Goal: Information Seeking & Learning: Learn about a topic

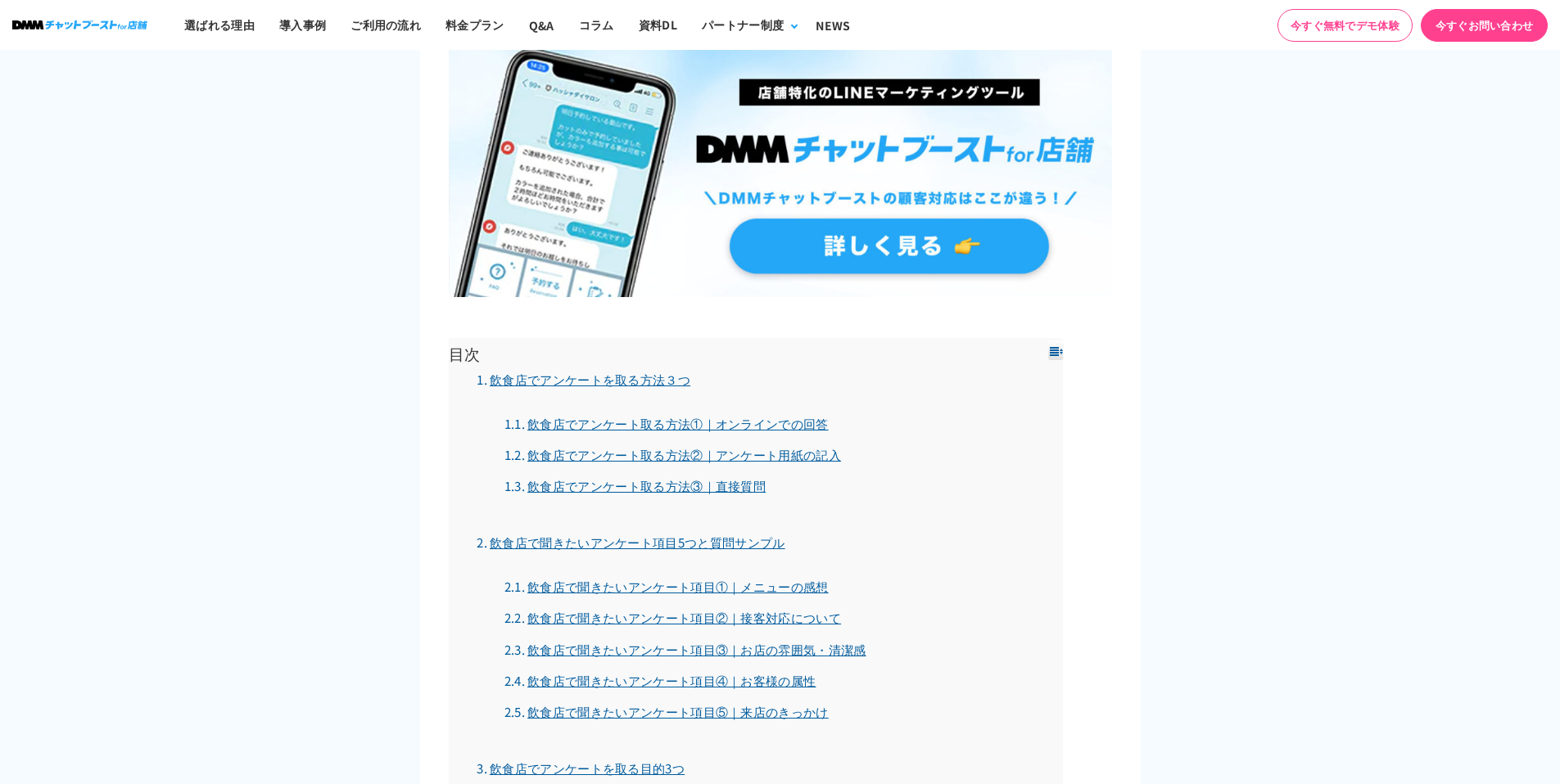
scroll to position [1036, 0]
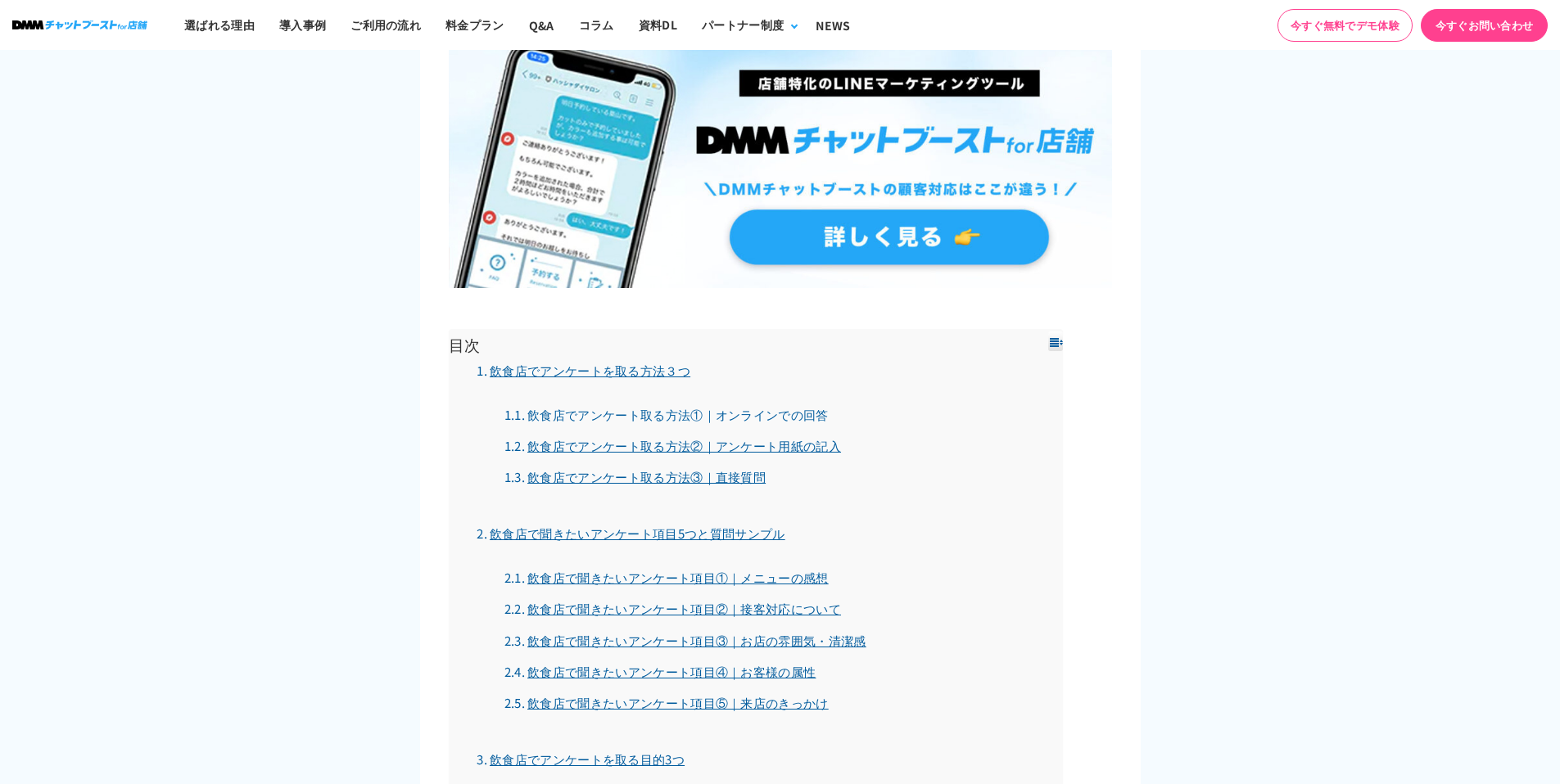
click at [680, 415] on link "飲食店でアンケート取る方法①｜オンラインでの回答" at bounding box center [666, 415] width 324 height 17
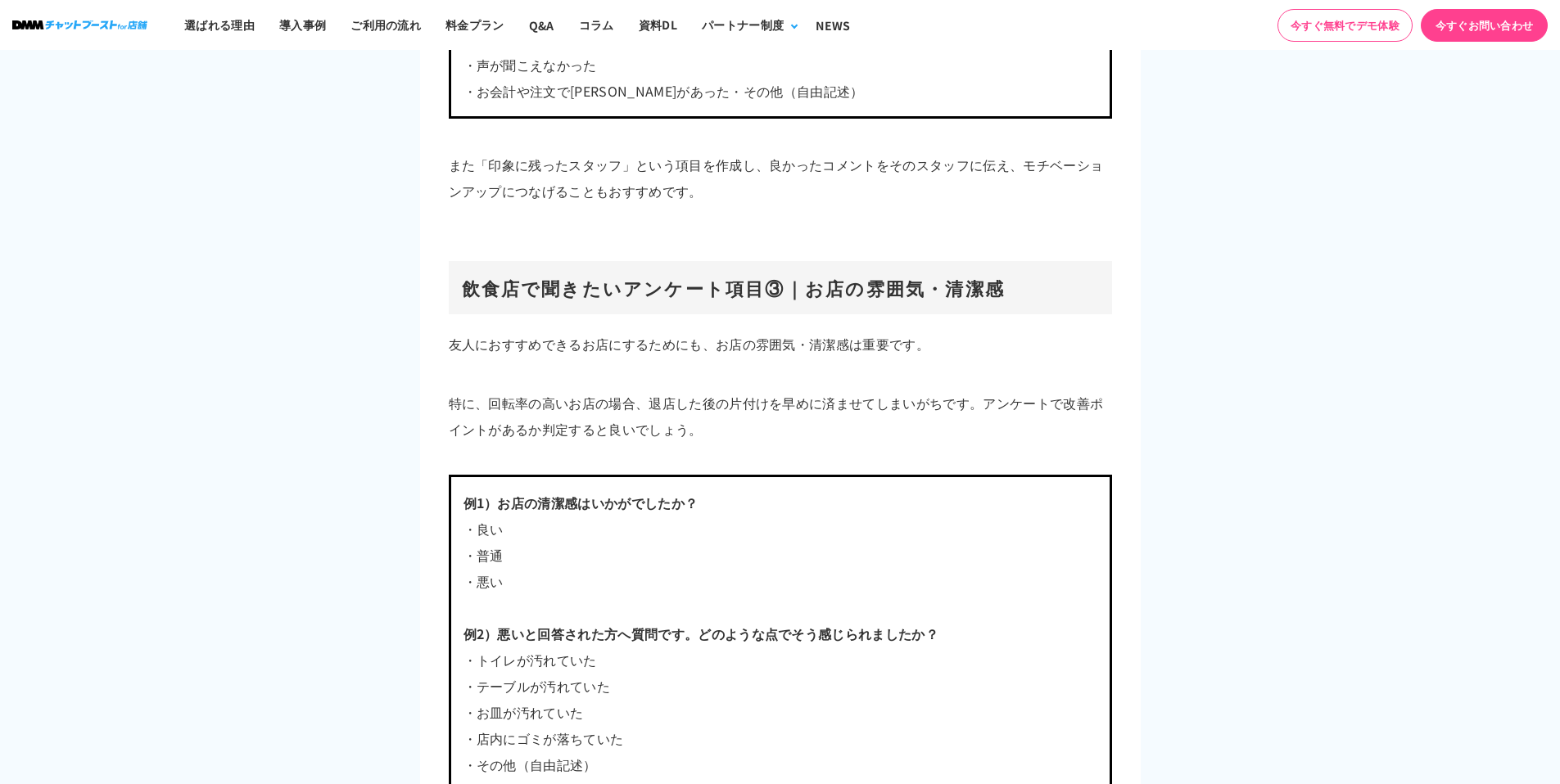
scroll to position [4886, 0]
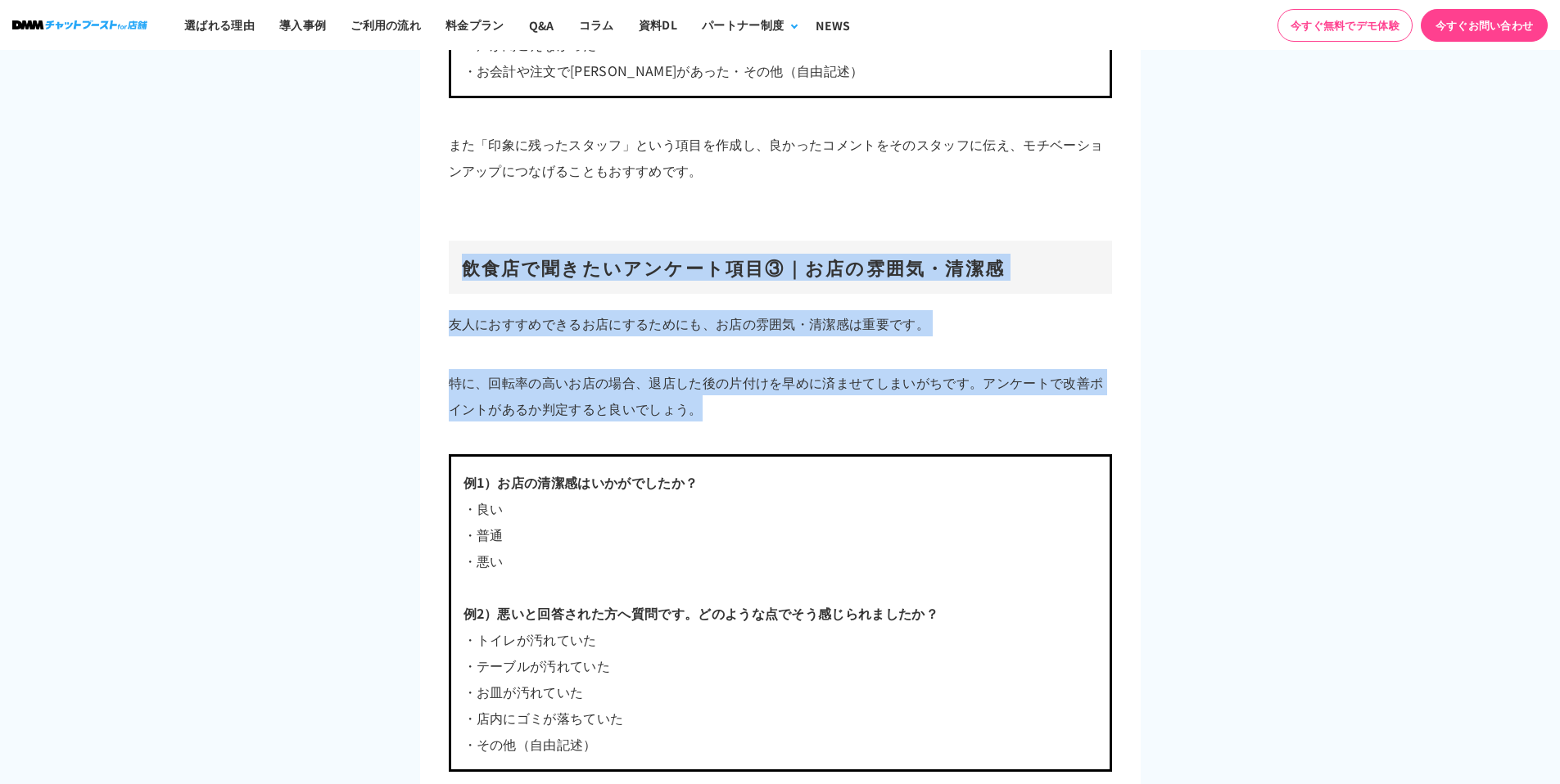
drag, startPoint x: 706, startPoint y: 409, endPoint x: 453, endPoint y: 273, distance: 287.2
click at [453, 273] on h3 "飲食店で聞きたいアンケート項目③｜お店の雰囲気・清潔感" at bounding box center [780, 267] width 663 height 53
drag, startPoint x: 461, startPoint y: 272, endPoint x: 750, endPoint y: 397, distance: 314.9
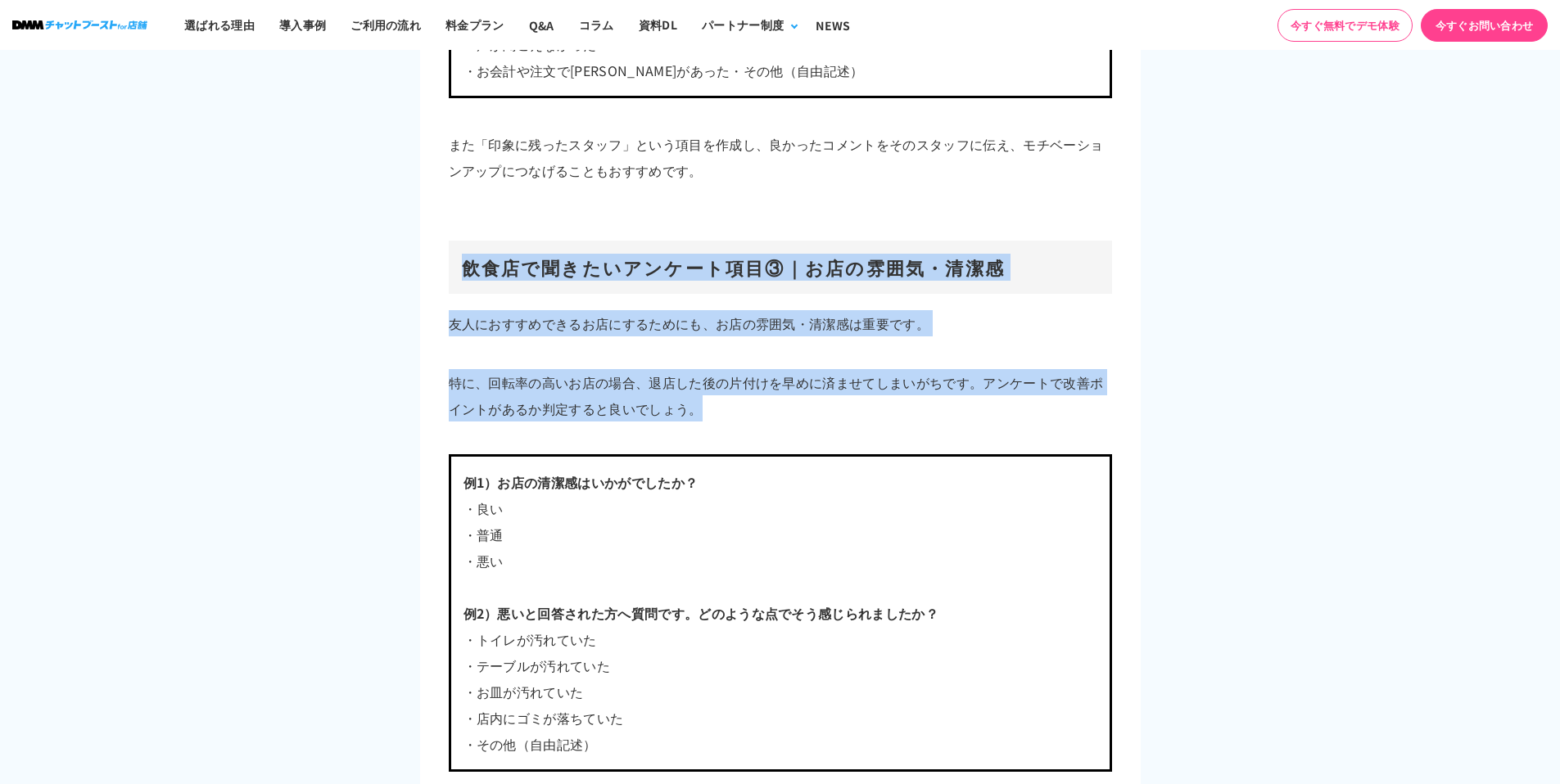
click at [750, 397] on p "特に、回転率の高いお店の場合、退店した後の片付けを早めに済ませてしまいがちです。アンケートで改善ポイントがあるか判定すると良いでしょう。" at bounding box center [780, 395] width 663 height 52
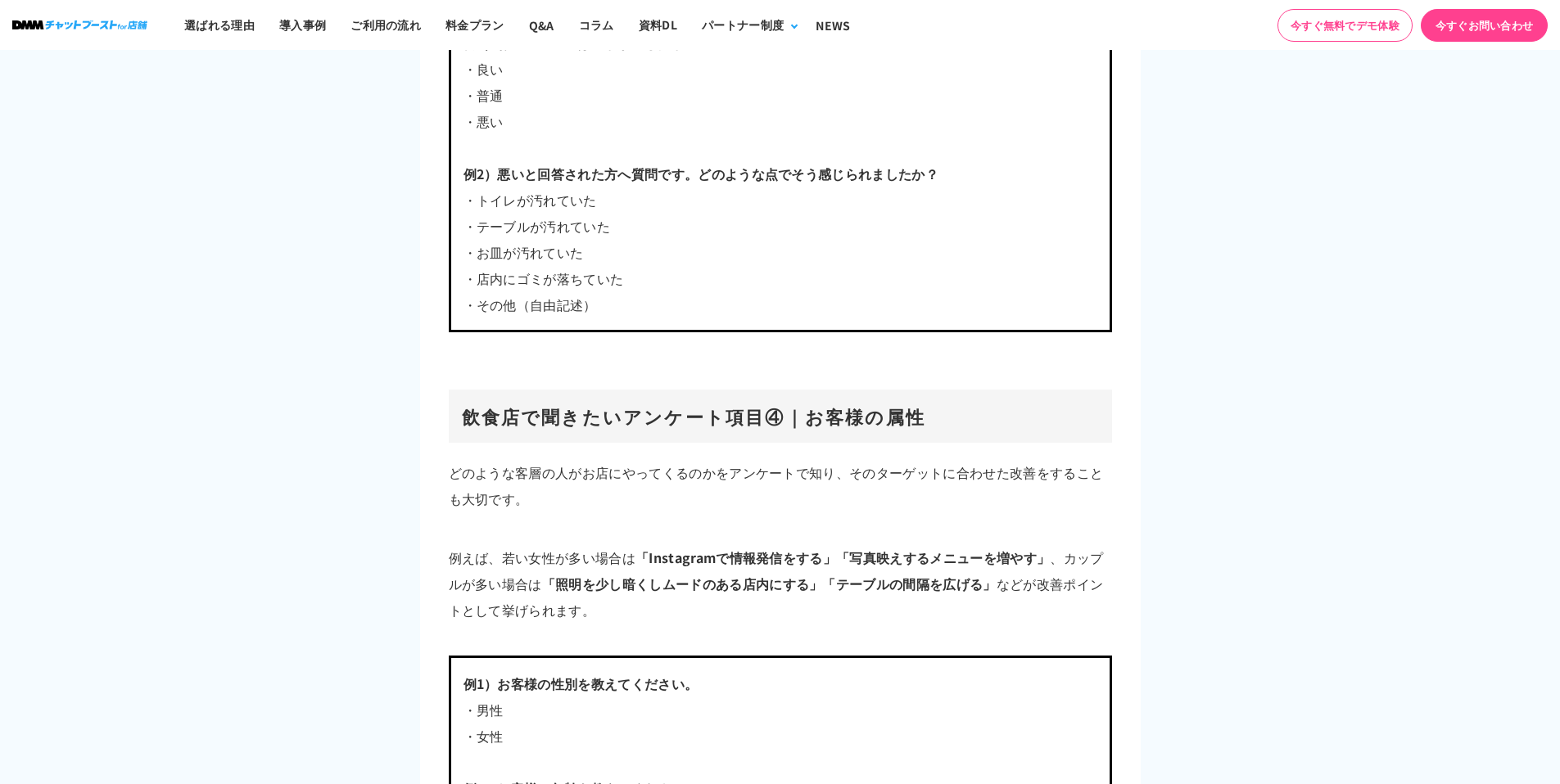
scroll to position [5431, 0]
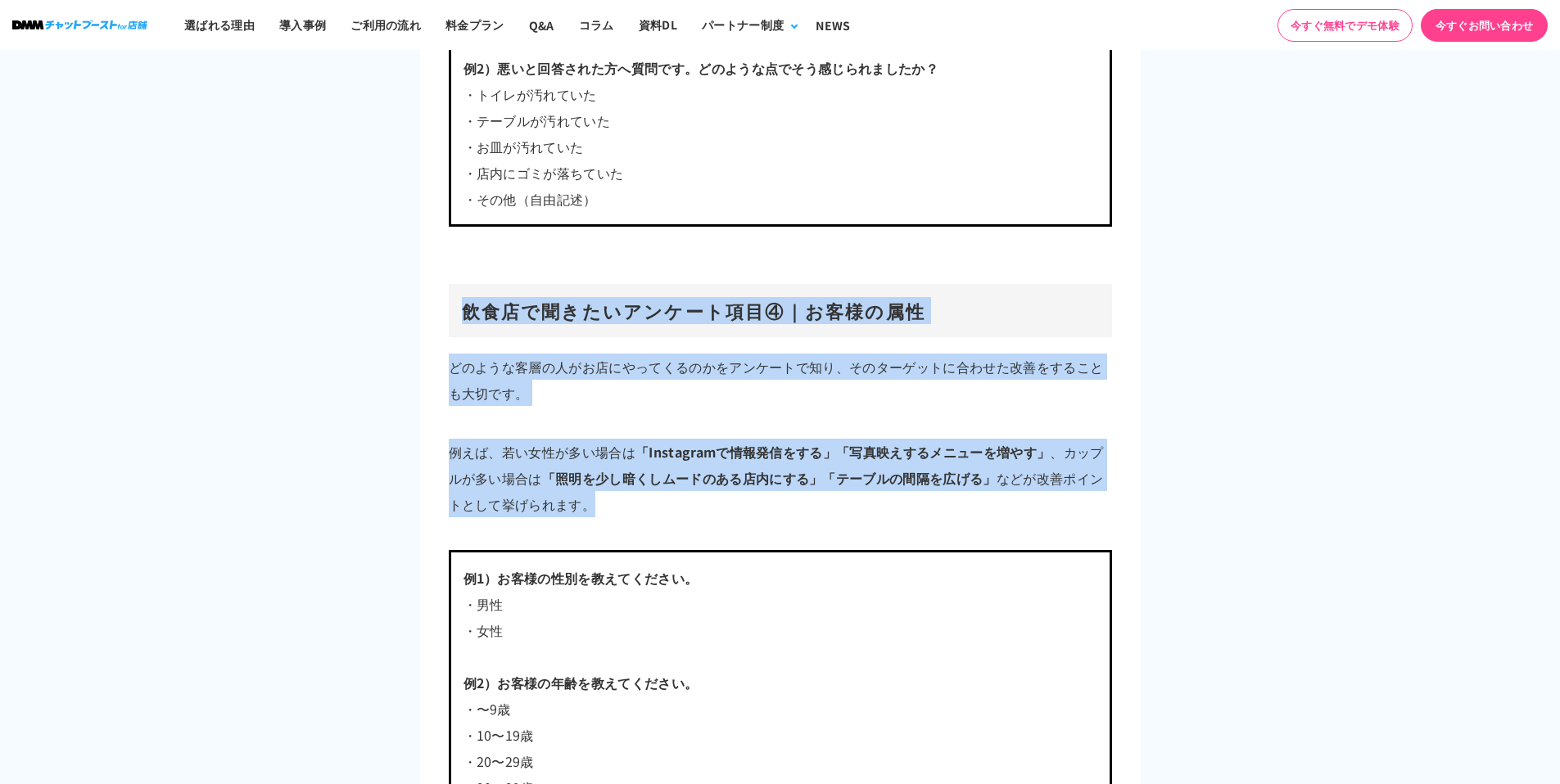
drag, startPoint x: 436, startPoint y: 318, endPoint x: 624, endPoint y: 518, distance: 274.5
click at [624, 518] on div "飲食店のアンケートに必要な項目5選！効果的に集客を行うには？ [DATE] 「飲食店にやってくるお客様にアンケートを取って、店舗の改善につなげたい」 「アンケ…" at bounding box center [780, 474] width 721 height 11567
click at [591, 499] on p "例えば、若い女性が多い場合は 「Instagramで情報発信をする」「写真映えするメニューを増やす」 、カップルが多い場合は 「照明を少し暗くしムードのある店…" at bounding box center [780, 478] width 663 height 78
drag, startPoint x: 591, startPoint y: 499, endPoint x: 431, endPoint y: 302, distance: 253.8
click at [431, 302] on div "飲食店のアンケートに必要な項目5選！効果的に集客を行うには？ [DATE] 「飲食店にやってくるお客様にアンケートを取って、店舗の改善につなげたい」 「アンケ…" at bounding box center [780, 474] width 721 height 11567
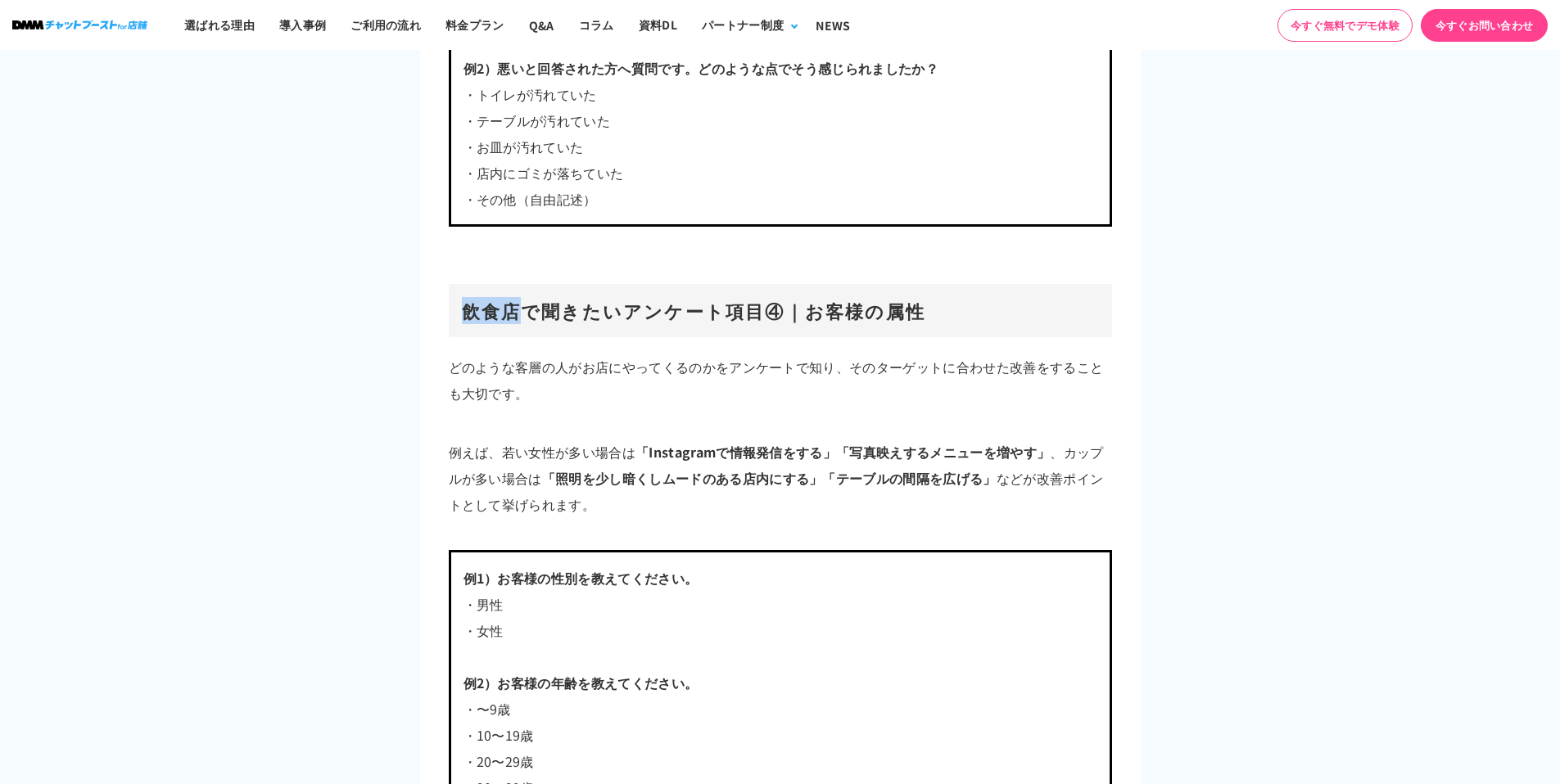
click at [433, 302] on div "飲食店のアンケートに必要な項目5選！効果的に集客を行うには？ [DATE] 「飲食店にやってくるお客様にアンケートを取って、店舗の改善につなげたい」 「アンケ…" at bounding box center [780, 474] width 721 height 11567
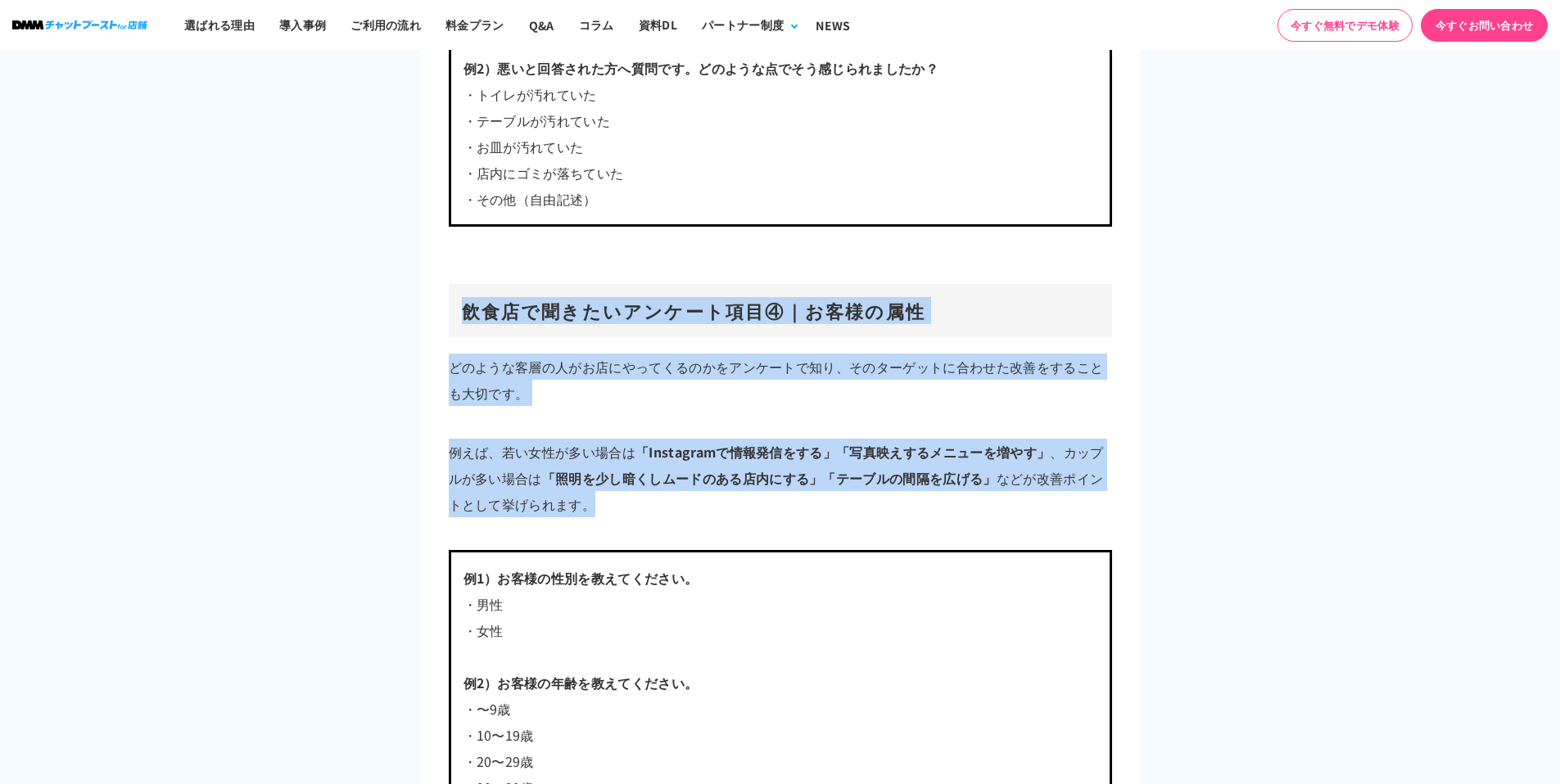
drag, startPoint x: 433, startPoint y: 302, endPoint x: 625, endPoint y: 531, distance: 298.8
click at [625, 531] on div "飲食店のアンケートに必要な項目5選！効果的に集客を行うには？ [DATE] 「飲食店にやってくるお客様にアンケートを取って、店舗の改善につなげたい」 「アンケ…" at bounding box center [780, 474] width 721 height 11567
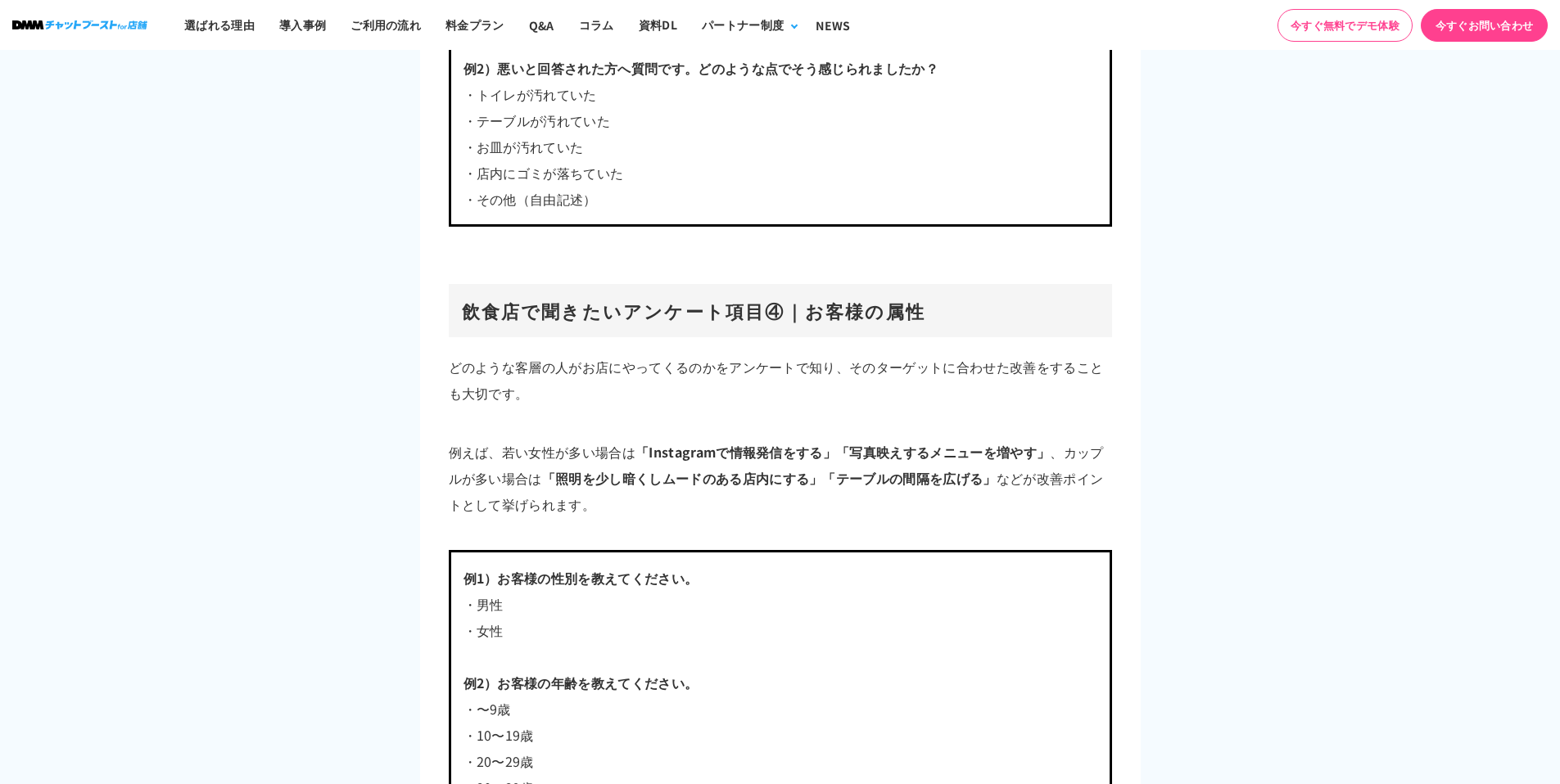
click at [623, 529] on div at bounding box center [780, 534] width 663 height 33
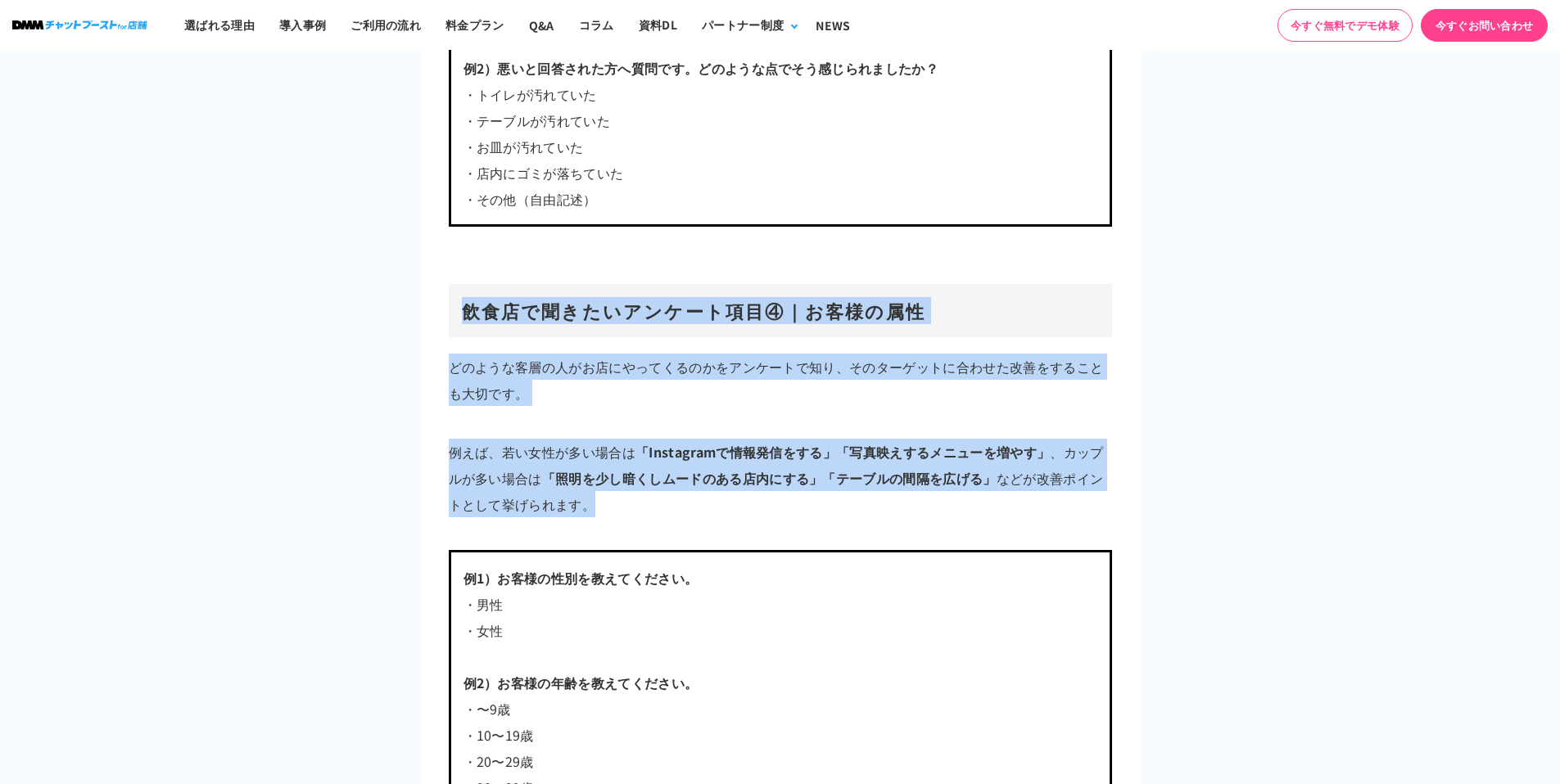
drag, startPoint x: 540, startPoint y: 453, endPoint x: 451, endPoint y: 277, distance: 197.2
click at [451, 277] on div "飲食店のアンケートに必要な項目5選！効果的に集客を行うには？ [DATE] 「飲食店にやってくるお客様にアンケートを取って、店舗の改善につなげたい」 「アンケ…" at bounding box center [780, 474] width 721 height 11567
click at [451, 296] on h3 "飲食店で聞きたいアンケート項目④｜お客様の属性" at bounding box center [780, 310] width 663 height 53
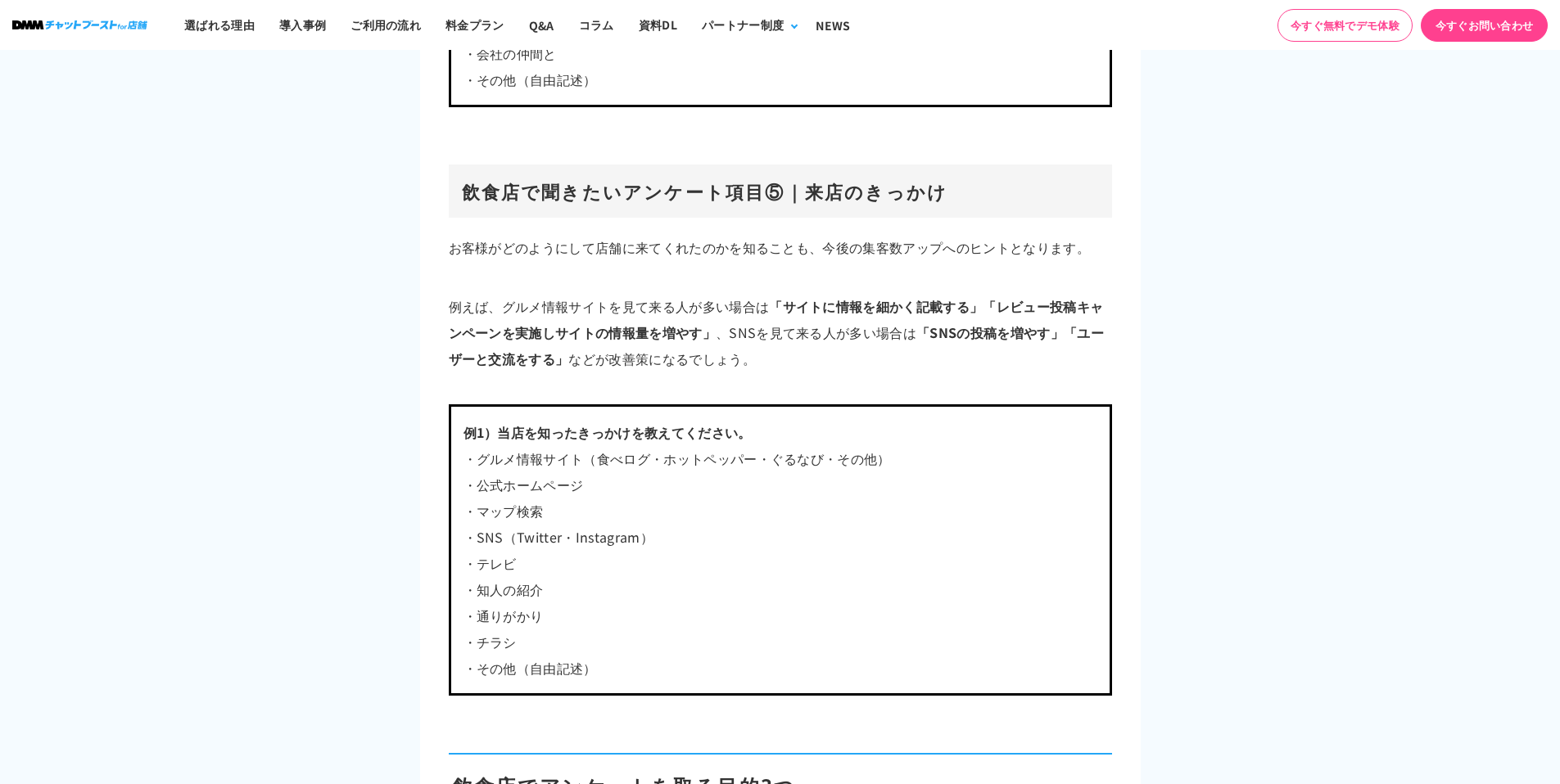
scroll to position [6547, 0]
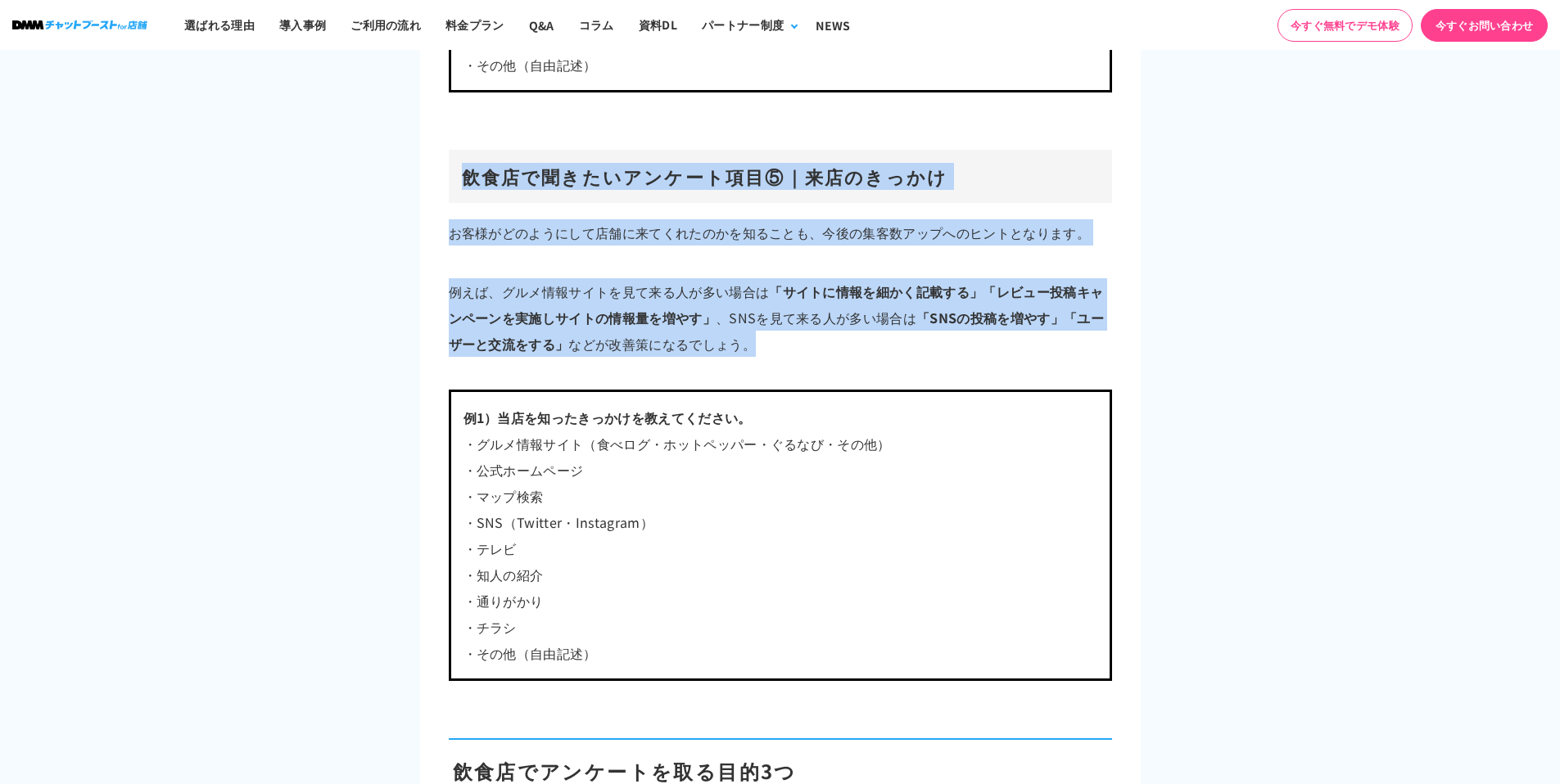
drag, startPoint x: 446, startPoint y: 183, endPoint x: 736, endPoint y: 349, distance: 334.1
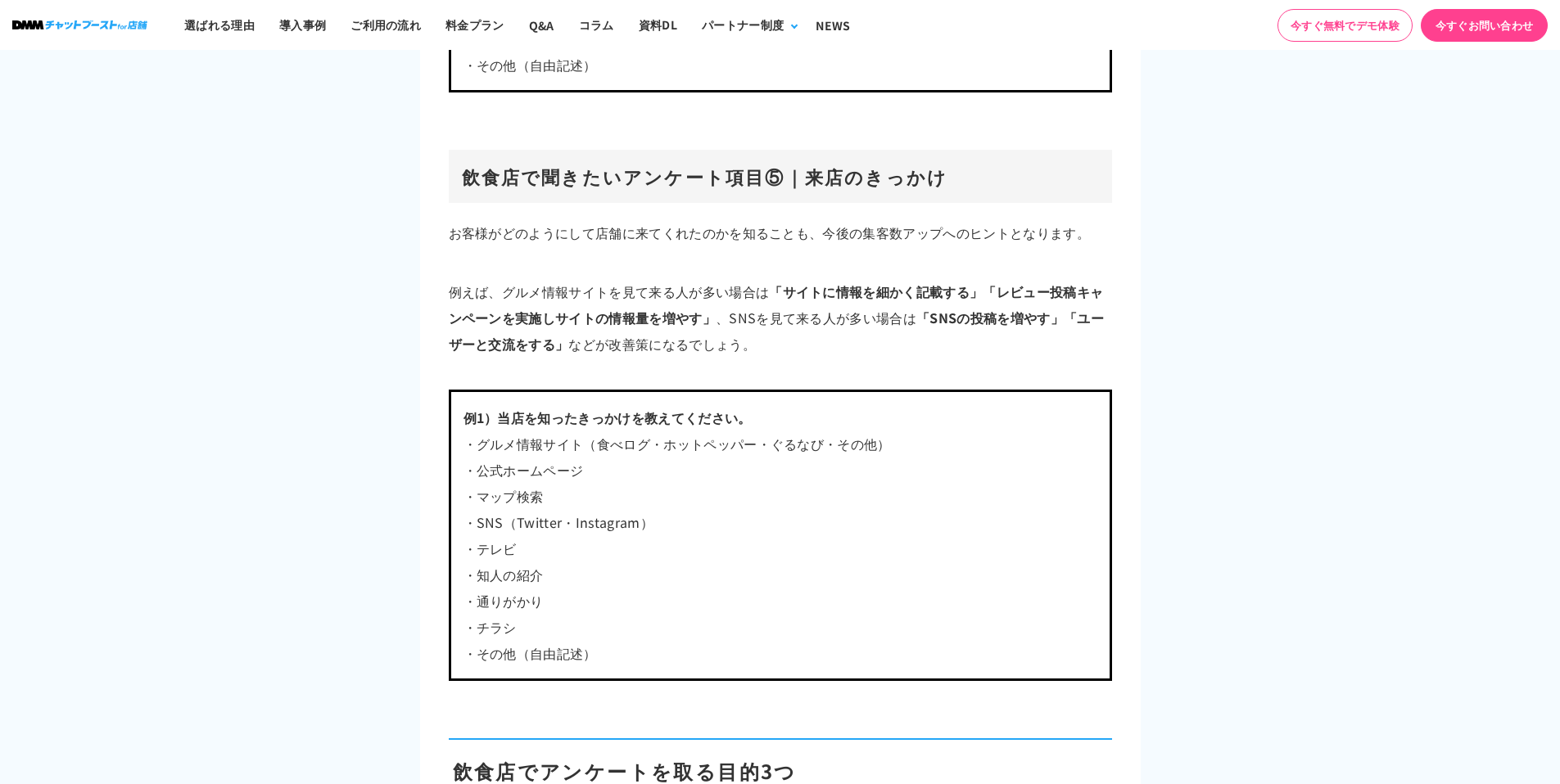
click at [737, 349] on p "例えば、グルメ情報サイトを見て来る人が多い場合は 「サイトに情報を細かく記載する」「レビュー投稿キャンペーンを実施しサイトの情報量を増やす」 、SNSを見て来…" at bounding box center [780, 317] width 663 height 78
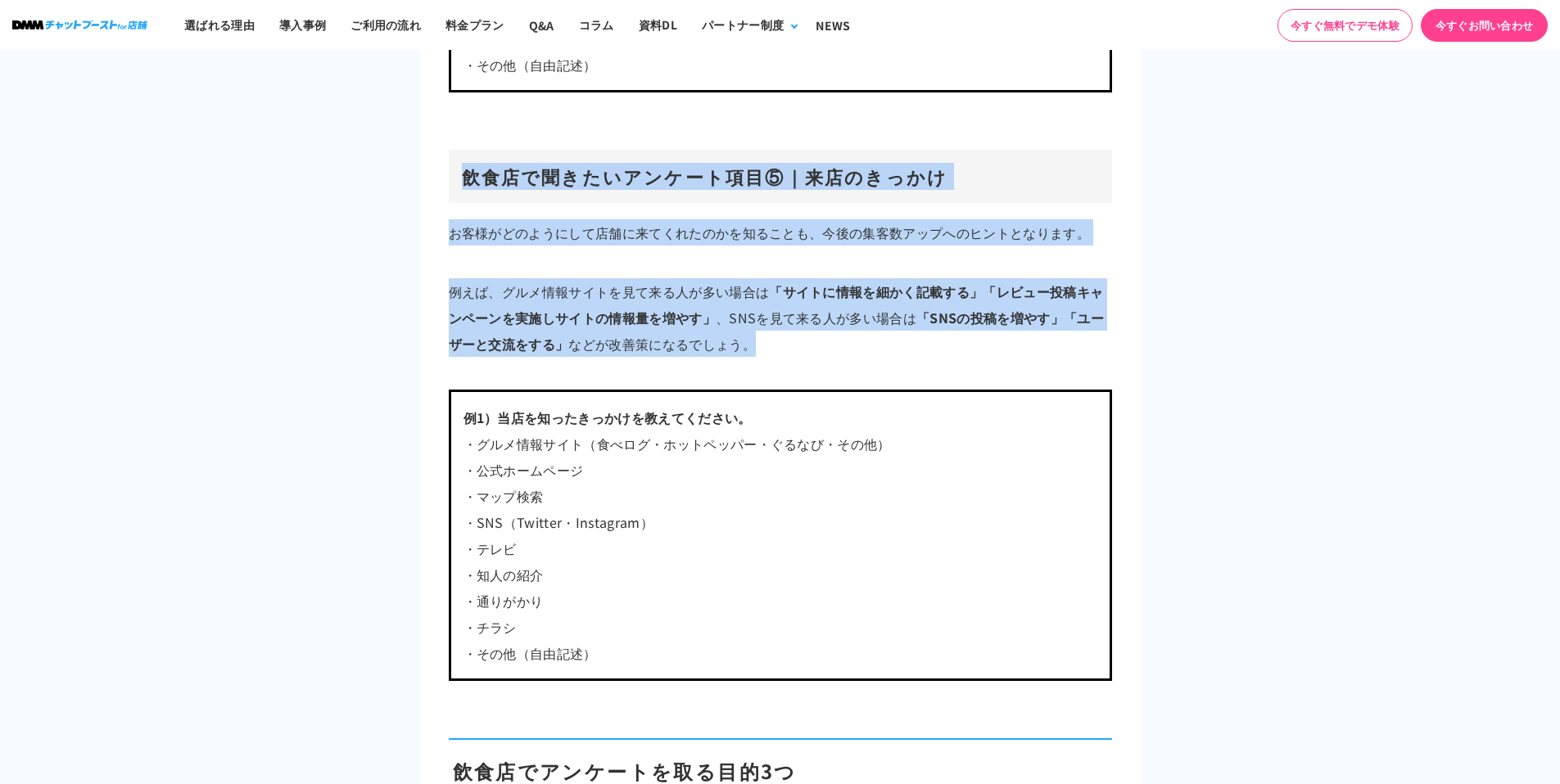
drag, startPoint x: 737, startPoint y: 349, endPoint x: 450, endPoint y: 181, distance: 332.6
click at [450, 181] on h3 "飲食店で聞きたいアンケート項目⑤｜来店のきっかけ" at bounding box center [780, 176] width 663 height 53
drag, startPoint x: 450, startPoint y: 181, endPoint x: 790, endPoint y: 369, distance: 388.5
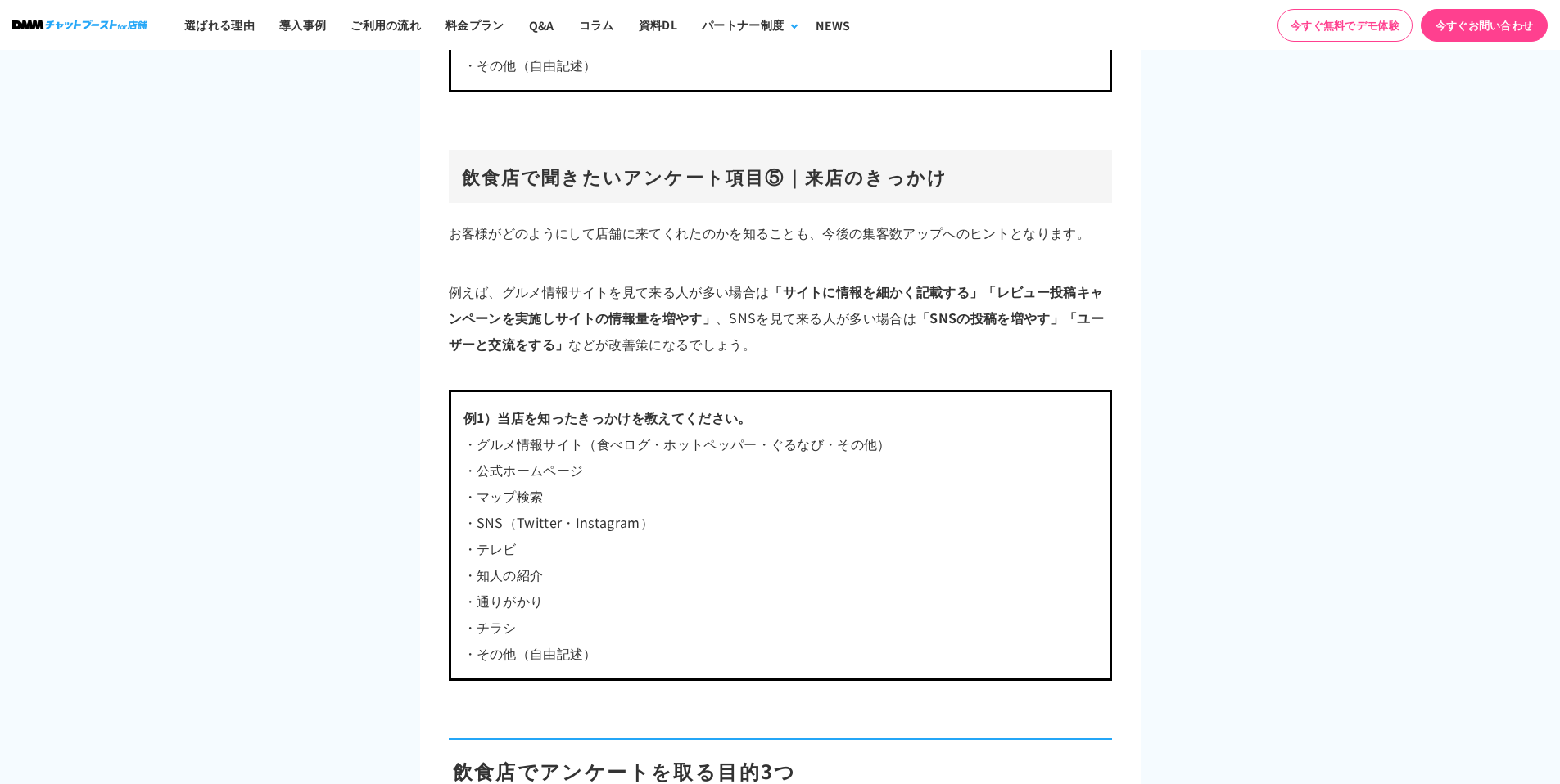
click at [758, 345] on p "例えば、グルメ情報サイトを見て来る人が多い場合は 「サイトに情報を細かく記載する」「レビュー投稿キャンペーンを実施しサイトの情報量を増やす」 、SNSを見て来…" at bounding box center [780, 317] width 663 height 78
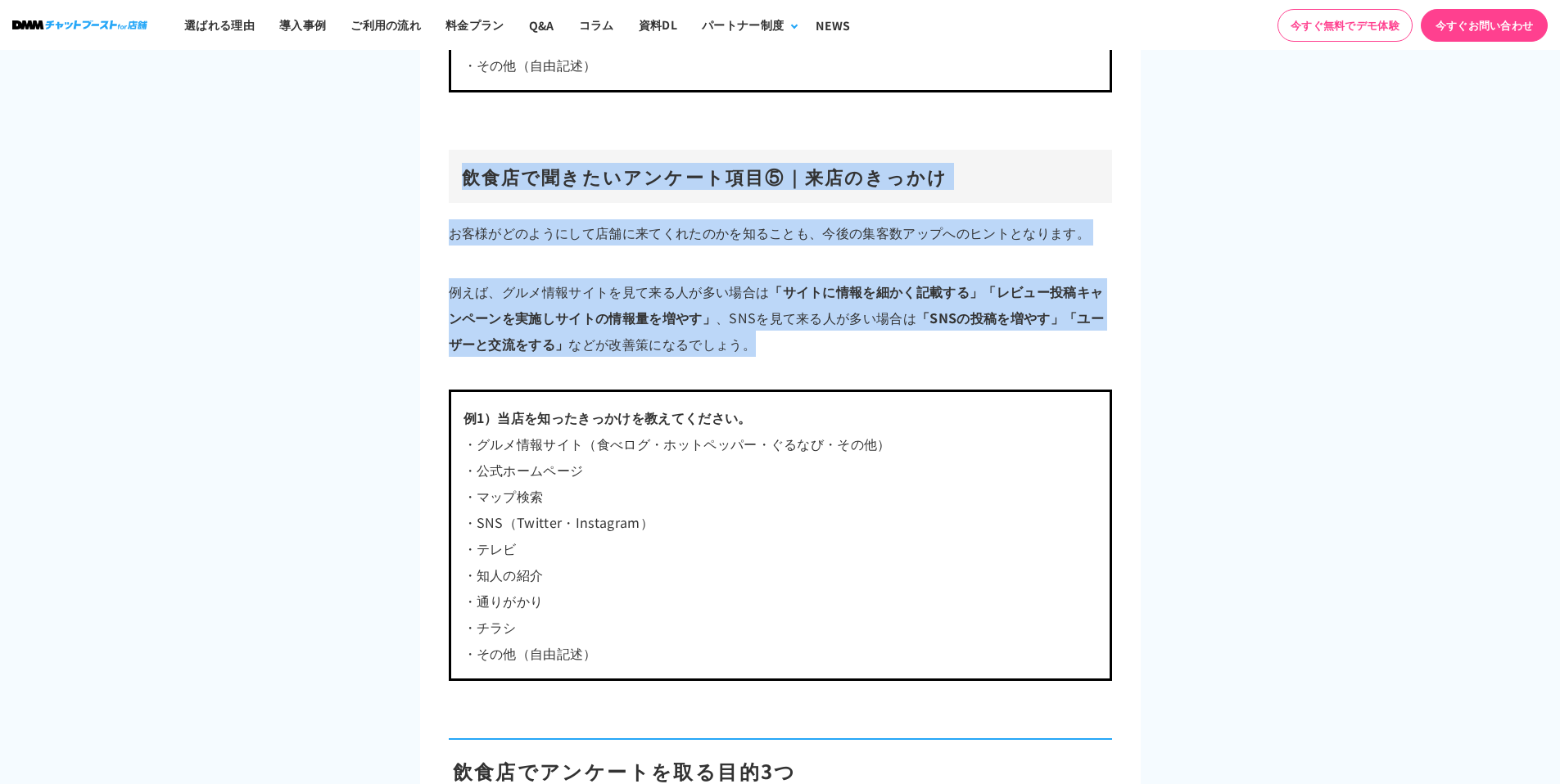
drag, startPoint x: 737, startPoint y: 329, endPoint x: 446, endPoint y: 176, distance: 328.8
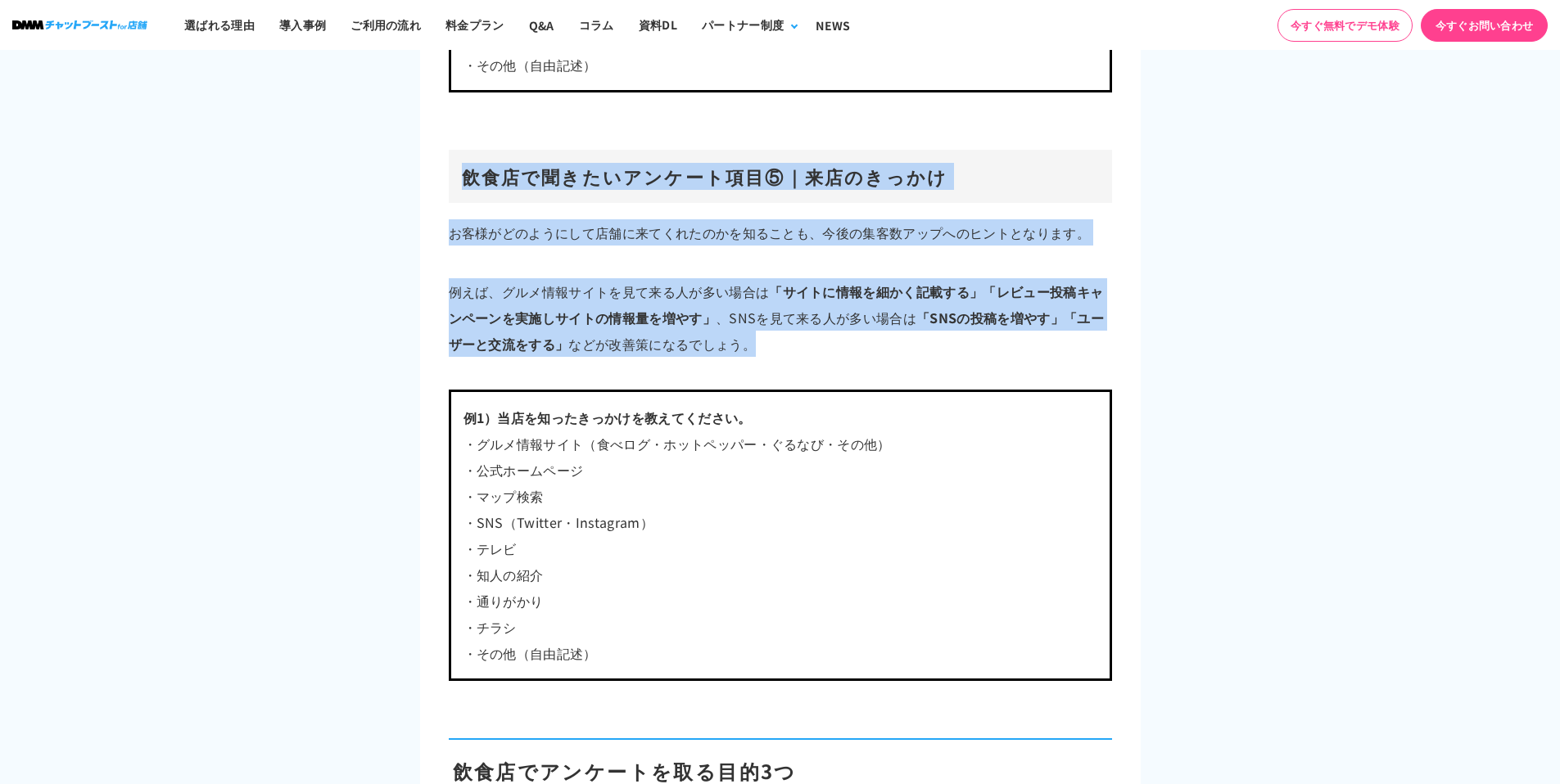
drag, startPoint x: 494, startPoint y: 176, endPoint x: 737, endPoint y: 341, distance: 293.7
click at [737, 341] on p "例えば、グルメ情報サイトを見て来る人が多い場合は 「サイトに情報を細かく記載する」「レビュー投稿キャンペーンを実施しサイトの情報量を増やす」 、SNSを見て来…" at bounding box center [780, 317] width 663 height 78
drag, startPoint x: 737, startPoint y: 342, endPoint x: 453, endPoint y: 172, distance: 331.0
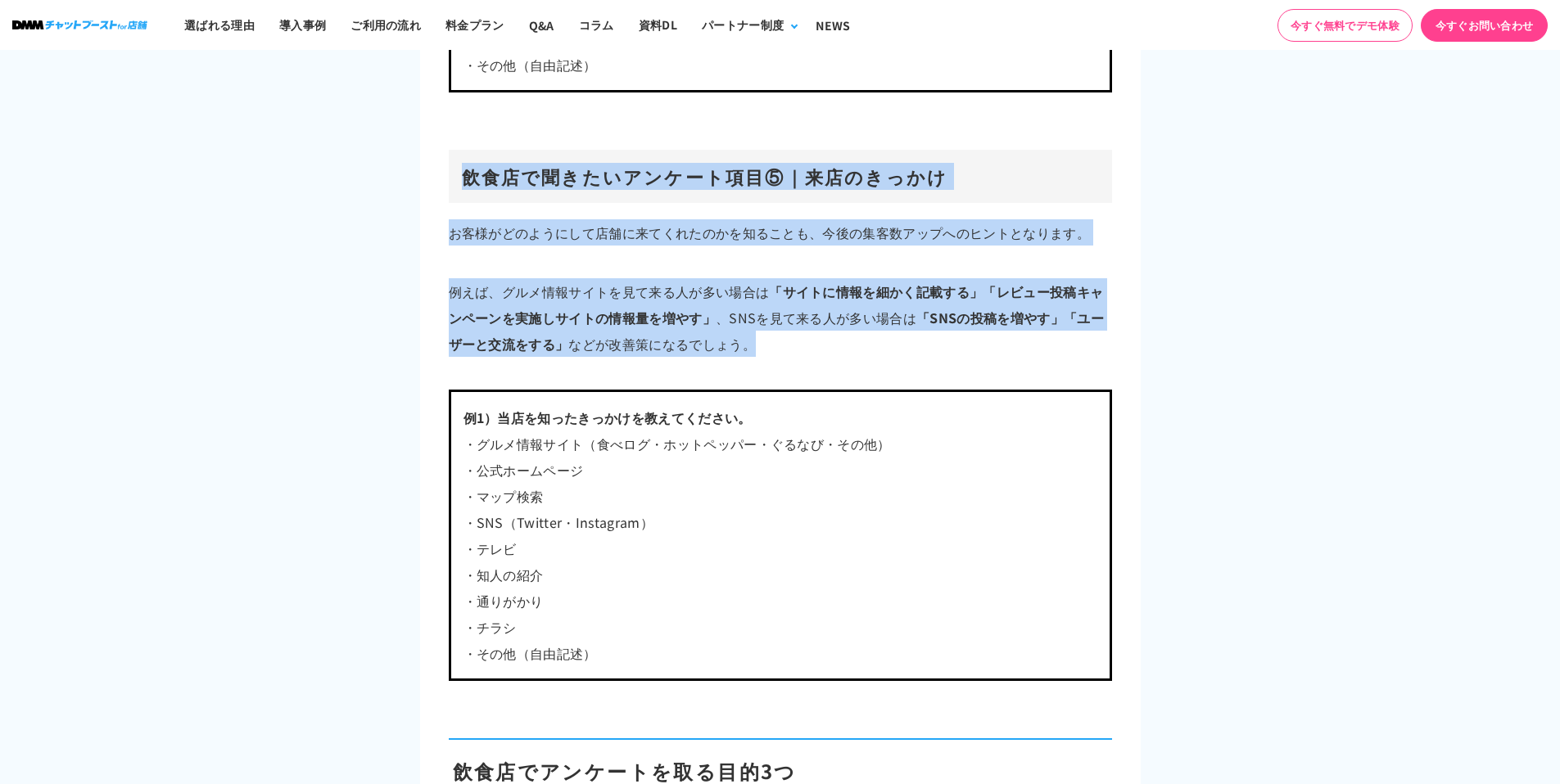
click at [453, 172] on h3 "飲食店で聞きたいアンケート項目⑤｜来店のきっかけ" at bounding box center [780, 176] width 663 height 53
drag, startPoint x: 453, startPoint y: 172, endPoint x: 771, endPoint y: 345, distance: 362.0
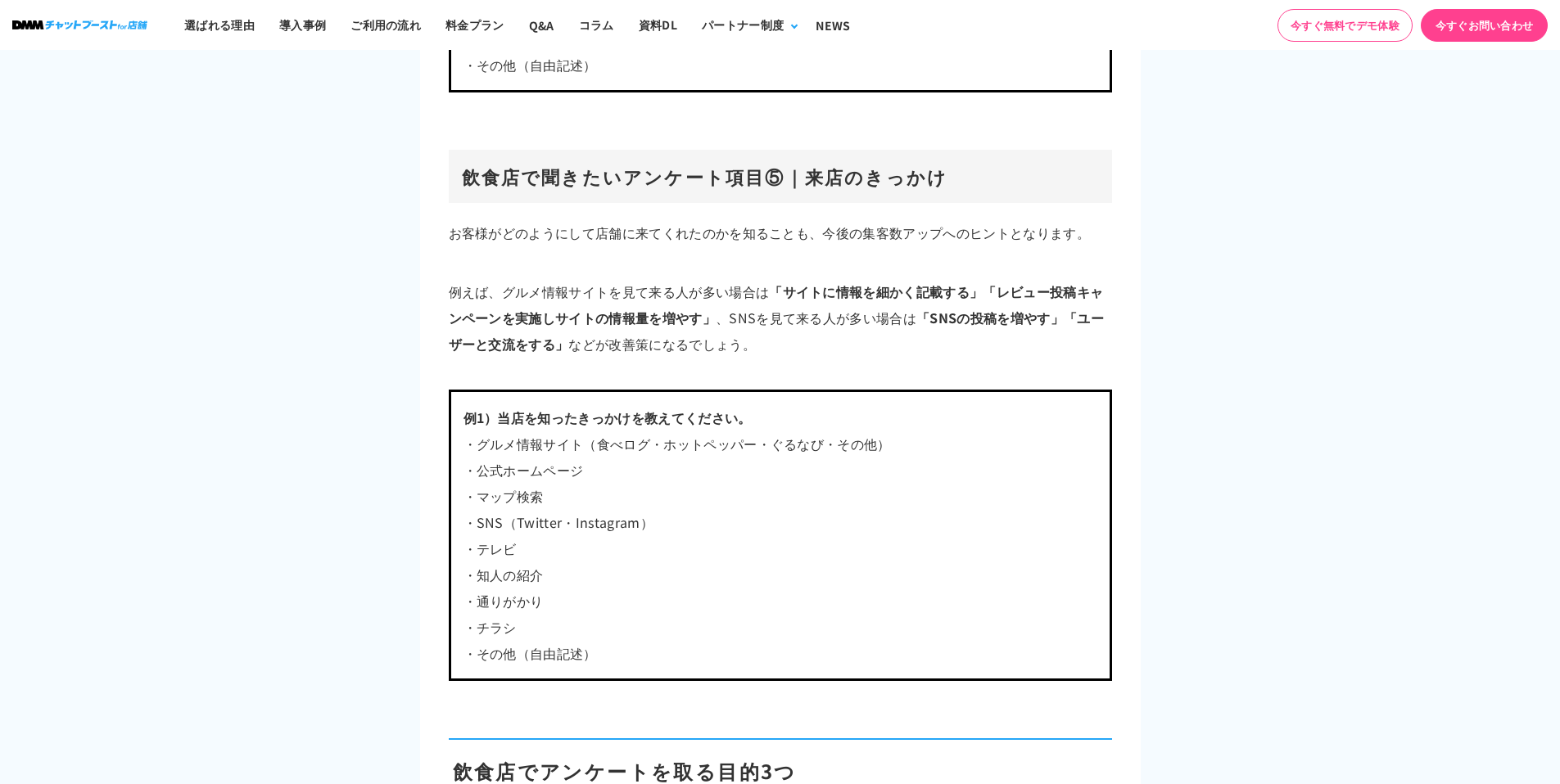
click at [770, 345] on p "例えば、グルメ情報サイトを見て来る人が多い場合は 「サイトに情報を細かく記載する」「レビュー投稿キャンペーンを実施しサイトの情報量を増やす」 、SNSを見て来…" at bounding box center [780, 317] width 663 height 78
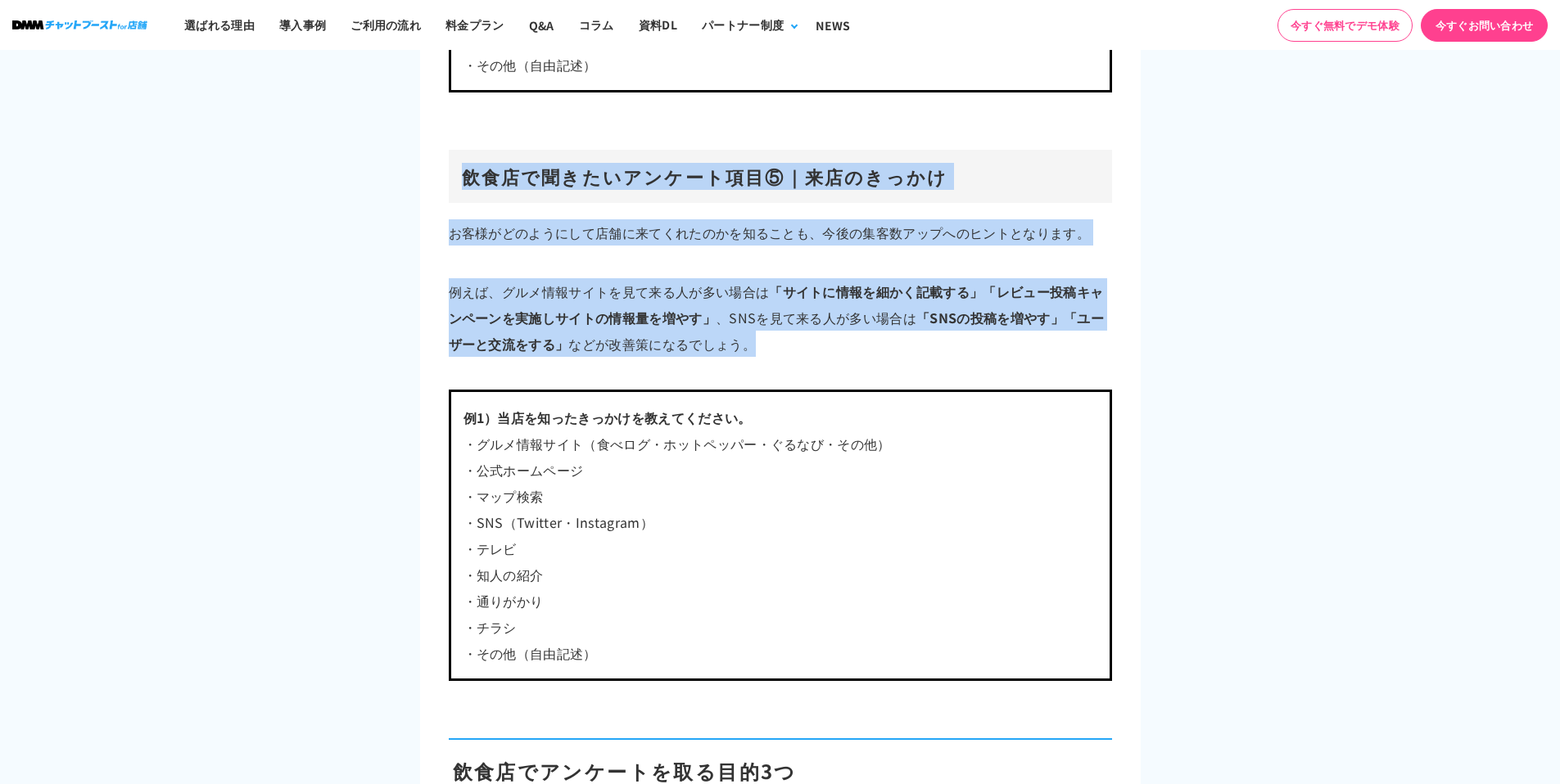
drag, startPoint x: 770, startPoint y: 345, endPoint x: 436, endPoint y: 176, distance: 374.3
drag, startPoint x: 438, startPoint y: 176, endPoint x: 742, endPoint y: 349, distance: 349.8
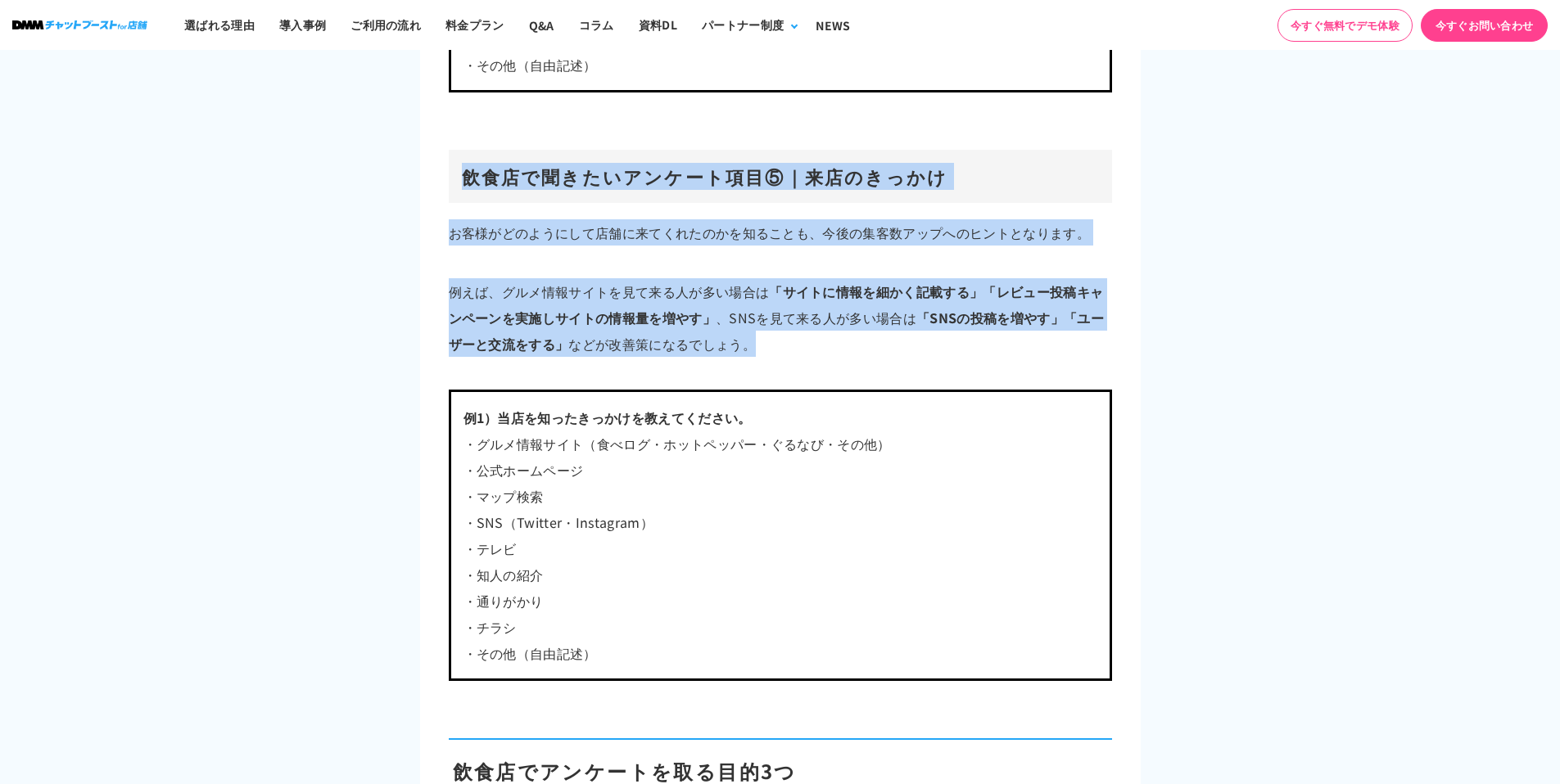
click at [742, 349] on p "例えば、グルメ情報サイトを見て来る人が多い場合は 「サイトに情報を細かく記載する」「レビュー投稿キャンペーンを実施しサイトの情報量を増やす」 、SNSを見て来…" at bounding box center [780, 317] width 663 height 78
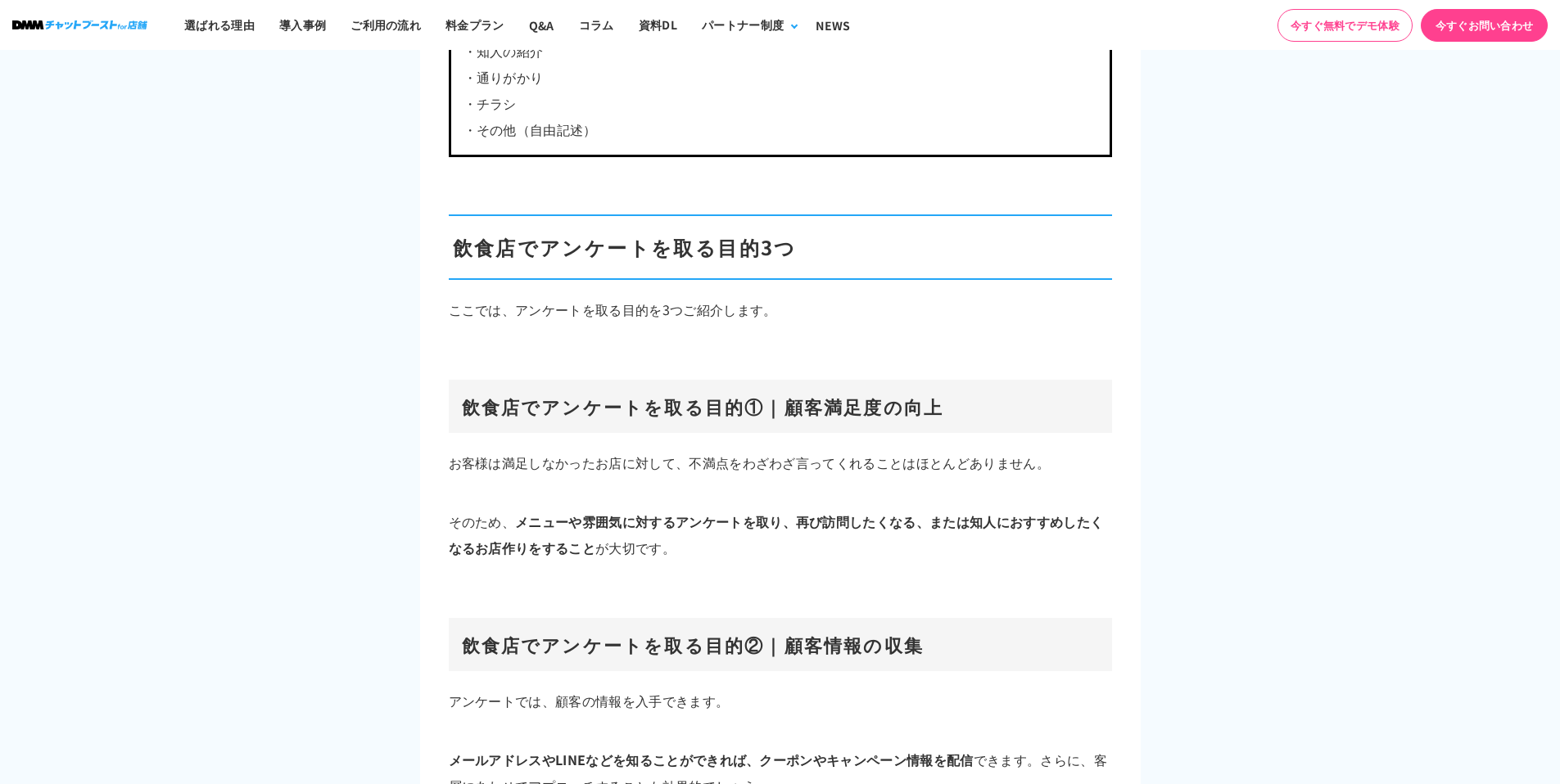
scroll to position [7146, 0]
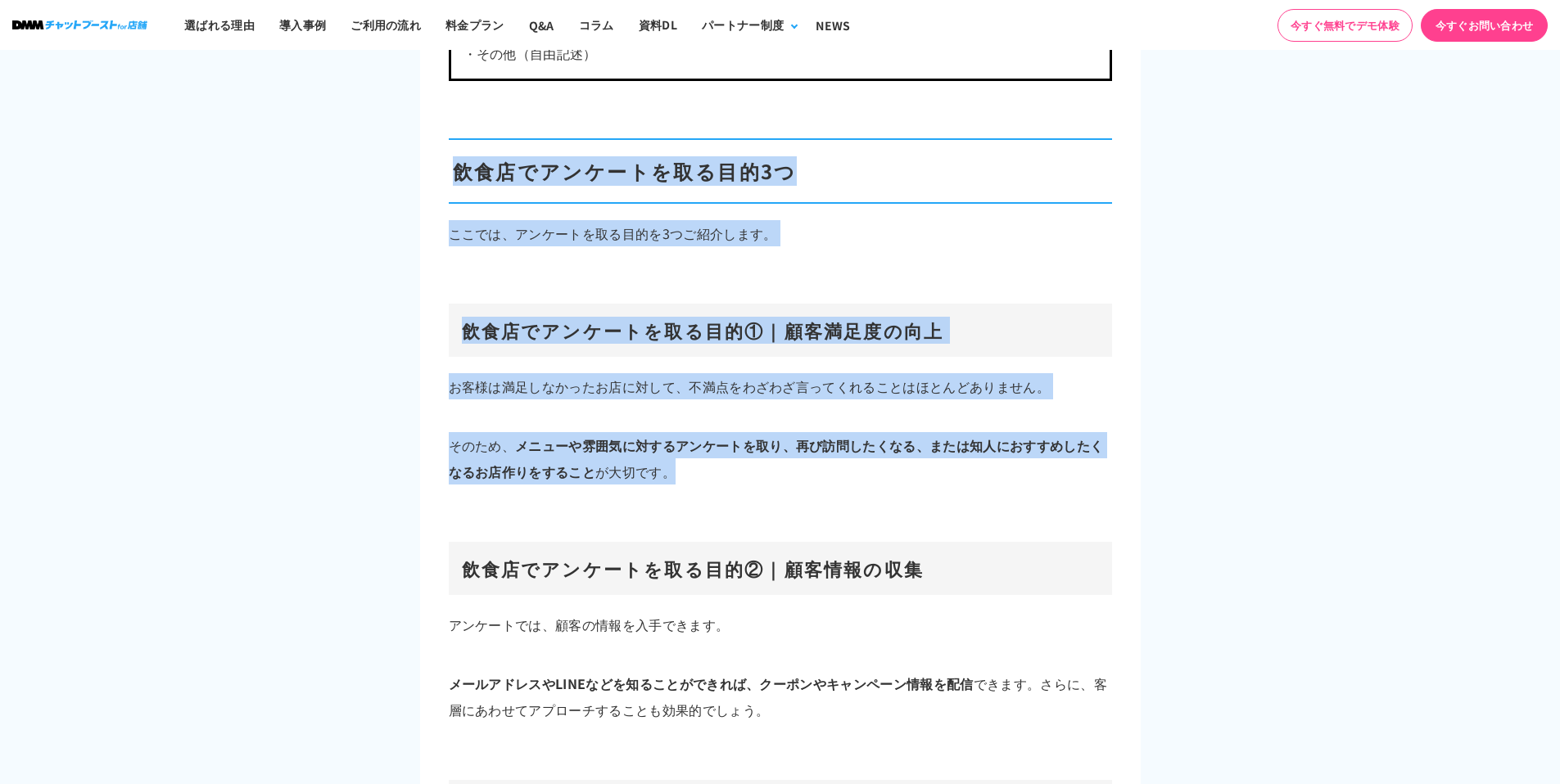
drag, startPoint x: 719, startPoint y: 464, endPoint x: 443, endPoint y: 177, distance: 398.2
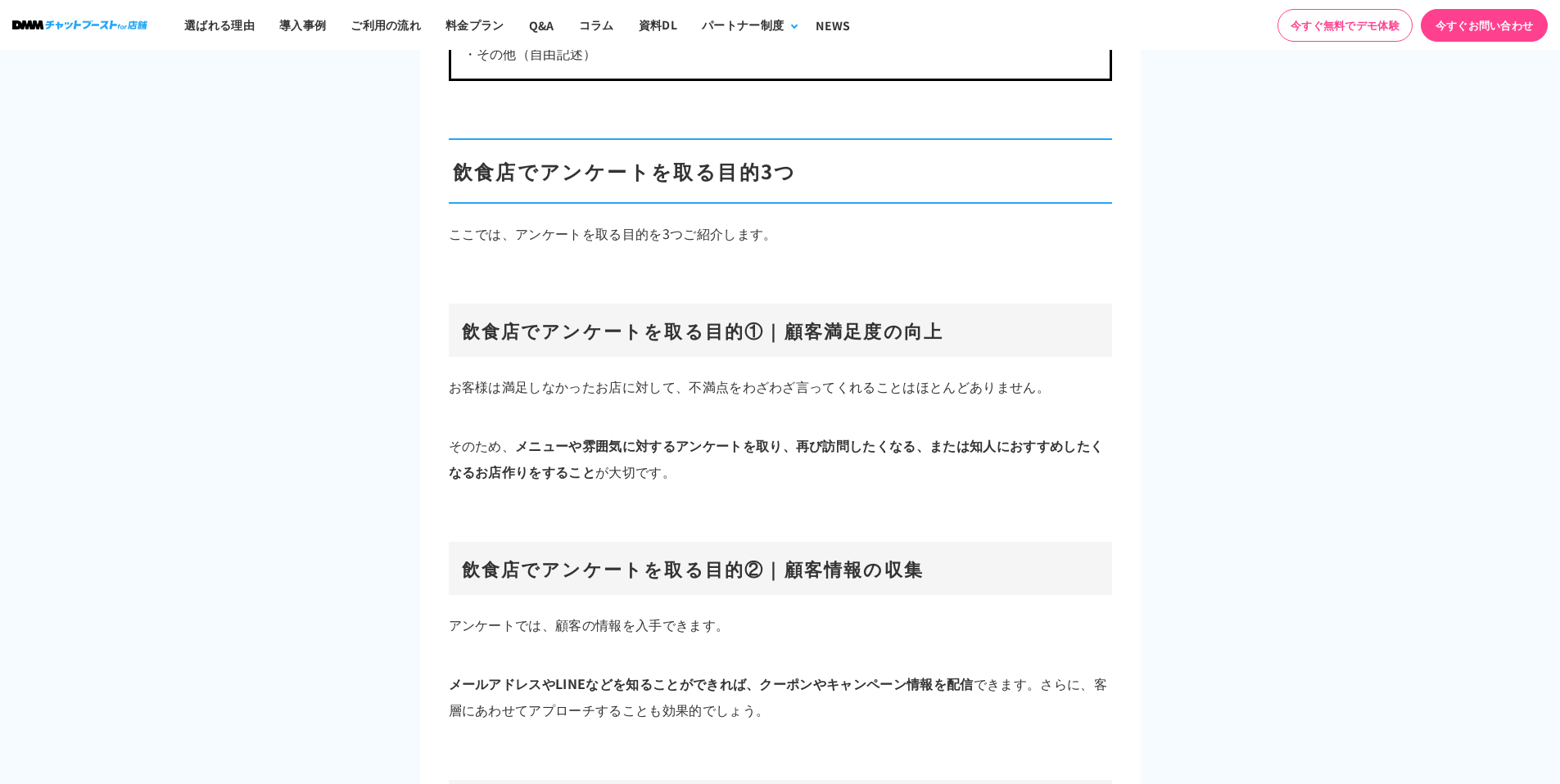
click at [449, 176] on h2 "飲食店でアンケートを取る目的3つ" at bounding box center [780, 170] width 663 height 65
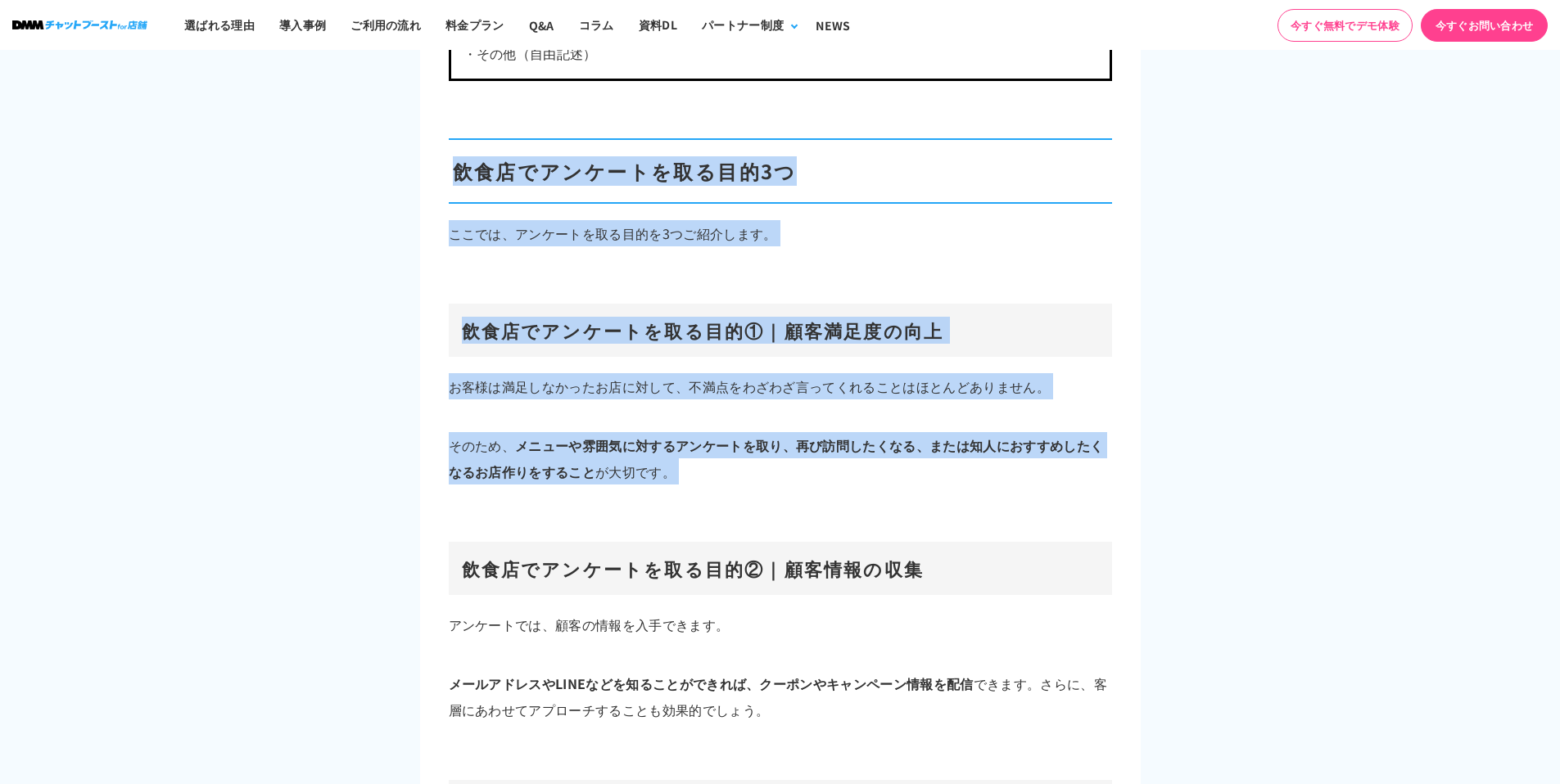
drag, startPoint x: 448, startPoint y: 176, endPoint x: 681, endPoint y: 488, distance: 389.4
click at [684, 477] on p "そのため、 メニューや雰囲気に対するアンケートを取り、再び訪問したくなる、または知人におすすめしたくなるお店作りをすること が大切です。" at bounding box center [780, 458] width 663 height 52
drag, startPoint x: 684, startPoint y: 475, endPoint x: 450, endPoint y: 168, distance: 386.0
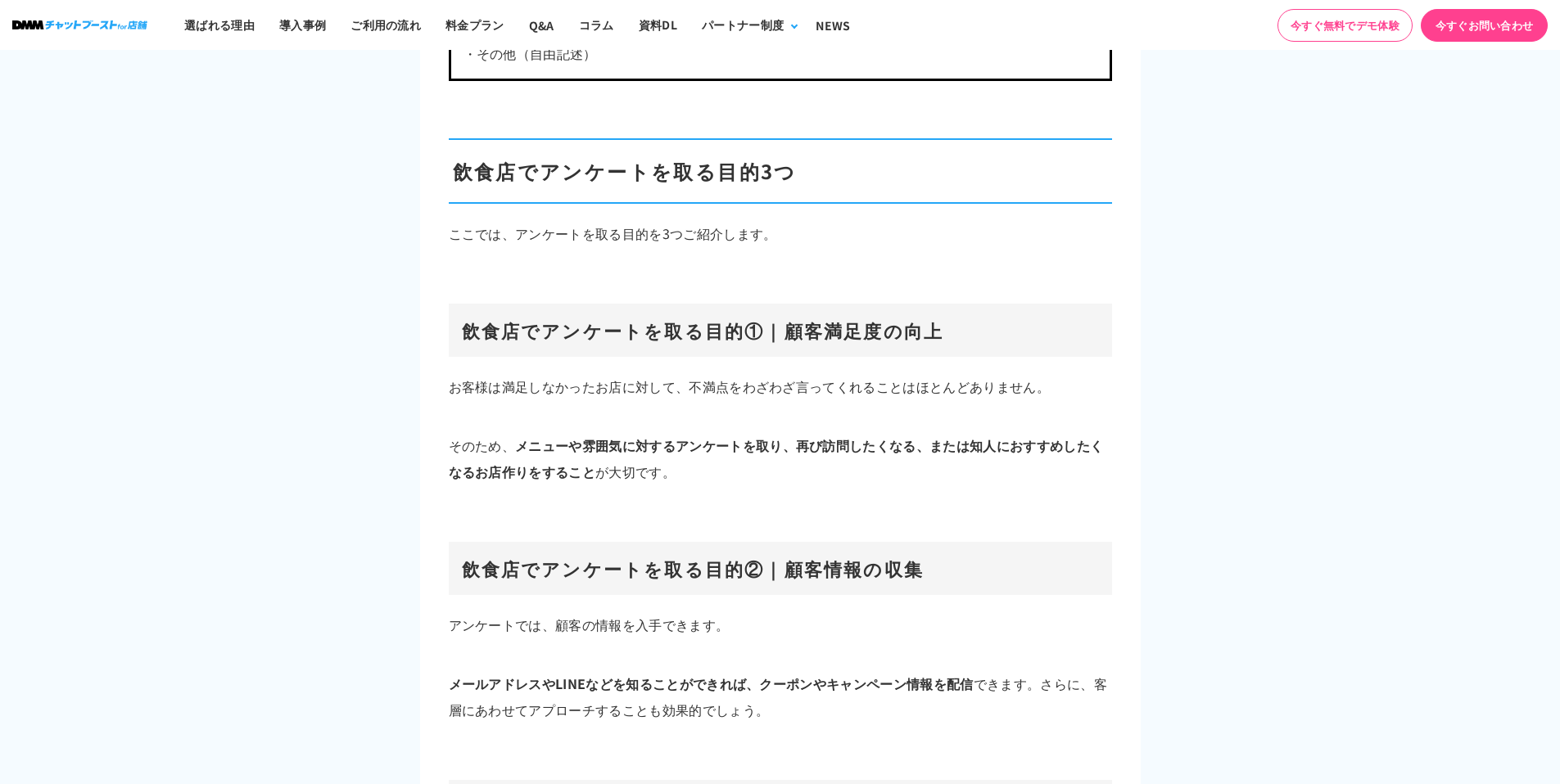
click at [450, 167] on h2 "飲食店でアンケートを取る目的3つ" at bounding box center [780, 170] width 663 height 65
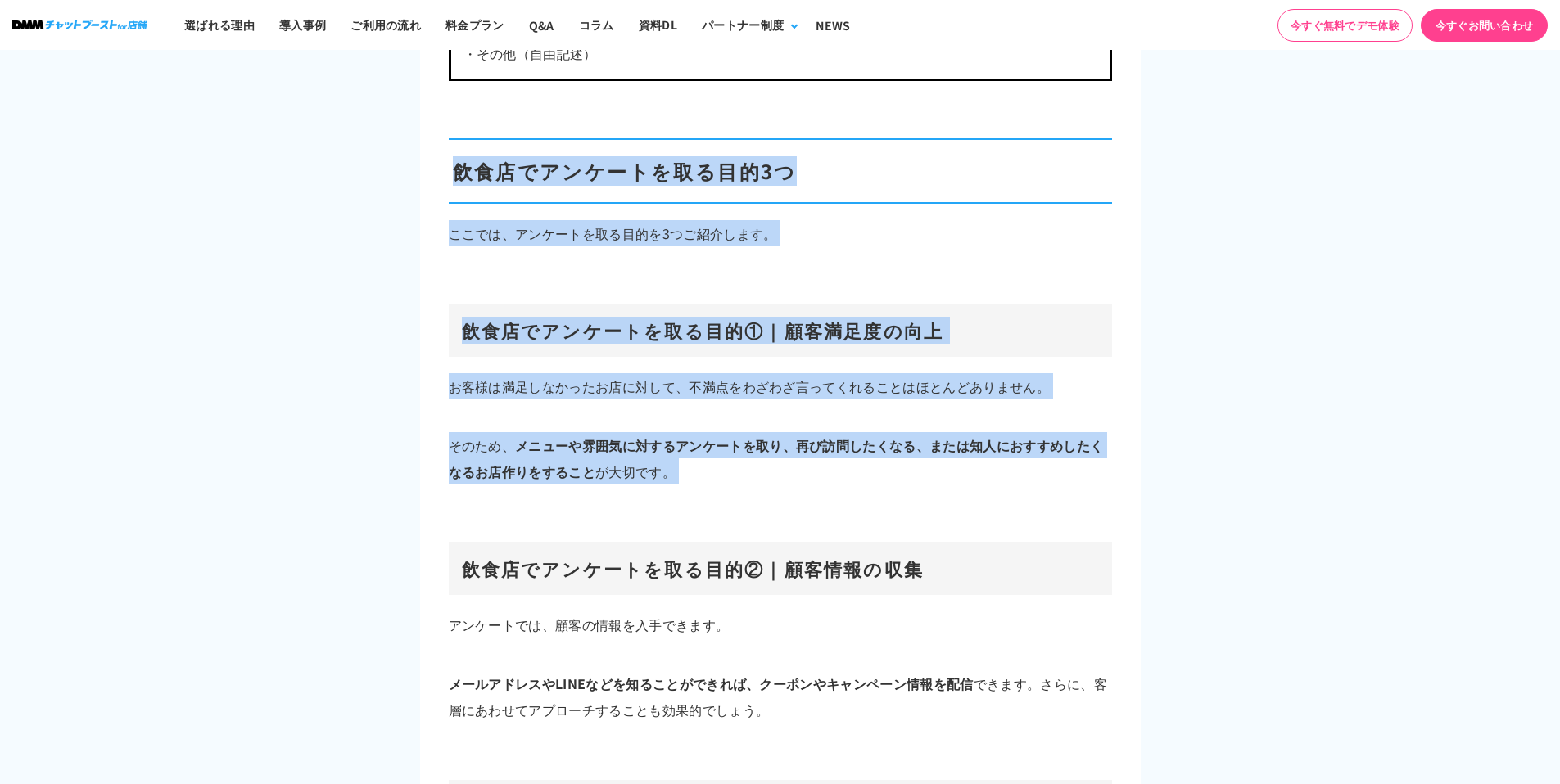
drag, startPoint x: 450, startPoint y: 167, endPoint x: 742, endPoint y: 495, distance: 439.1
click at [742, 493] on div at bounding box center [780, 501] width 663 height 33
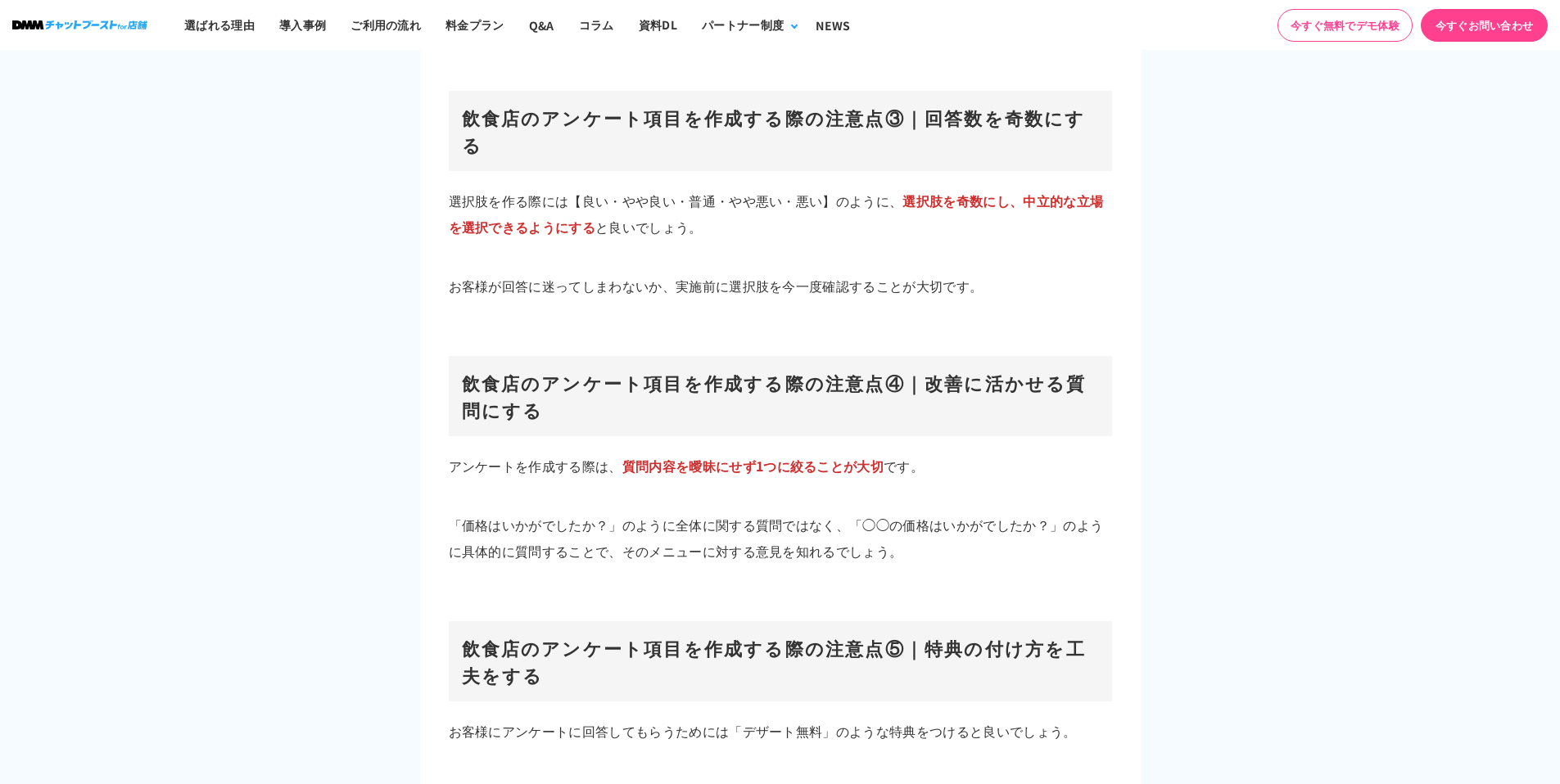
scroll to position [8937, 0]
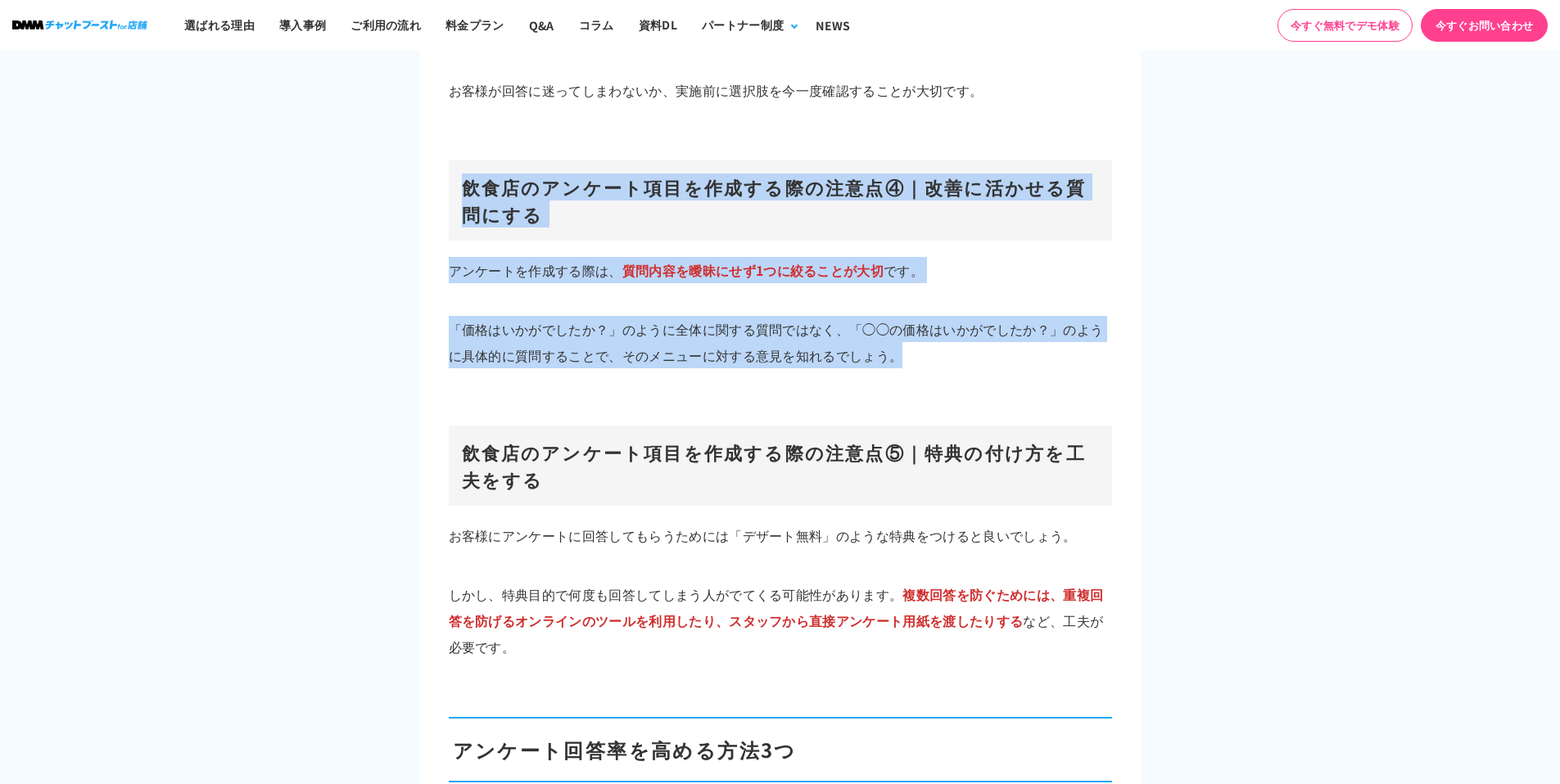
drag, startPoint x: 429, startPoint y: 149, endPoint x: 983, endPoint y: 345, distance: 587.6
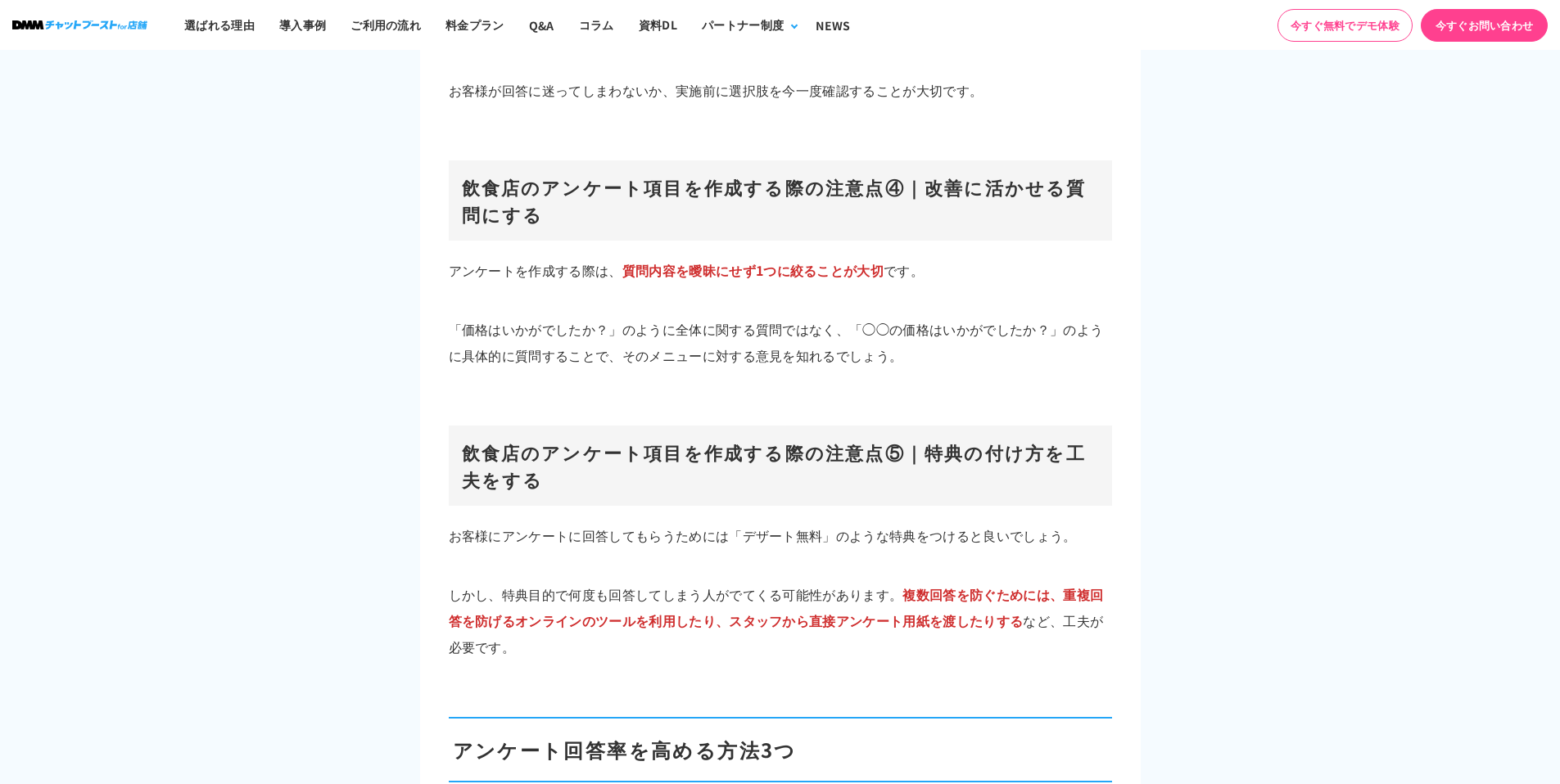
click at [979, 369] on div at bounding box center [780, 385] width 663 height 33
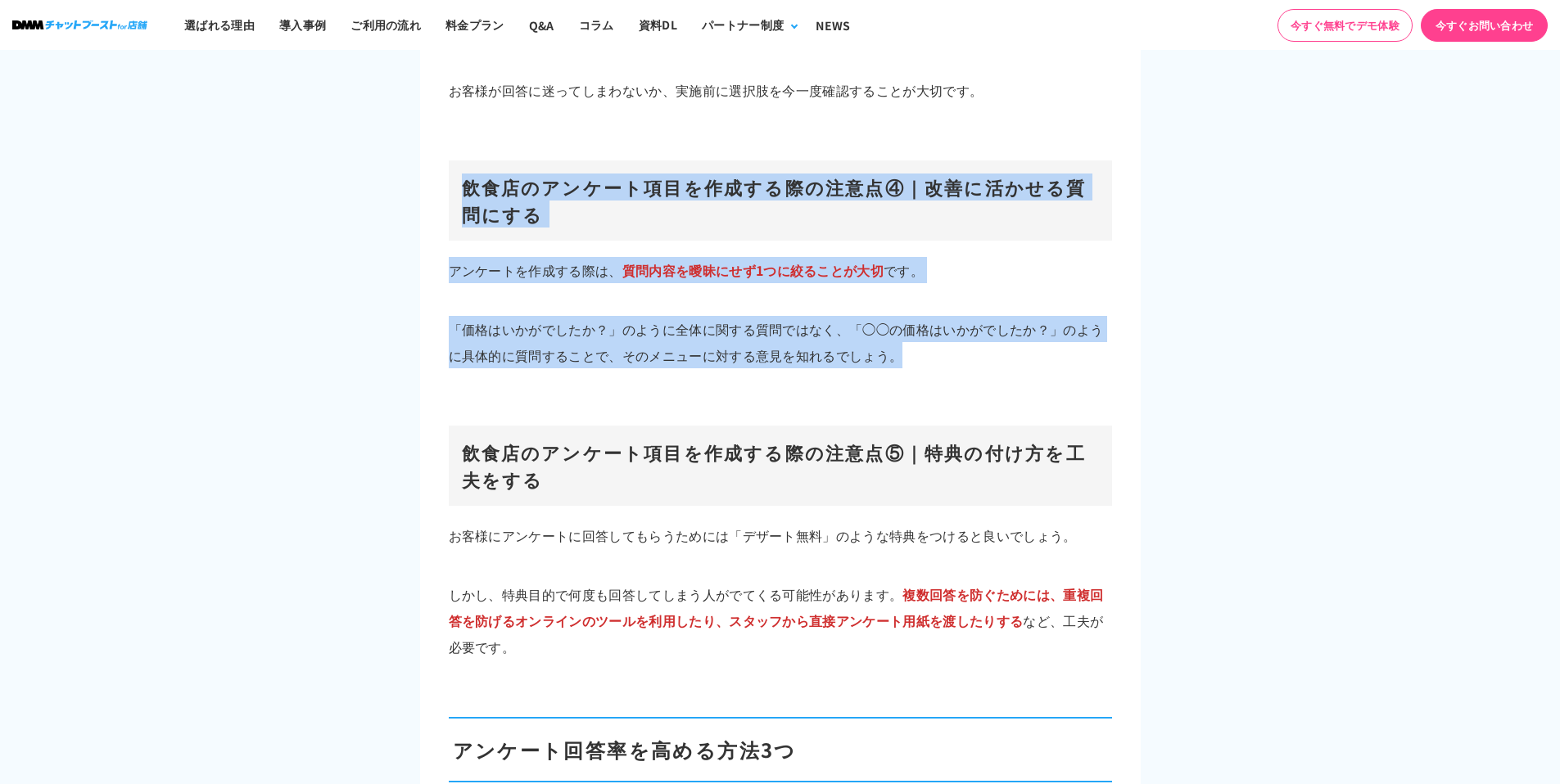
drag, startPoint x: 959, startPoint y: 329, endPoint x: 445, endPoint y: 163, distance: 540.1
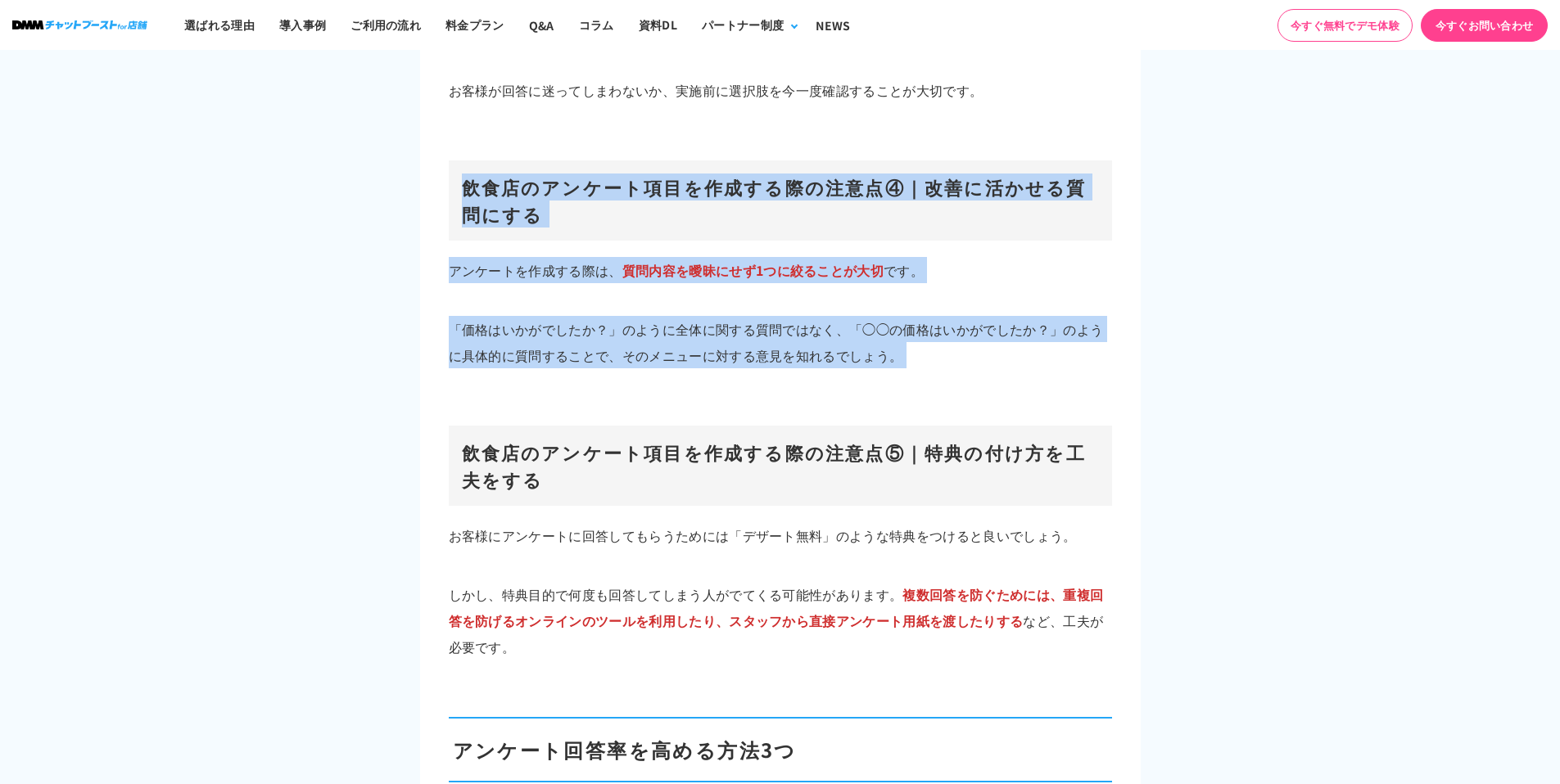
drag, startPoint x: 459, startPoint y: 163, endPoint x: 938, endPoint y: 339, distance: 510.3
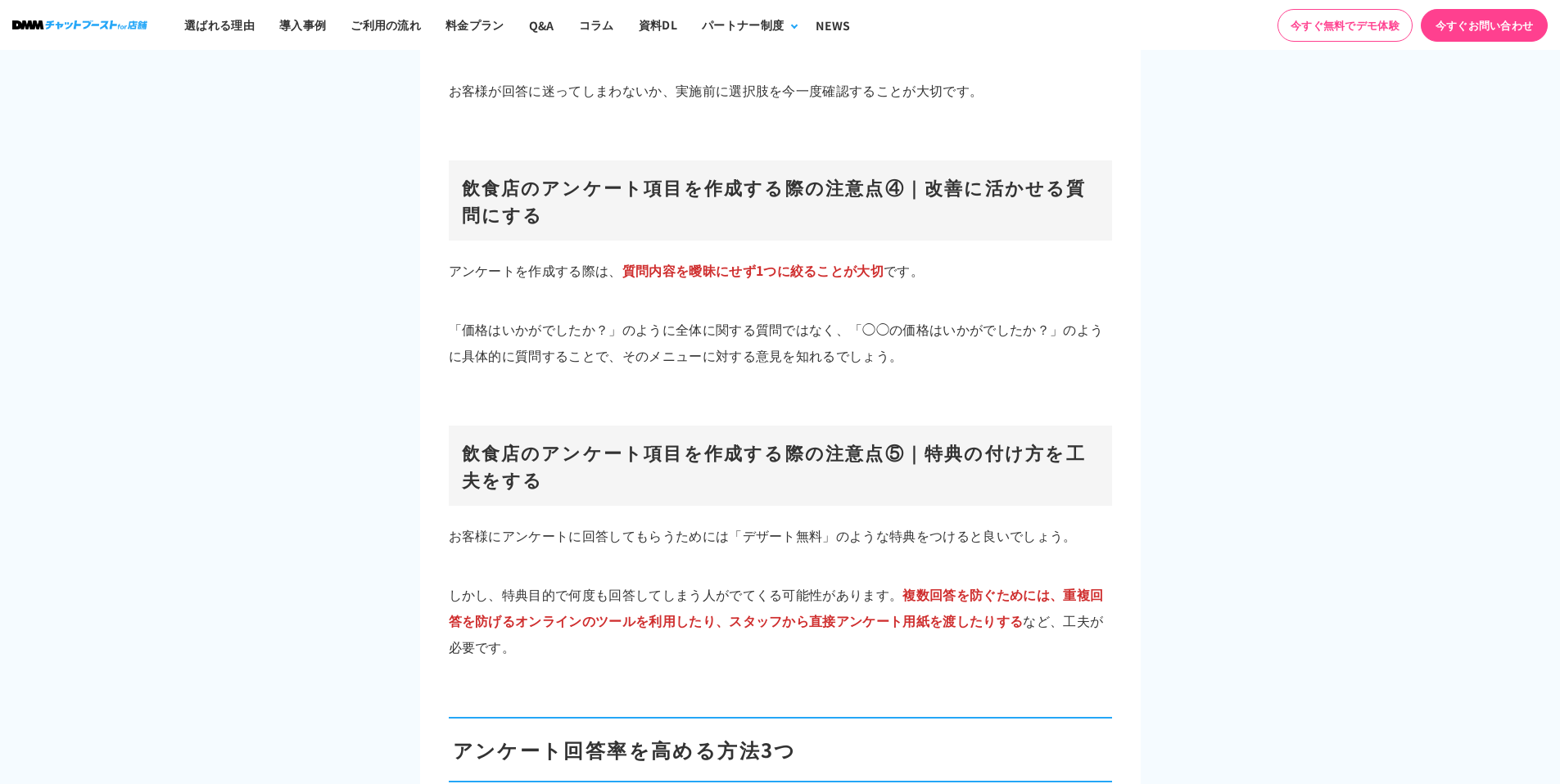
click at [938, 369] on div at bounding box center [780, 385] width 663 height 33
drag, startPoint x: 924, startPoint y: 336, endPoint x: 838, endPoint y: 325, distance: 86.7
click at [897, 332] on p "「価格はいかがでしたか？」のように全体に関する質問ではなく、「◯◯の価格はいかがでしたか？」のように具体的に質問することで、そのメニューに対する意見を知れるで…" at bounding box center [780, 342] width 663 height 52
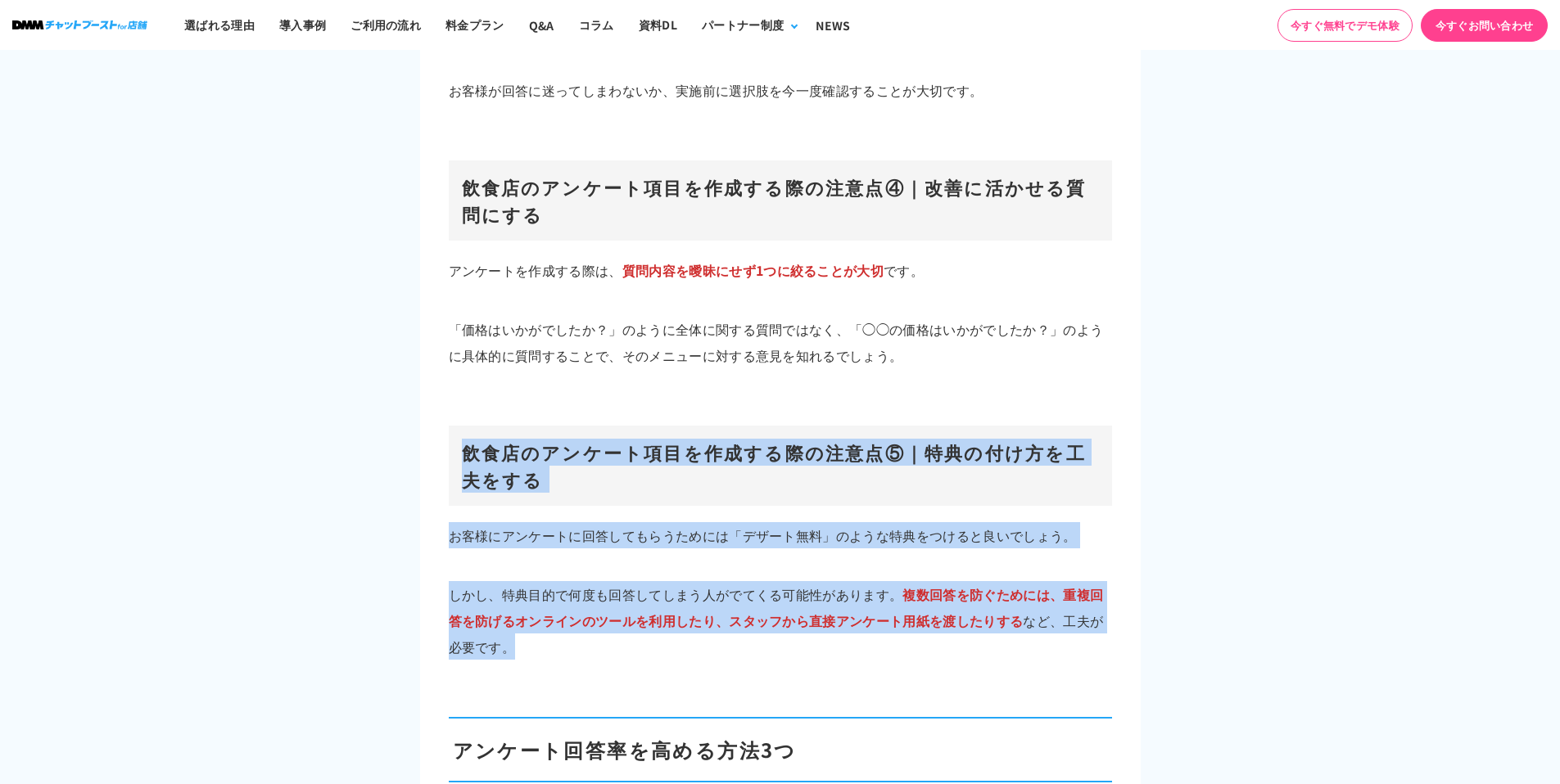
drag, startPoint x: 454, startPoint y: 416, endPoint x: 724, endPoint y: 652, distance: 358.6
drag, startPoint x: 710, startPoint y: 627, endPoint x: 706, endPoint y: 618, distance: 9.8
click at [709, 625] on p "しかし、特典目的で何度も回答してしまう人がでてくる可能性があります。 複数回答を防ぐためには、重複回答を防げるオンラインのツールを利用したり、スタッフから直接…" at bounding box center [780, 621] width 663 height 78
drag, startPoint x: 695, startPoint y: 616, endPoint x: 455, endPoint y: 428, distance: 304.9
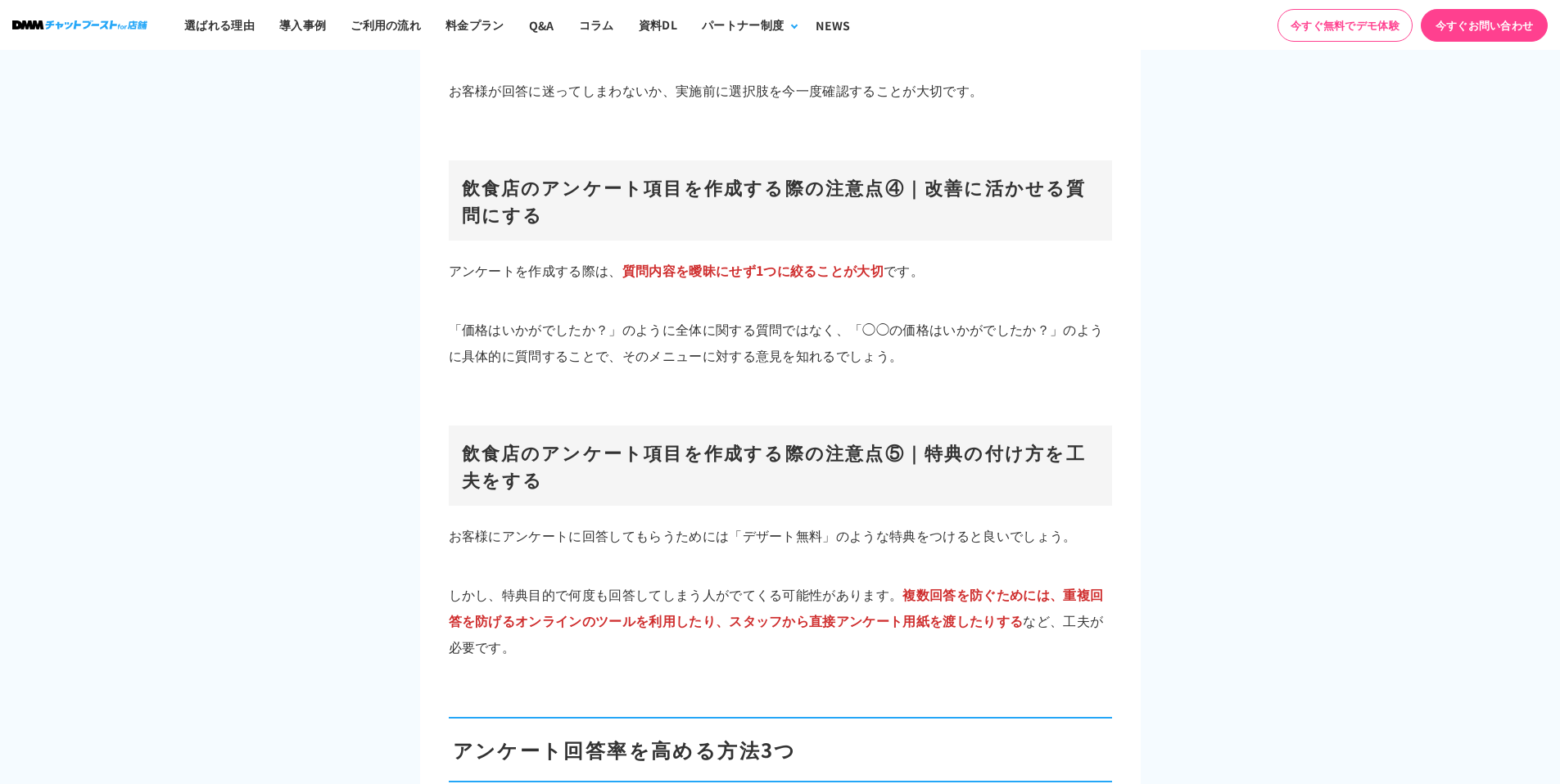
click at [457, 433] on h3 "飲食店のアンケート項目を作成する際の注意点⑤｜特典の付け方を工夫をする" at bounding box center [780, 466] width 663 height 80
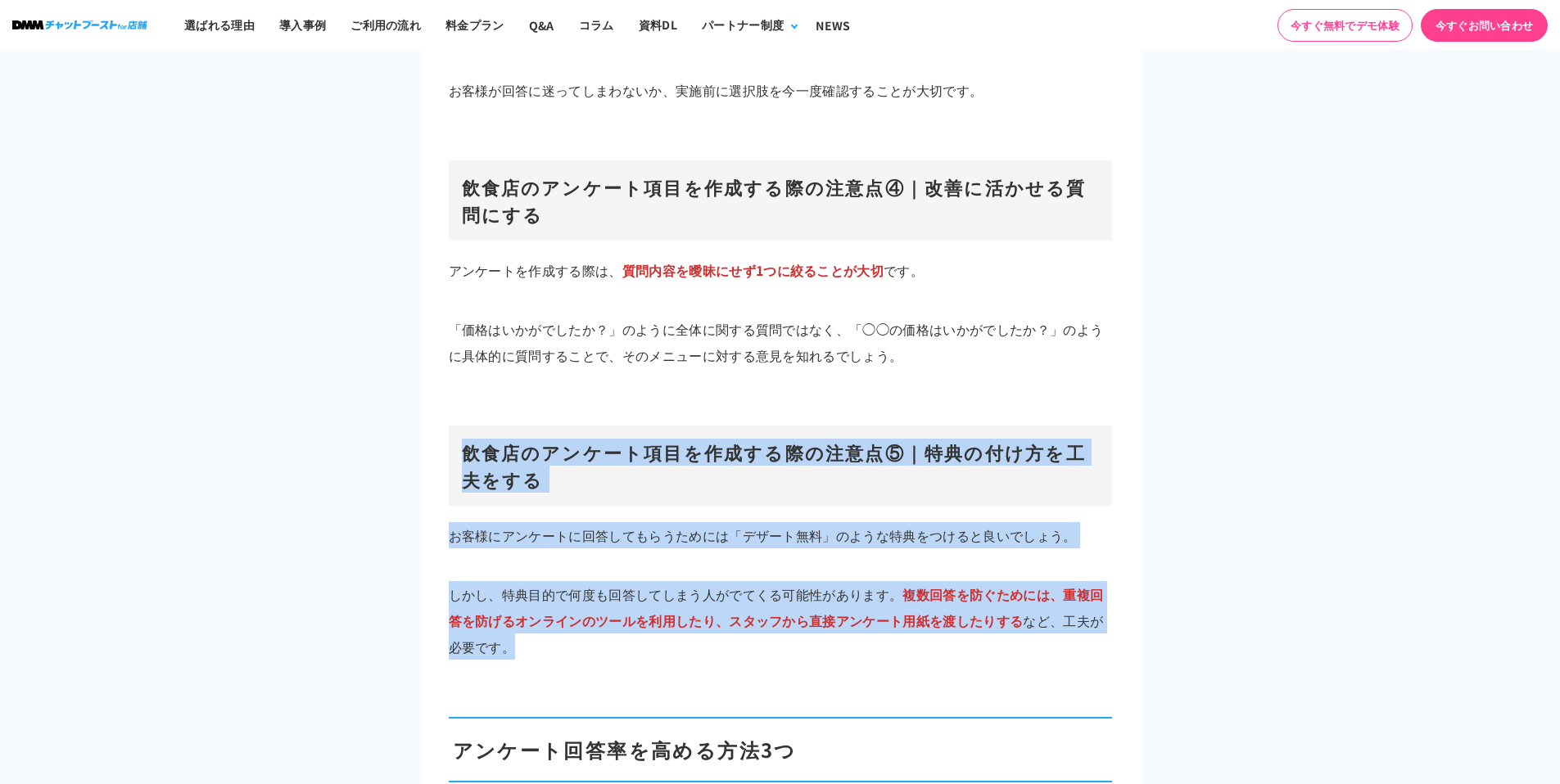
drag, startPoint x: 523, startPoint y: 441, endPoint x: 656, endPoint y: 616, distance: 219.8
click at [657, 615] on p "しかし、特典目的で何度も回答してしまう人がでてくる可能性があります。 複数回答を防ぐためには、重複回答を防げるオンラインのツールを利用したり、スタッフから直接…" at bounding box center [780, 621] width 663 height 78
drag, startPoint x: 657, startPoint y: 615, endPoint x: 423, endPoint y: 406, distance: 313.7
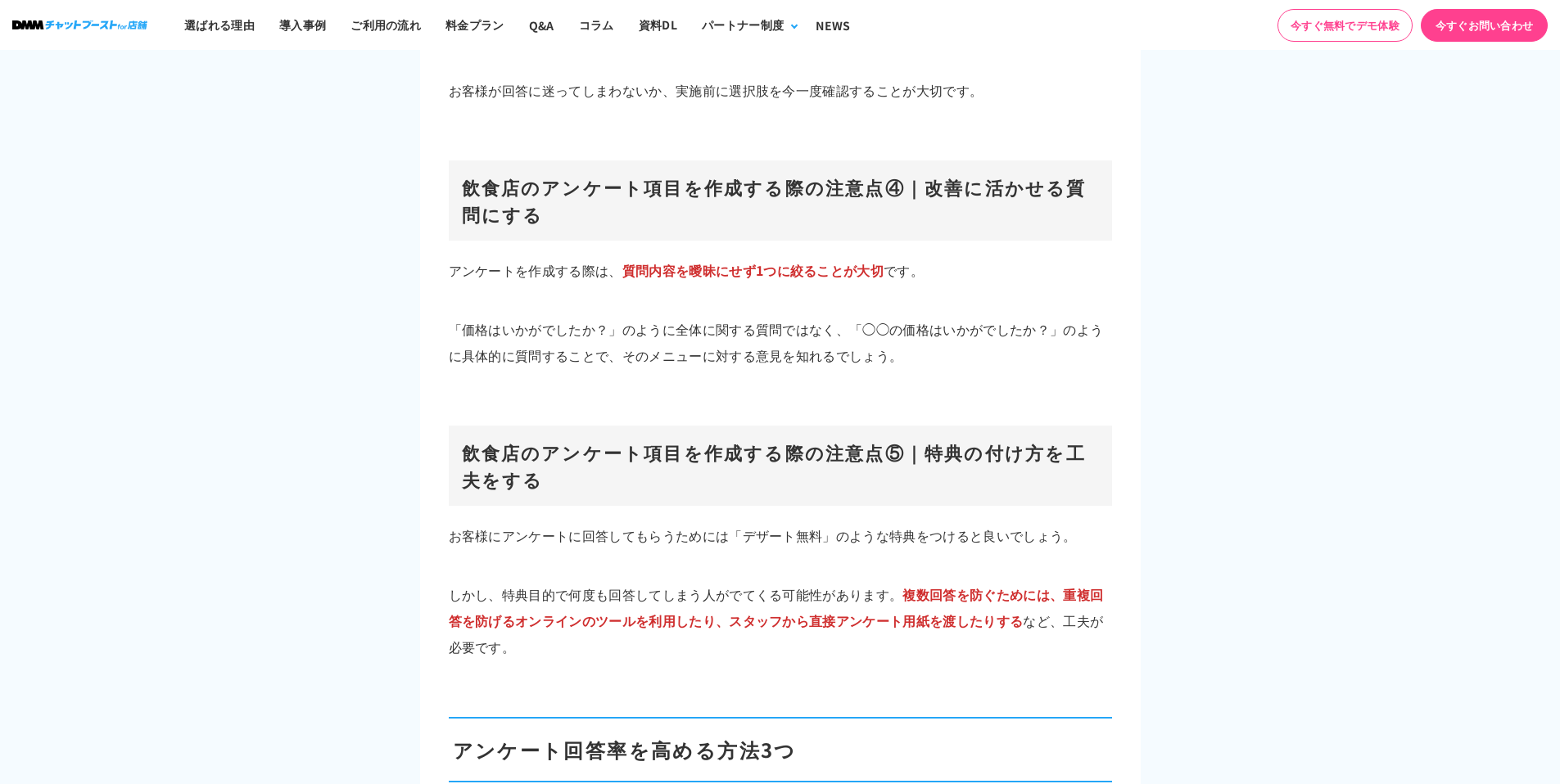
click at [483, 431] on h3 "飲食店のアンケート項目を作成する際の注意点⑤｜特典の付け方を工夫をする" at bounding box center [780, 466] width 663 height 80
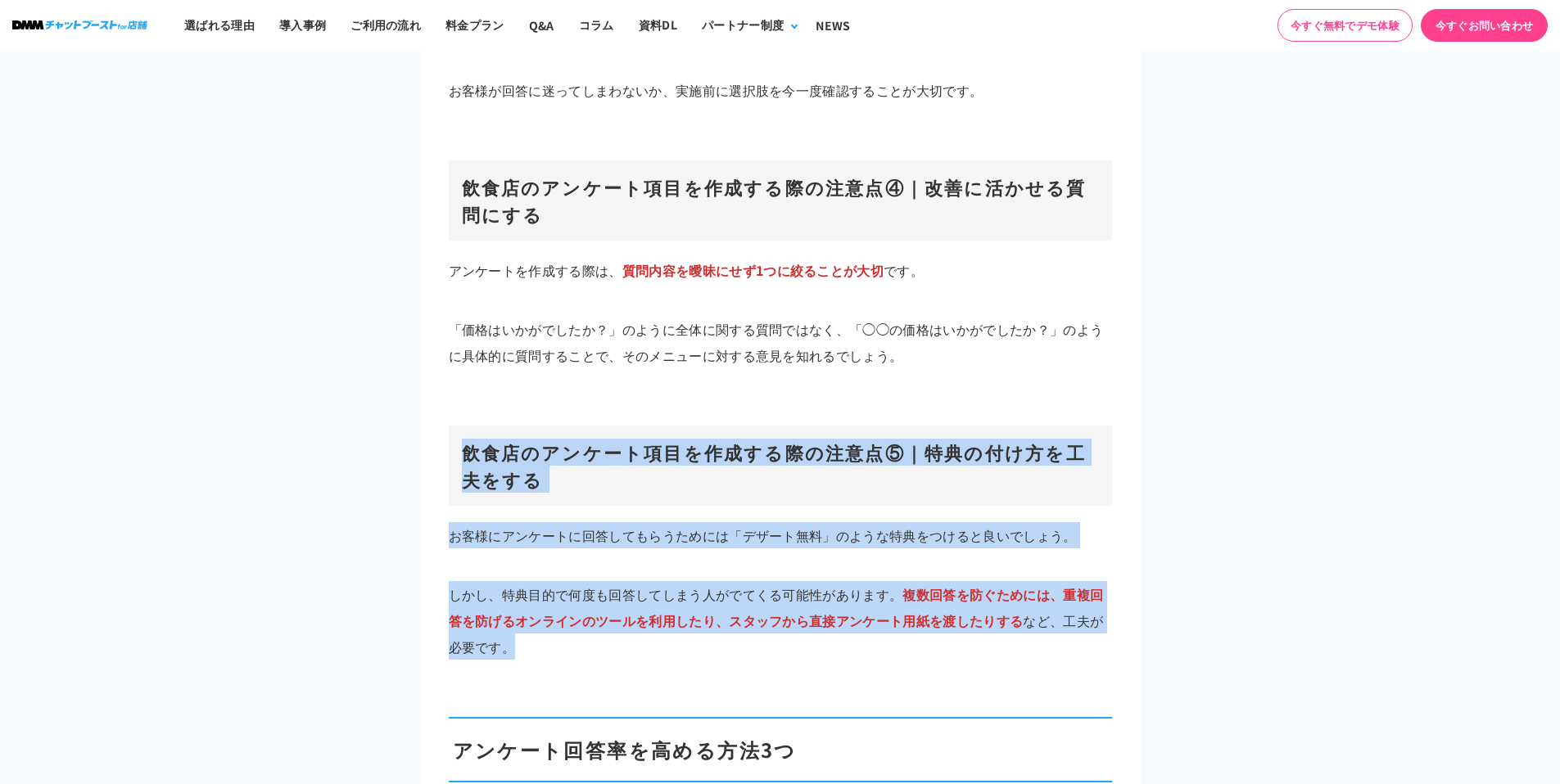
drag, startPoint x: 464, startPoint y: 422, endPoint x: 608, endPoint y: 623, distance: 247.3
click at [608, 623] on p "しかし、特典目的で何度も回答してしまう人がでてくる可能性があります。 複数回答を防ぐためには、重複回答を防げるオンラインのツールを利用したり、スタッフから直接…" at bounding box center [780, 621] width 663 height 78
drag, startPoint x: 608, startPoint y: 623, endPoint x: 466, endPoint y: 426, distance: 242.8
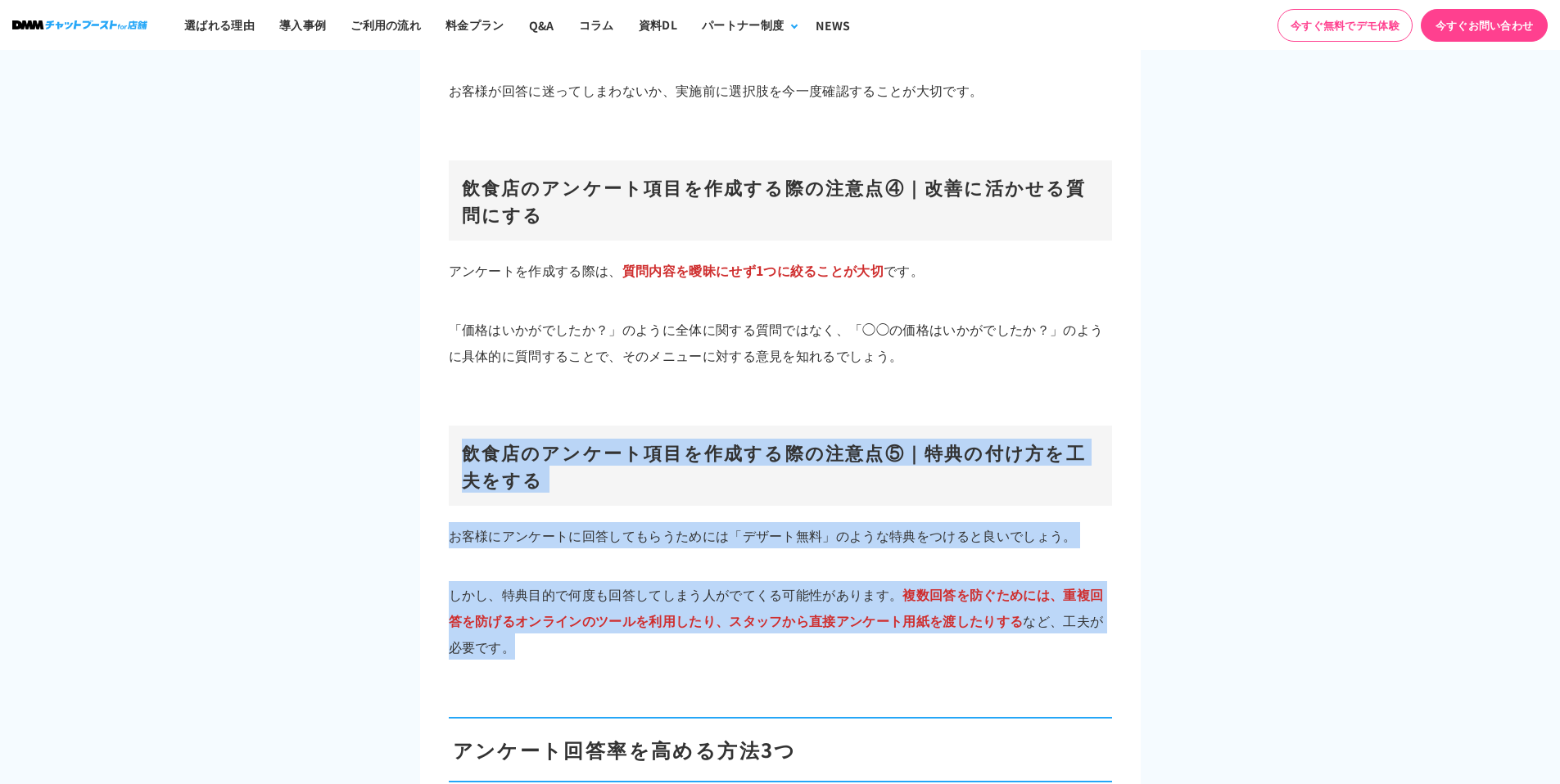
click at [467, 426] on h3 "飲食店のアンケート項目を作成する際の注意点⑤｜特典の付け方を工夫をする" at bounding box center [780, 466] width 663 height 80
drag, startPoint x: 467, startPoint y: 426, endPoint x: 637, endPoint y: 621, distance: 258.7
click at [637, 621] on p "しかし、特典目的で何度も回答してしまう人がでてくる可能性があります。 複数回答を防ぐためには、重複回答を防げるオンラインのツールを利用したり、スタッフから直接…" at bounding box center [780, 621] width 663 height 78
drag, startPoint x: 637, startPoint y: 621, endPoint x: 459, endPoint y: 414, distance: 273.0
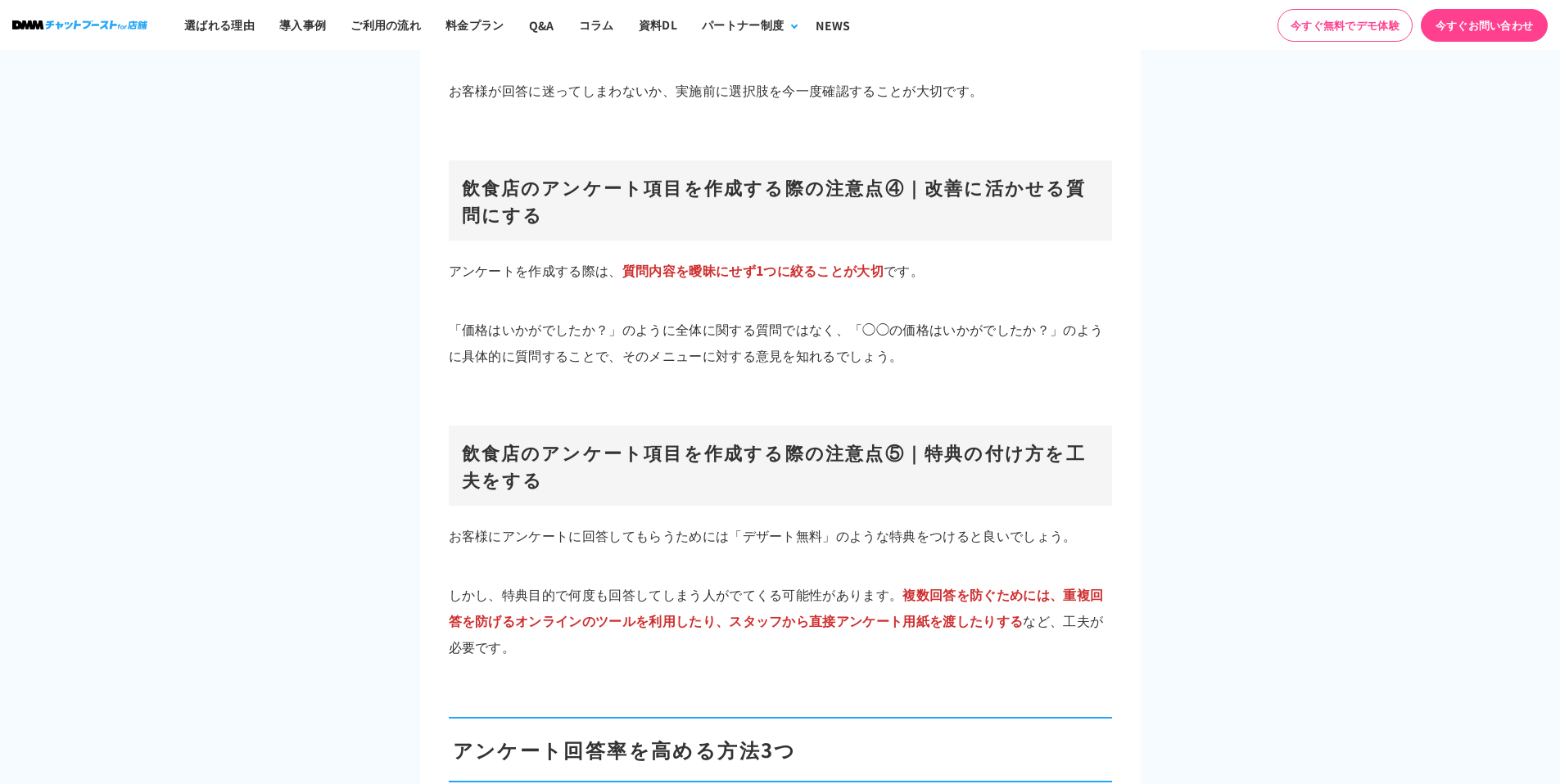
click at [460, 426] on h3 "飲食店のアンケート項目を作成する際の注意点⑤｜特典の付け方を工夫をする" at bounding box center [780, 466] width 663 height 80
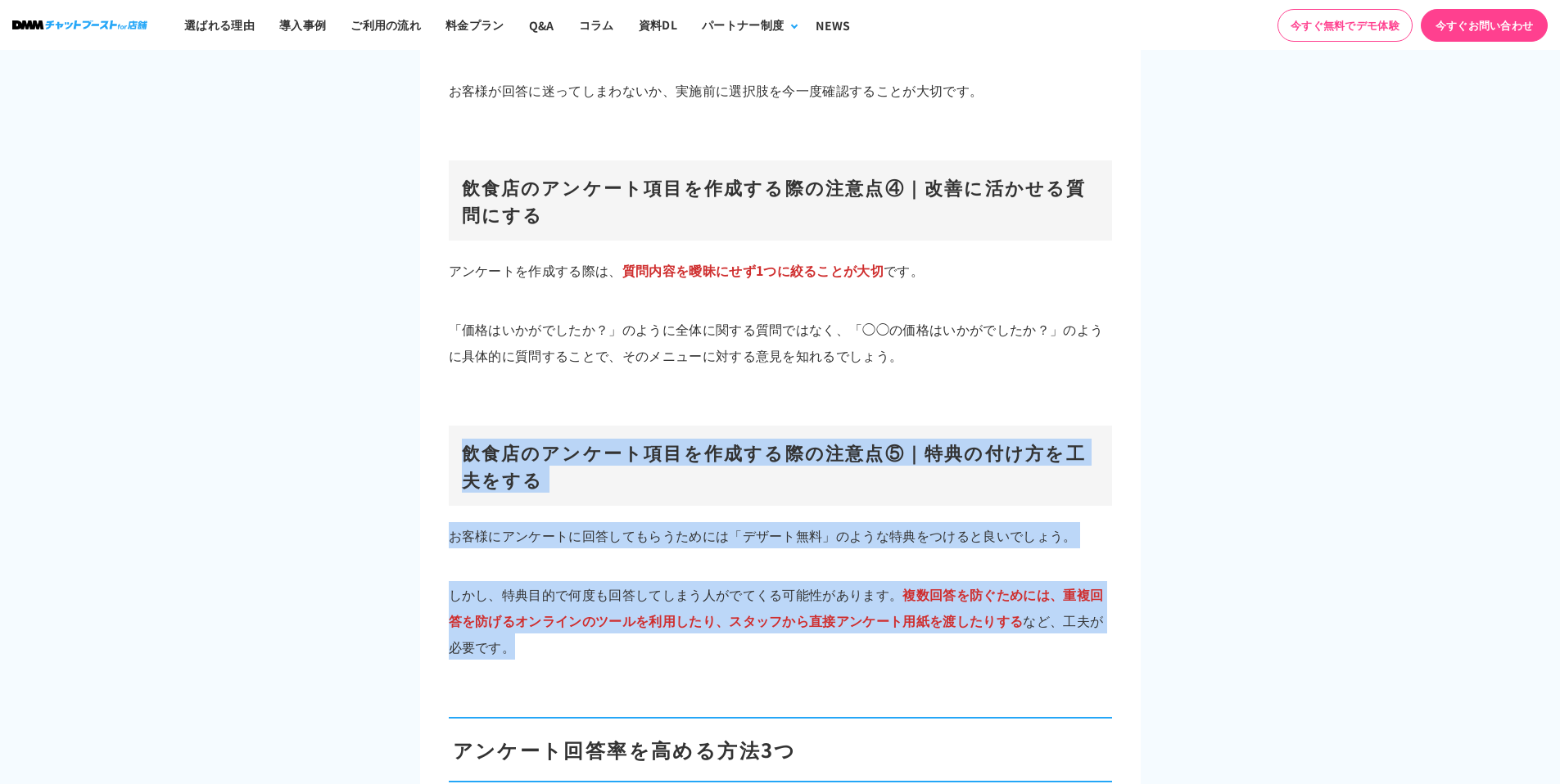
drag, startPoint x: 475, startPoint y: 421, endPoint x: 618, endPoint y: 635, distance: 257.4
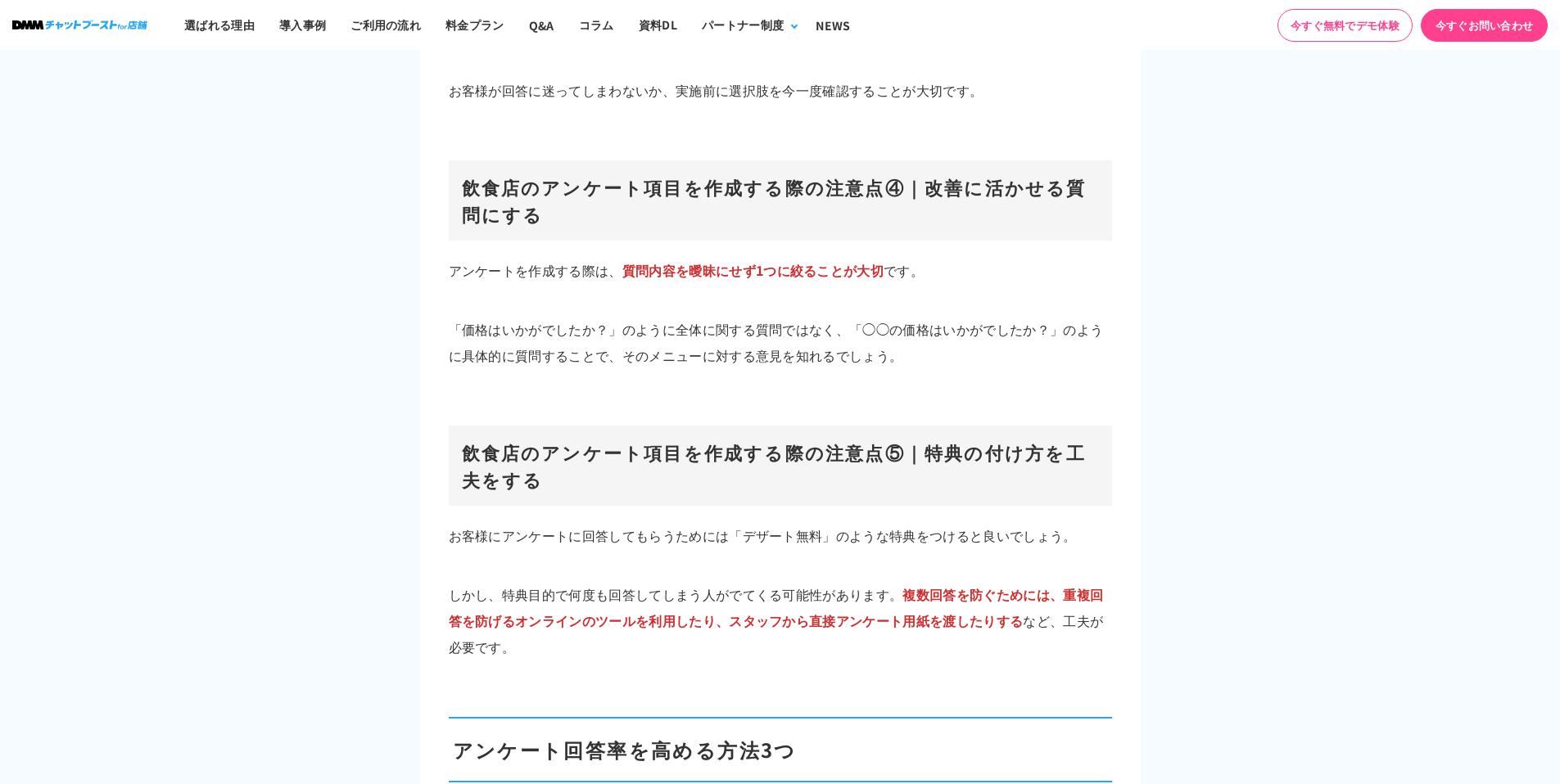
click at [618, 660] on div at bounding box center [780, 676] width 663 height 33
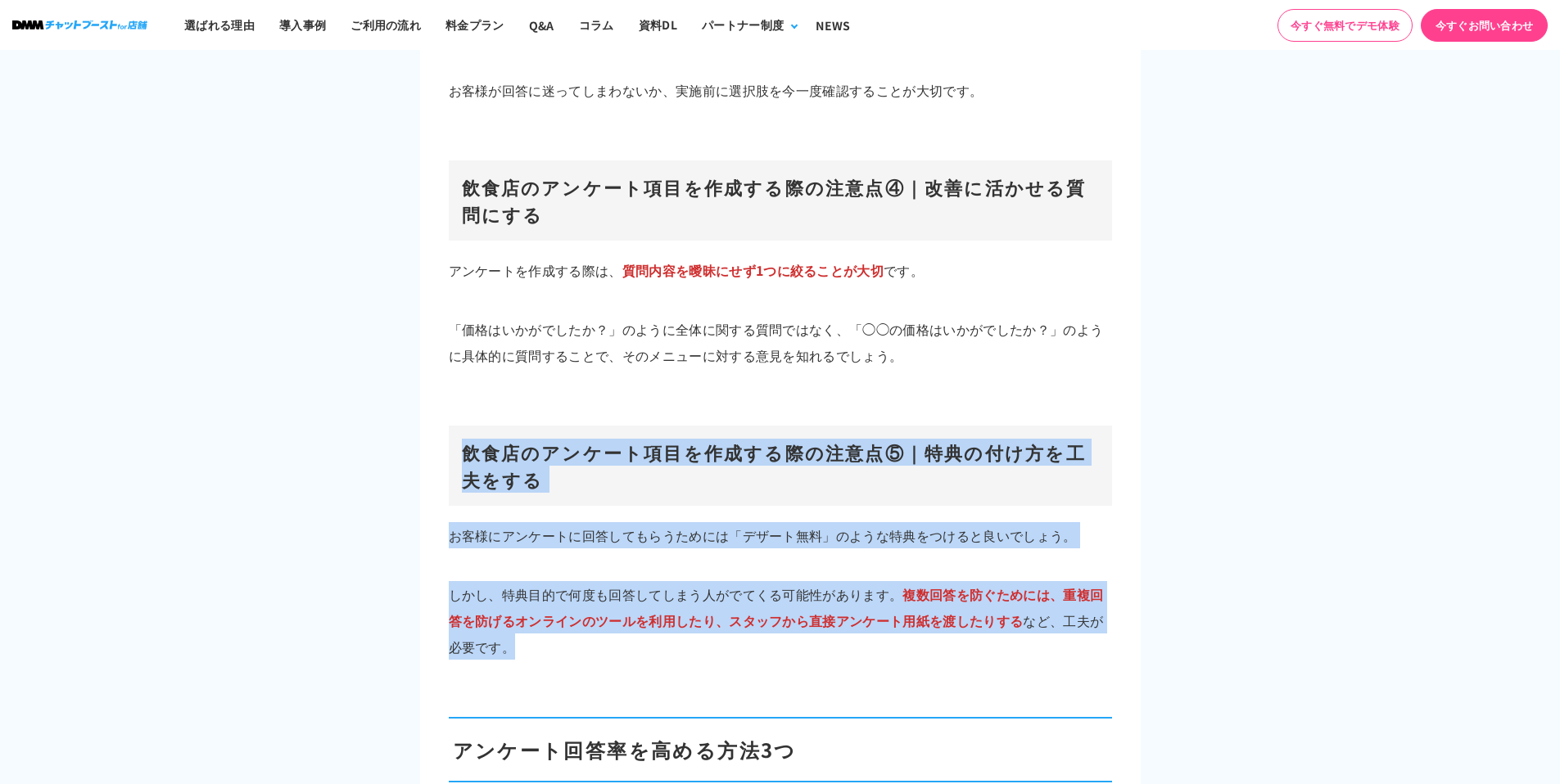
drag, startPoint x: 617, startPoint y: 632, endPoint x: 443, endPoint y: 418, distance: 275.8
click at [449, 429] on h3 "飲食店のアンケート項目を作成する際の注意点⑤｜特典の付け方を工夫をする" at bounding box center [780, 466] width 663 height 80
drag, startPoint x: 445, startPoint y: 422, endPoint x: 615, endPoint y: 632, distance: 270.2
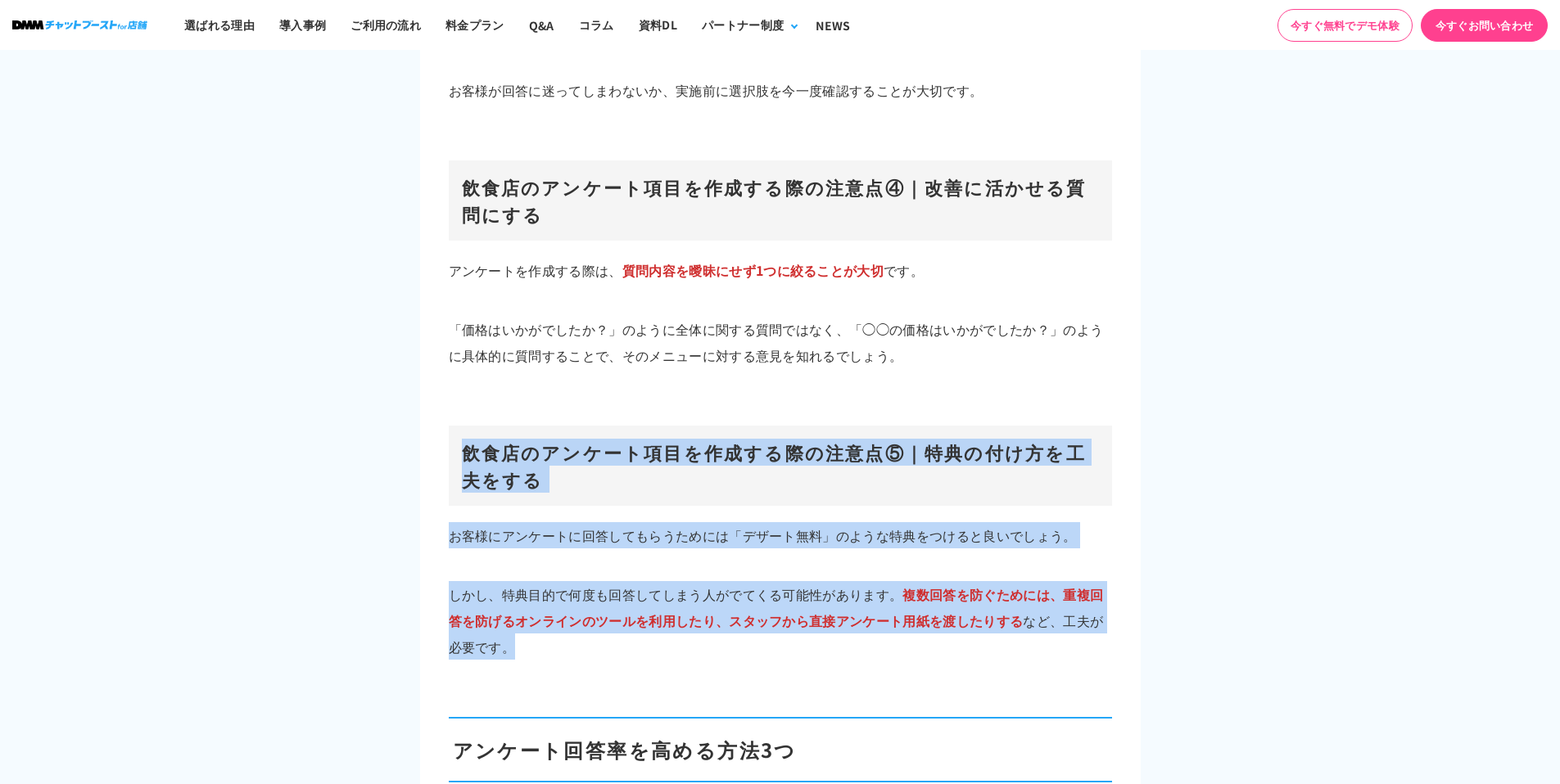
click at [615, 660] on div at bounding box center [780, 676] width 663 height 33
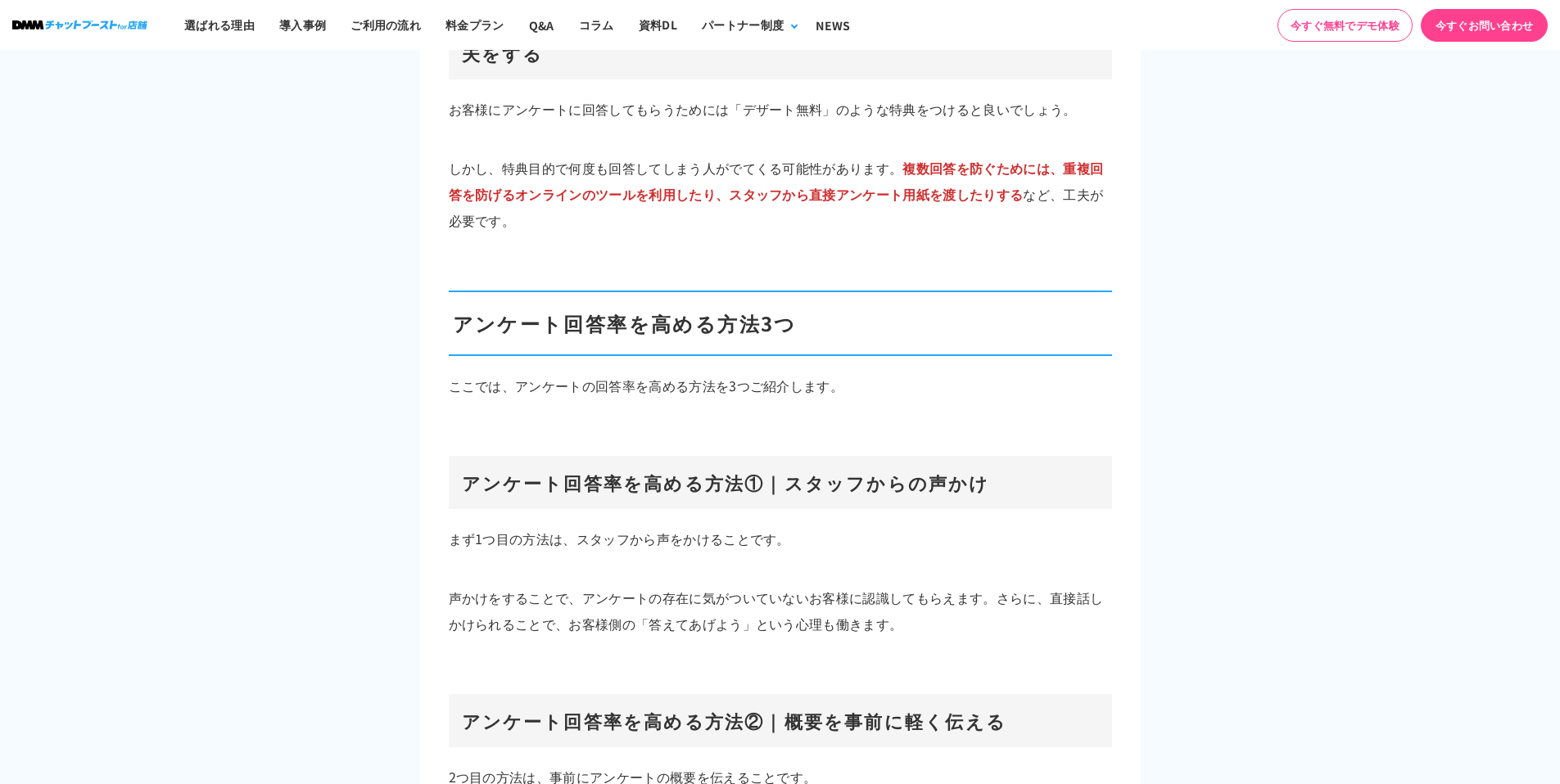
scroll to position [9366, 0]
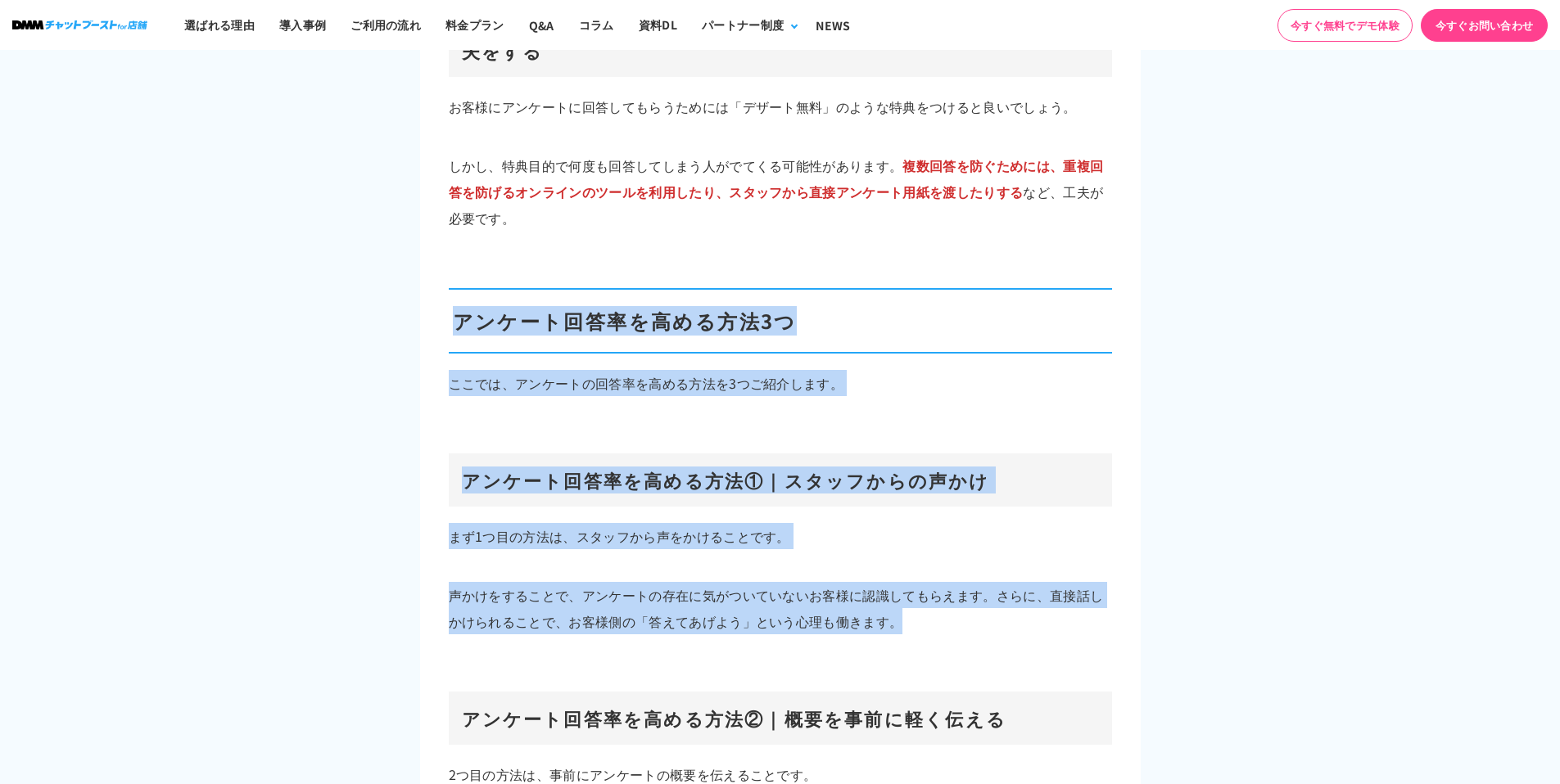
drag, startPoint x: 922, startPoint y: 591, endPoint x: 450, endPoint y: 302, distance: 553.4
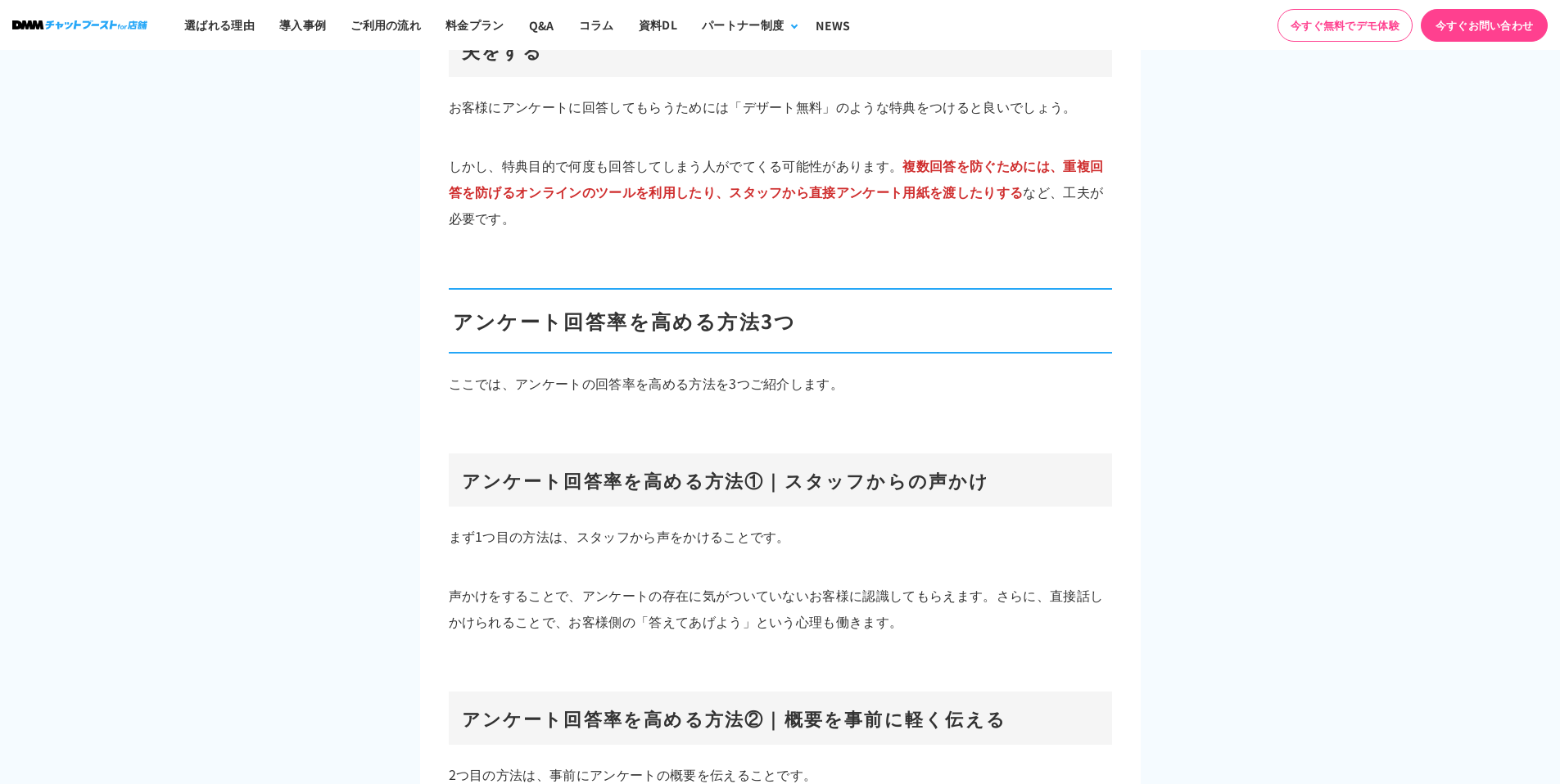
click at [450, 302] on h2 "アンケート回答率を高める方法3つ" at bounding box center [780, 320] width 663 height 65
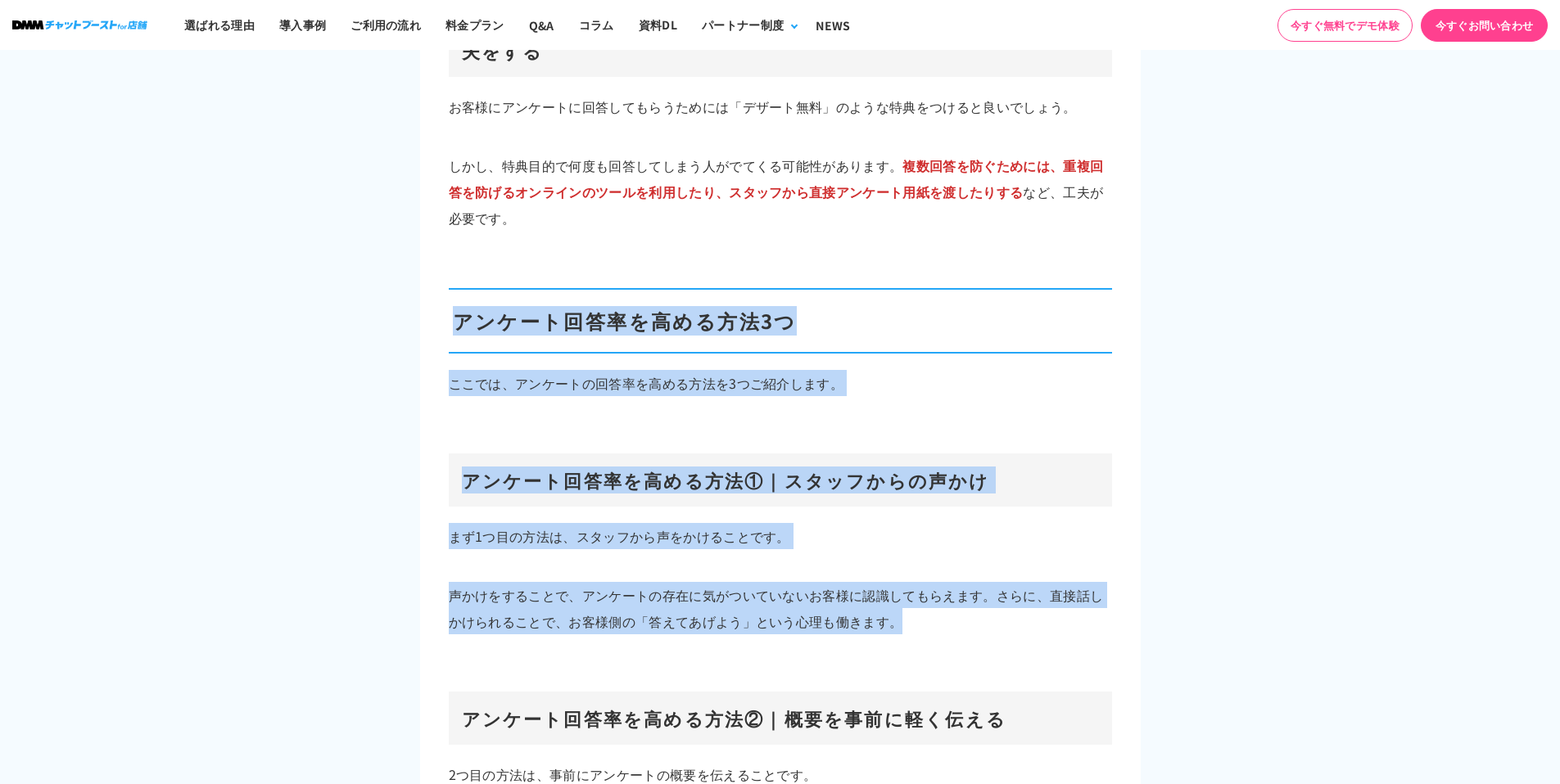
drag, startPoint x: 453, startPoint y: 298, endPoint x: 916, endPoint y: 595, distance: 550.1
click at [916, 595] on p "声かけをすることで、アンケートの存在に気がついていないお客様に認識してもらえます。さらに、直接話しかけられることで、お客様側の「答えてあげよう」という心理も働…" at bounding box center [780, 608] width 663 height 52
drag, startPoint x: 916, startPoint y: 595, endPoint x: 450, endPoint y: 291, distance: 556.4
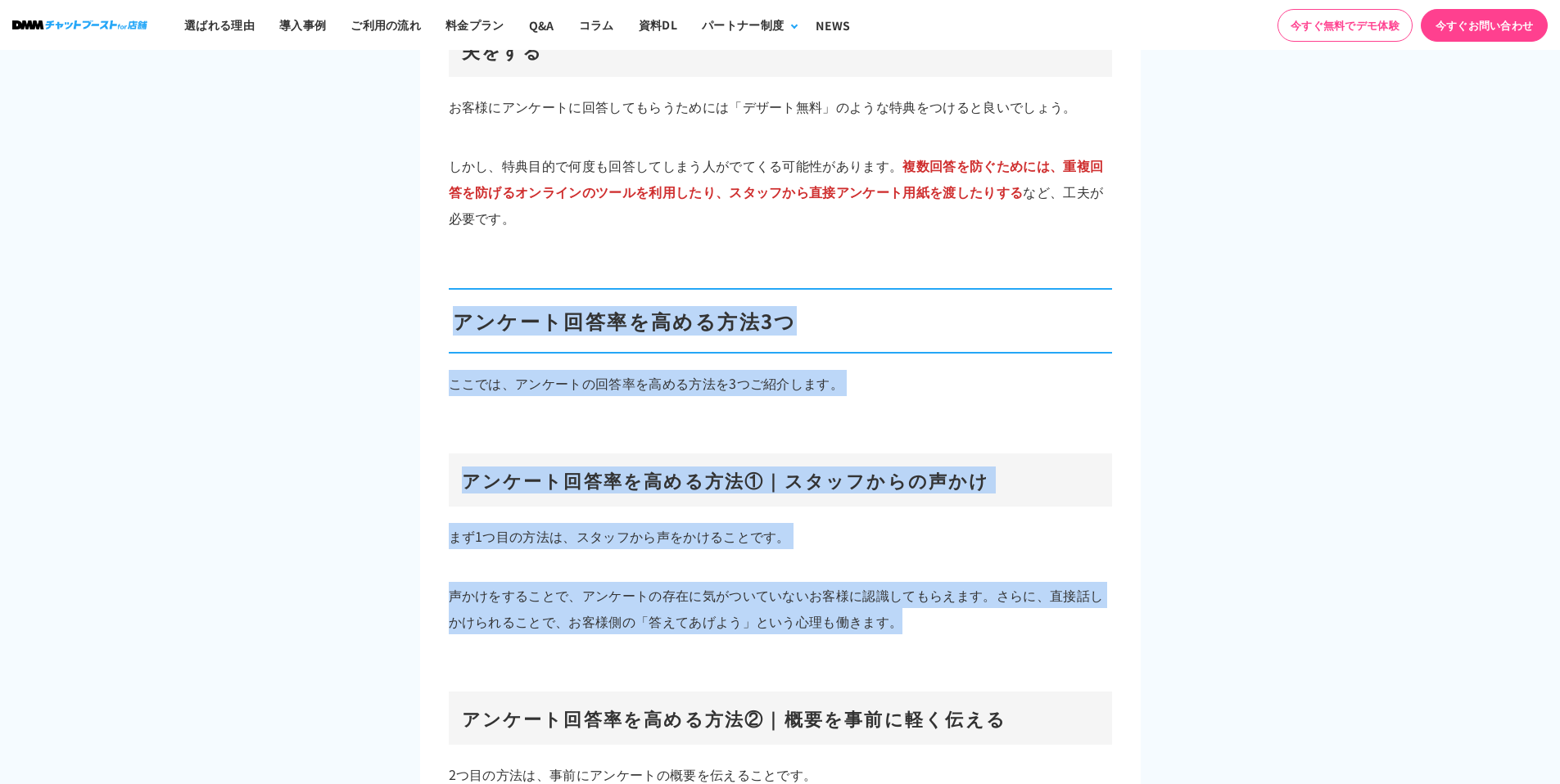
click at [450, 291] on h2 "アンケート回答率を高める方法3つ" at bounding box center [780, 320] width 663 height 65
drag, startPoint x: 450, startPoint y: 291, endPoint x: 928, endPoint y: 593, distance: 565.4
click at [928, 593] on p "声かけをすることで、アンケートの存在に気がついていないお客様に認識してもらえます。さらに、直接話しかけられることで、お客様側の「答えてあげよう」という心理も働…" at bounding box center [780, 608] width 663 height 52
drag, startPoint x: 928, startPoint y: 593, endPoint x: 450, endPoint y: 300, distance: 560.7
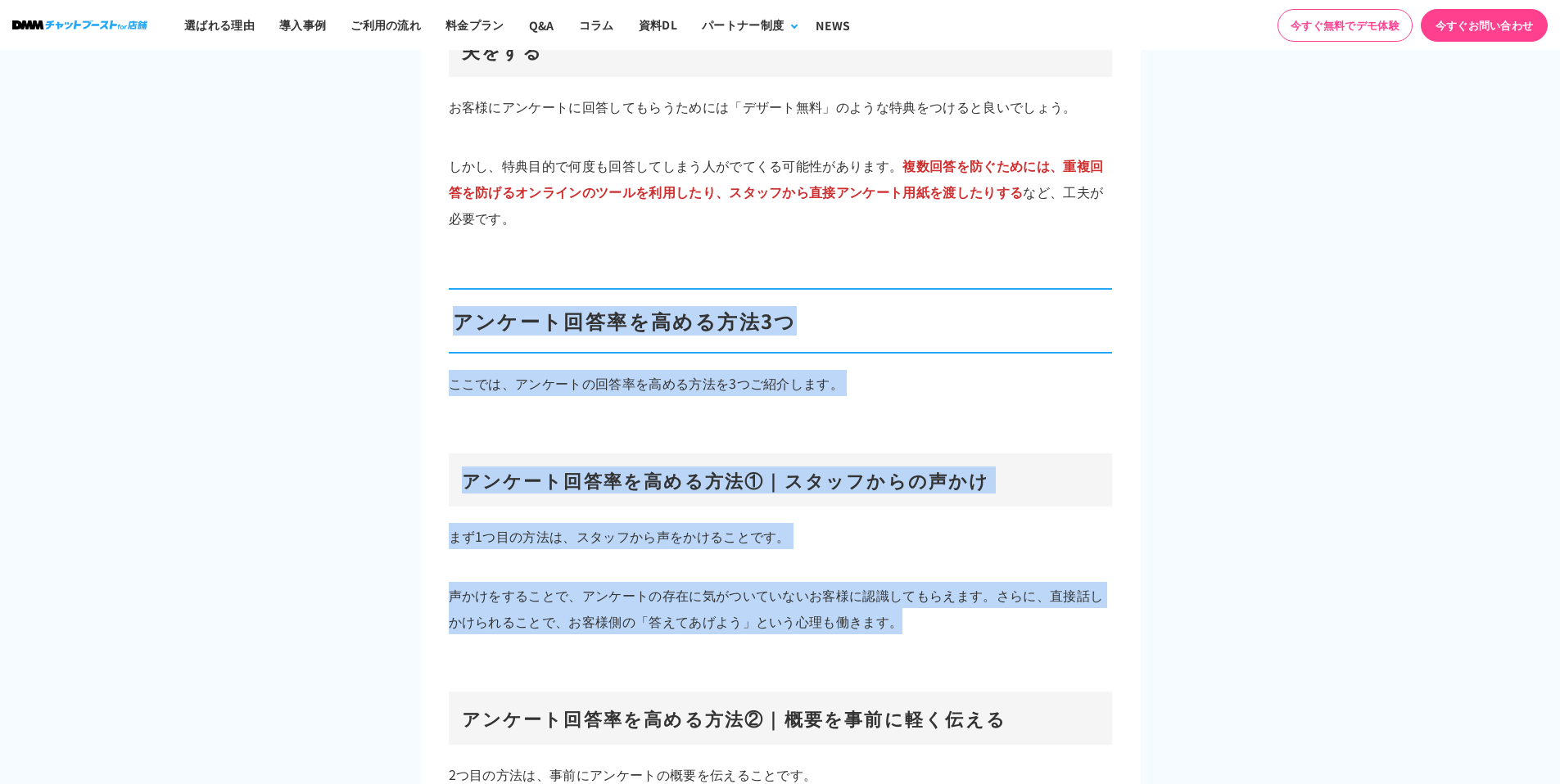
click at [450, 302] on h2 "アンケート回答率を高める方法3つ" at bounding box center [780, 320] width 663 height 65
drag, startPoint x: 470, startPoint y: 307, endPoint x: 951, endPoint y: 590, distance: 558.1
click at [952, 590] on p "声かけをすることで、アンケートの存在に気がついていないお客様に認識してもらえます。さらに、直接話しかけられることで、お客様側の「答えてあげよう」という心理も働…" at bounding box center [780, 608] width 663 height 52
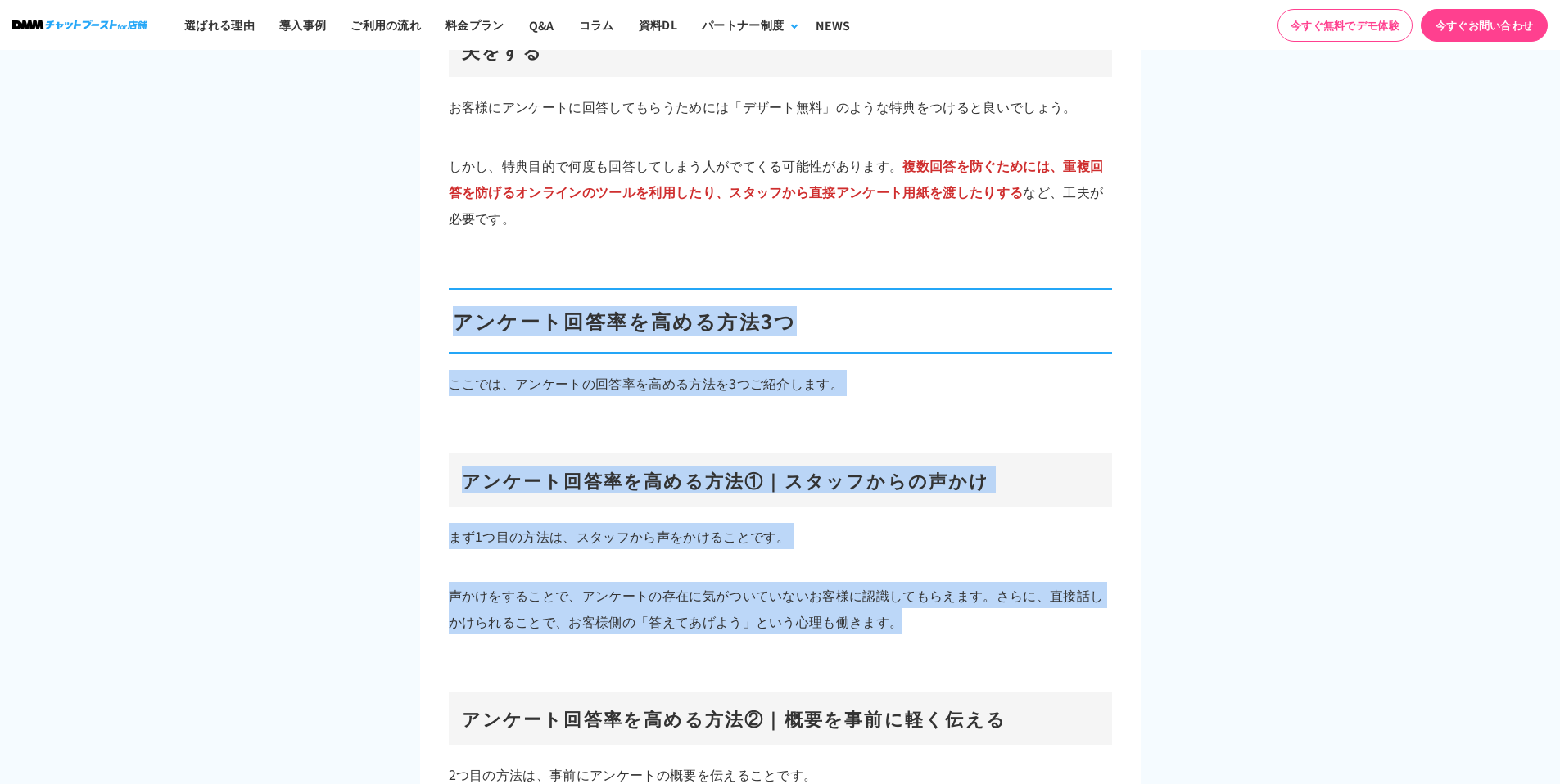
drag, startPoint x: 954, startPoint y: 590, endPoint x: 459, endPoint y: 291, distance: 578.3
click at [459, 291] on h2 "アンケート回答率を高める方法3つ" at bounding box center [780, 320] width 663 height 65
drag, startPoint x: 456, startPoint y: 291, endPoint x: 933, endPoint y: 599, distance: 567.8
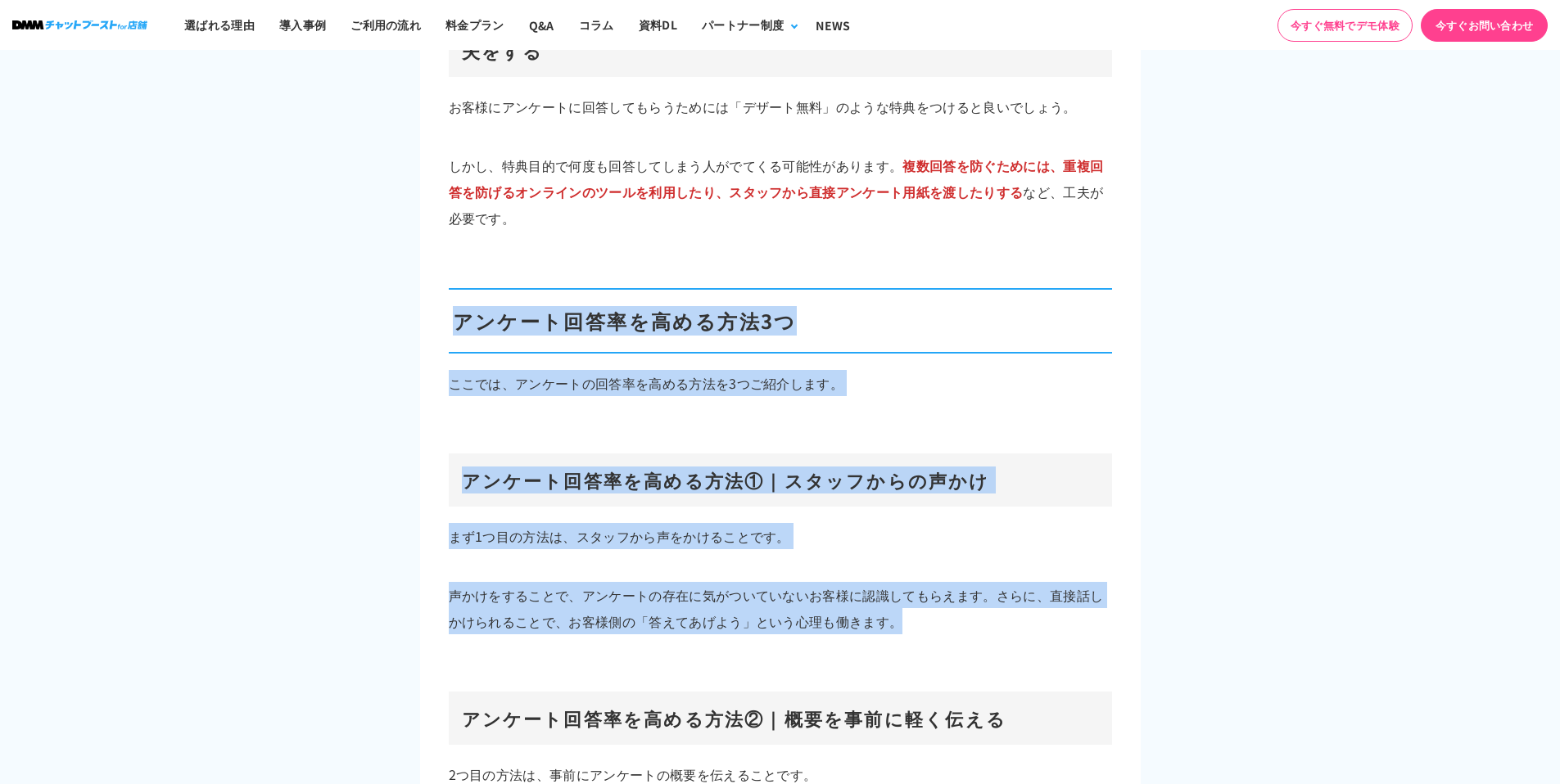
click at [933, 599] on p "声かけをすることで、アンケートの存在に気がついていないお客様に認識してもらえます。さらに、直接話しかけられることで、お客様側の「答えてあげよう」という心理も働…" at bounding box center [780, 608] width 663 height 52
drag, startPoint x: 933, startPoint y: 599, endPoint x: 457, endPoint y: 293, distance: 565.9
click at [457, 293] on h2 "アンケート回答率を高める方法3つ" at bounding box center [780, 320] width 663 height 65
drag, startPoint x: 457, startPoint y: 293, endPoint x: 910, endPoint y: 600, distance: 547.2
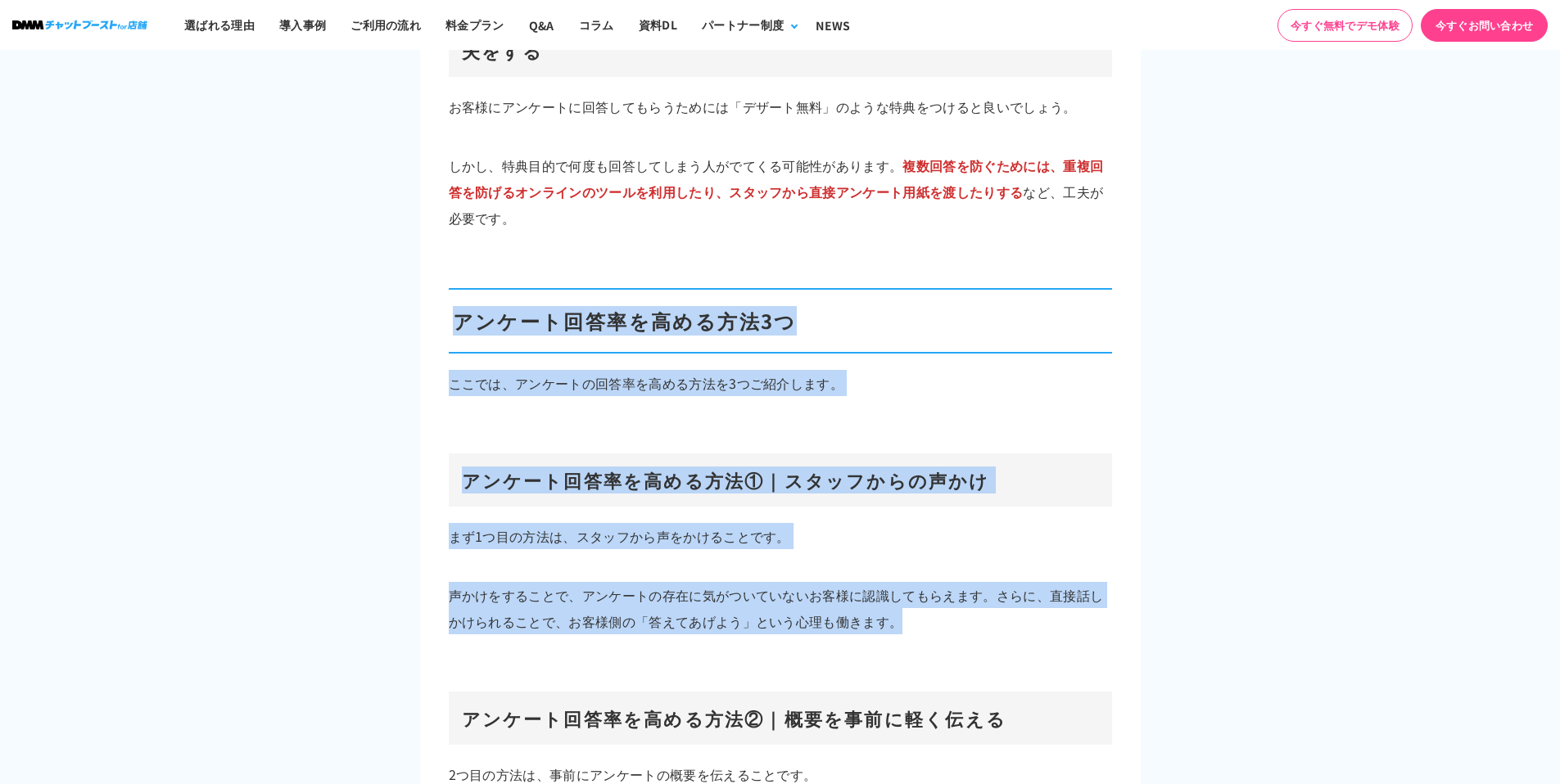
click at [910, 600] on p "声かけをすることで、アンケートの存在に気がついていないお客様に認識してもらえます。さらに、直接話しかけられることで、お客様側の「答えてあげよう」という心理も働…" at bounding box center [780, 608] width 663 height 52
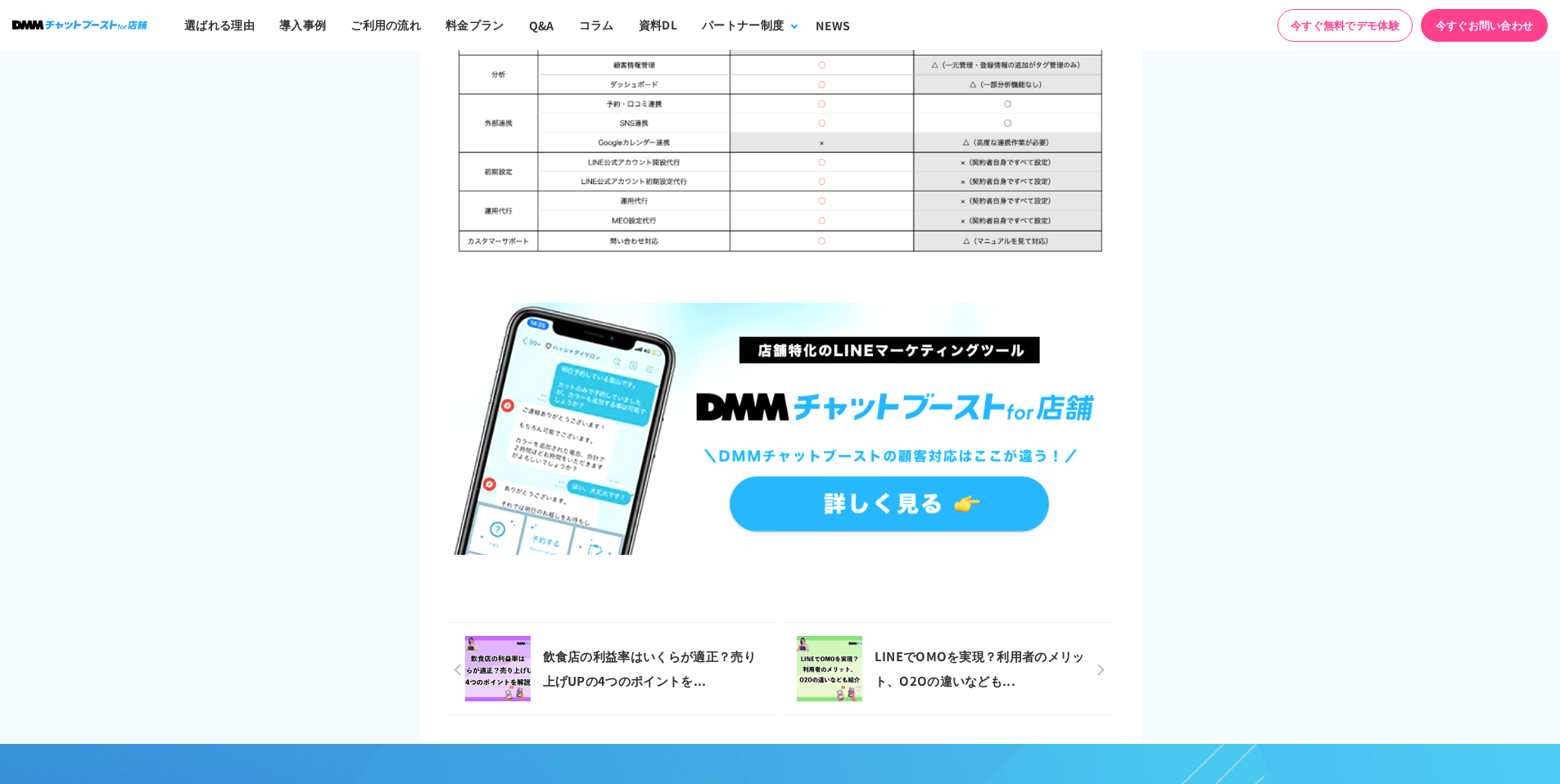
scroll to position [10965, 0]
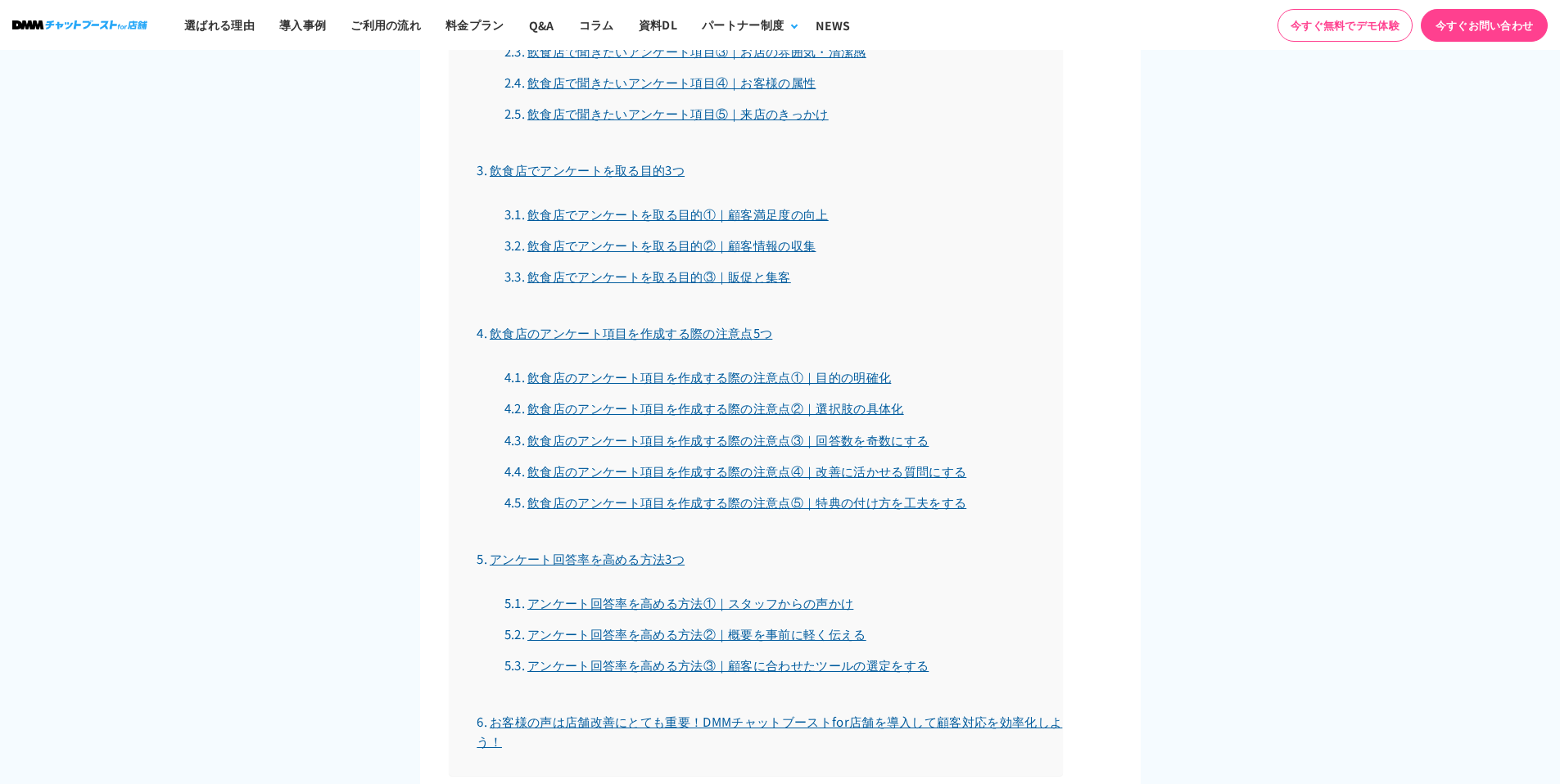
scroll to position [1743, 0]
